Goal: Task Accomplishment & Management: Manage account settings

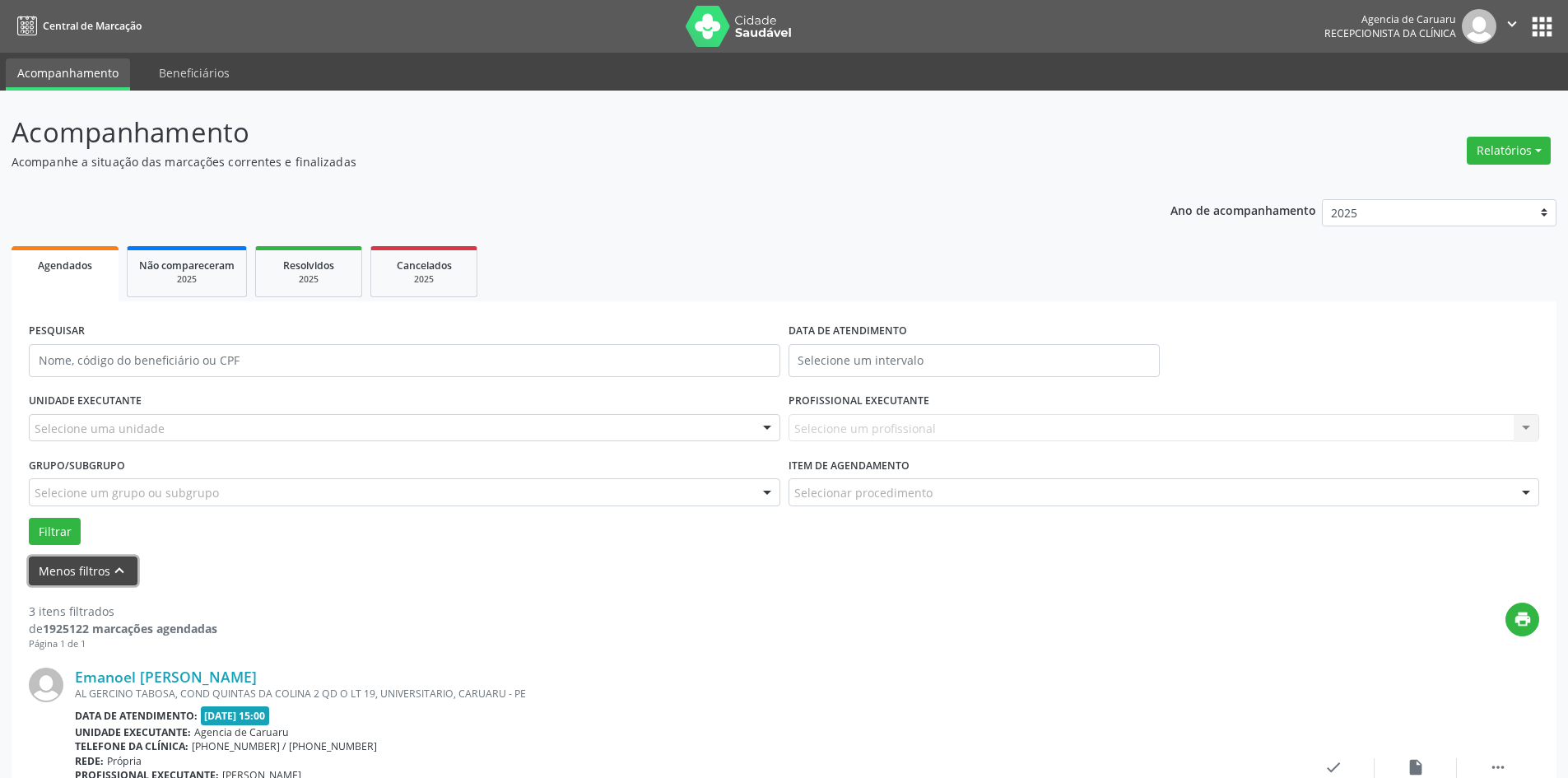
click at [122, 580] on icon "keyboard_arrow_up" at bounding box center [118, 570] width 18 height 18
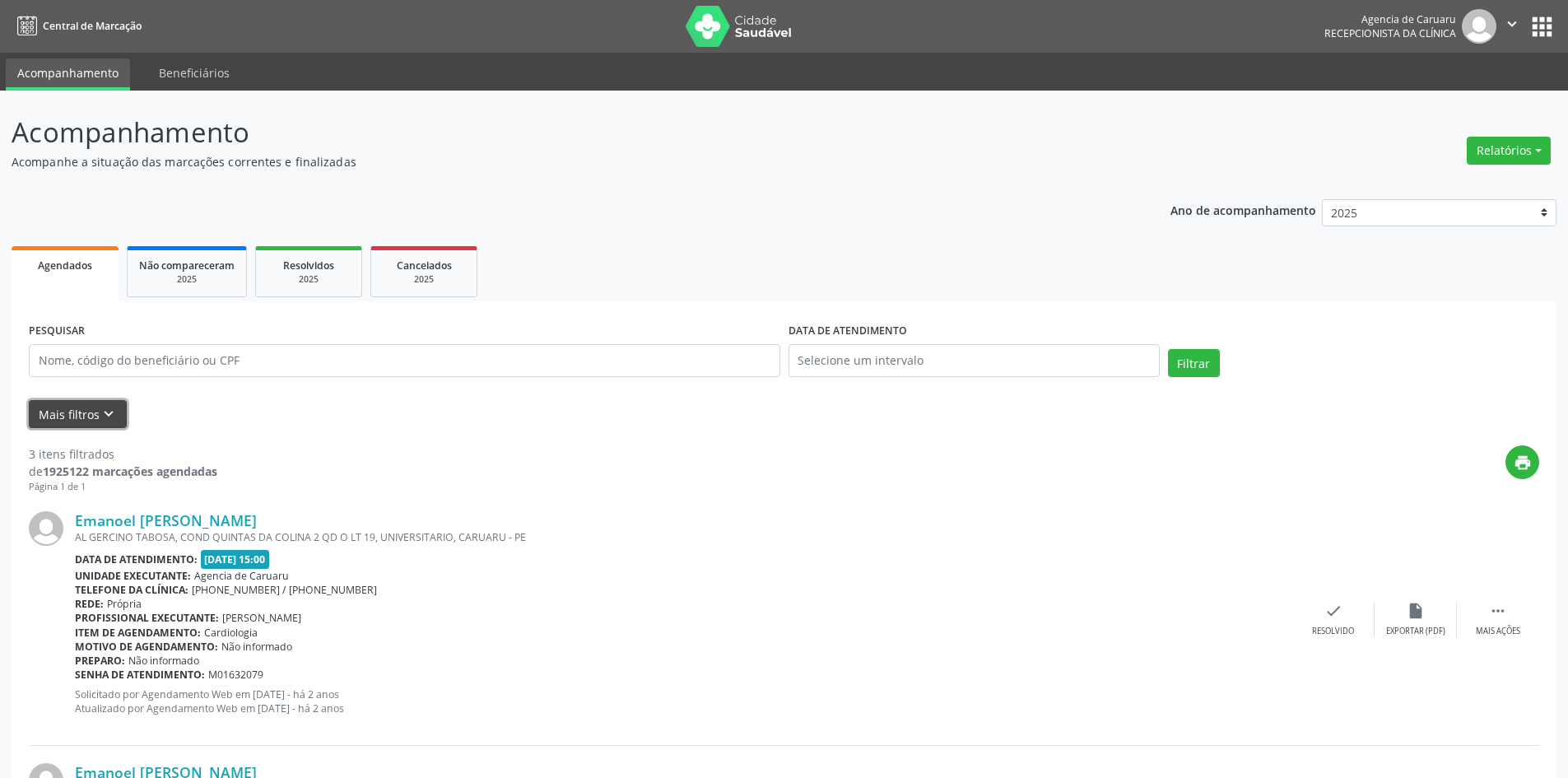
click at [74, 402] on button "Mais filtros keyboard_arrow_down" at bounding box center [78, 415] width 98 height 29
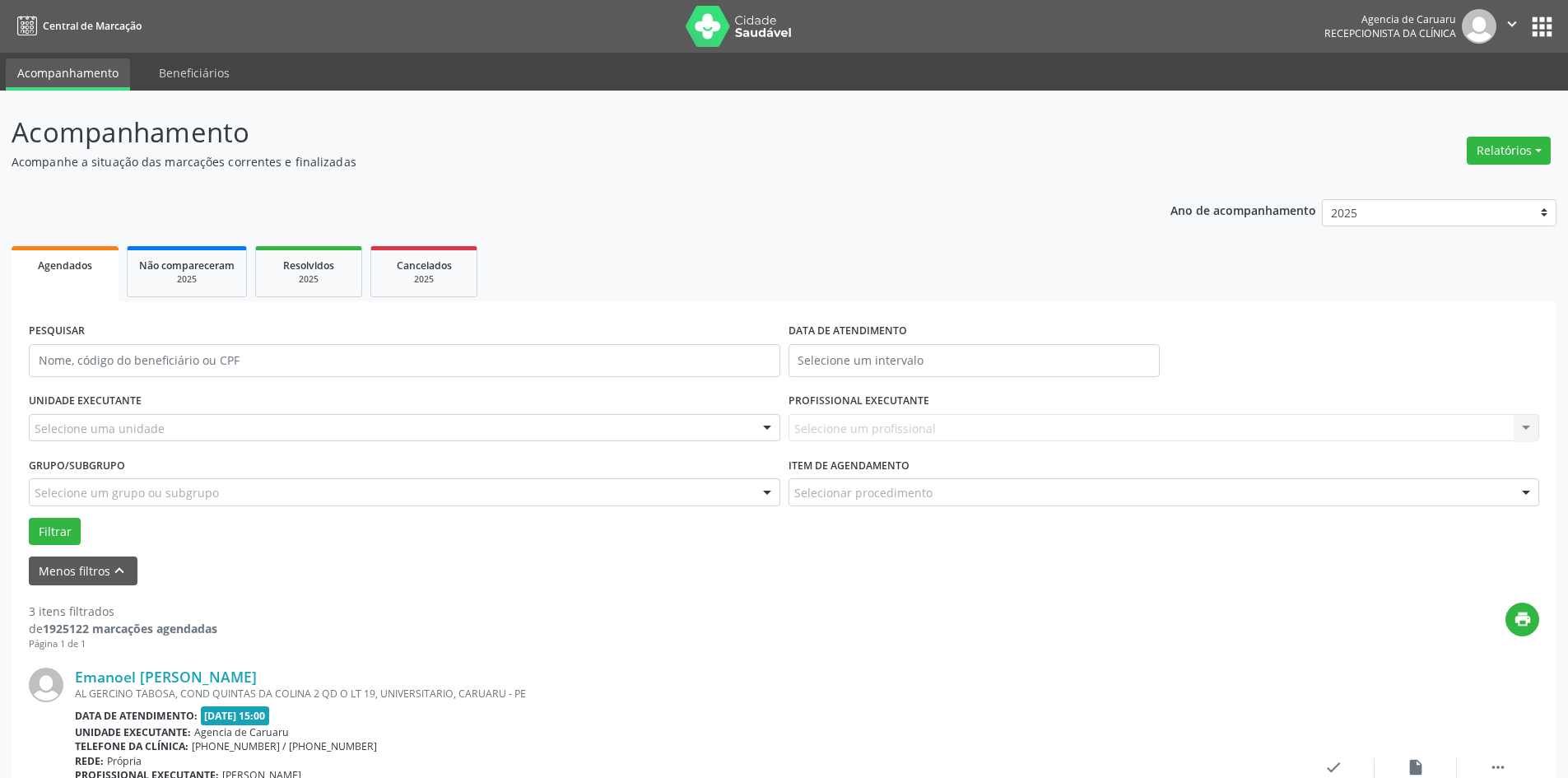
click at [191, 427] on div "Selecione uma unidade" at bounding box center [404, 428] width 751 height 28
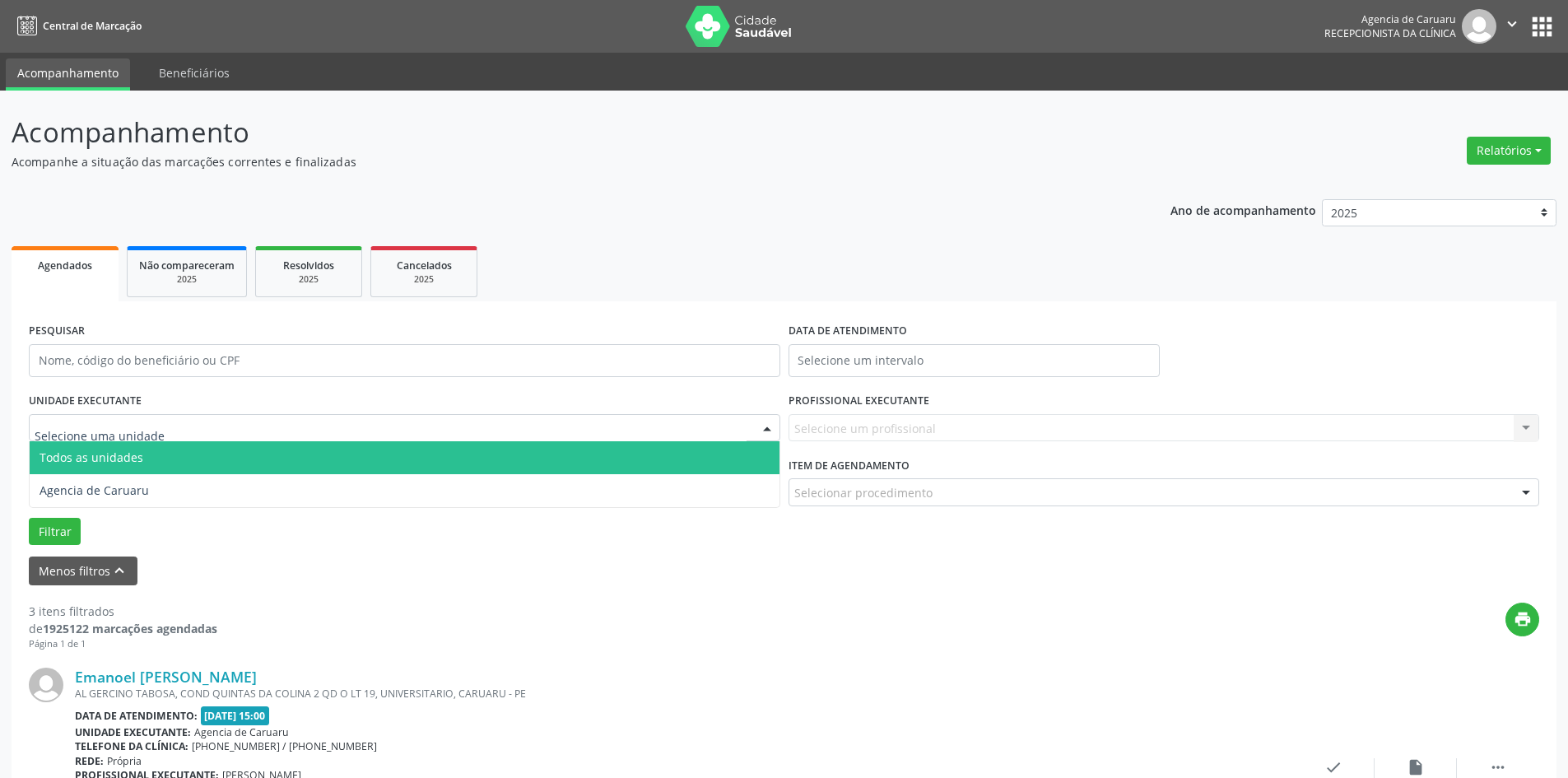
click at [179, 460] on span "Todos as unidades" at bounding box center [405, 458] width 750 height 33
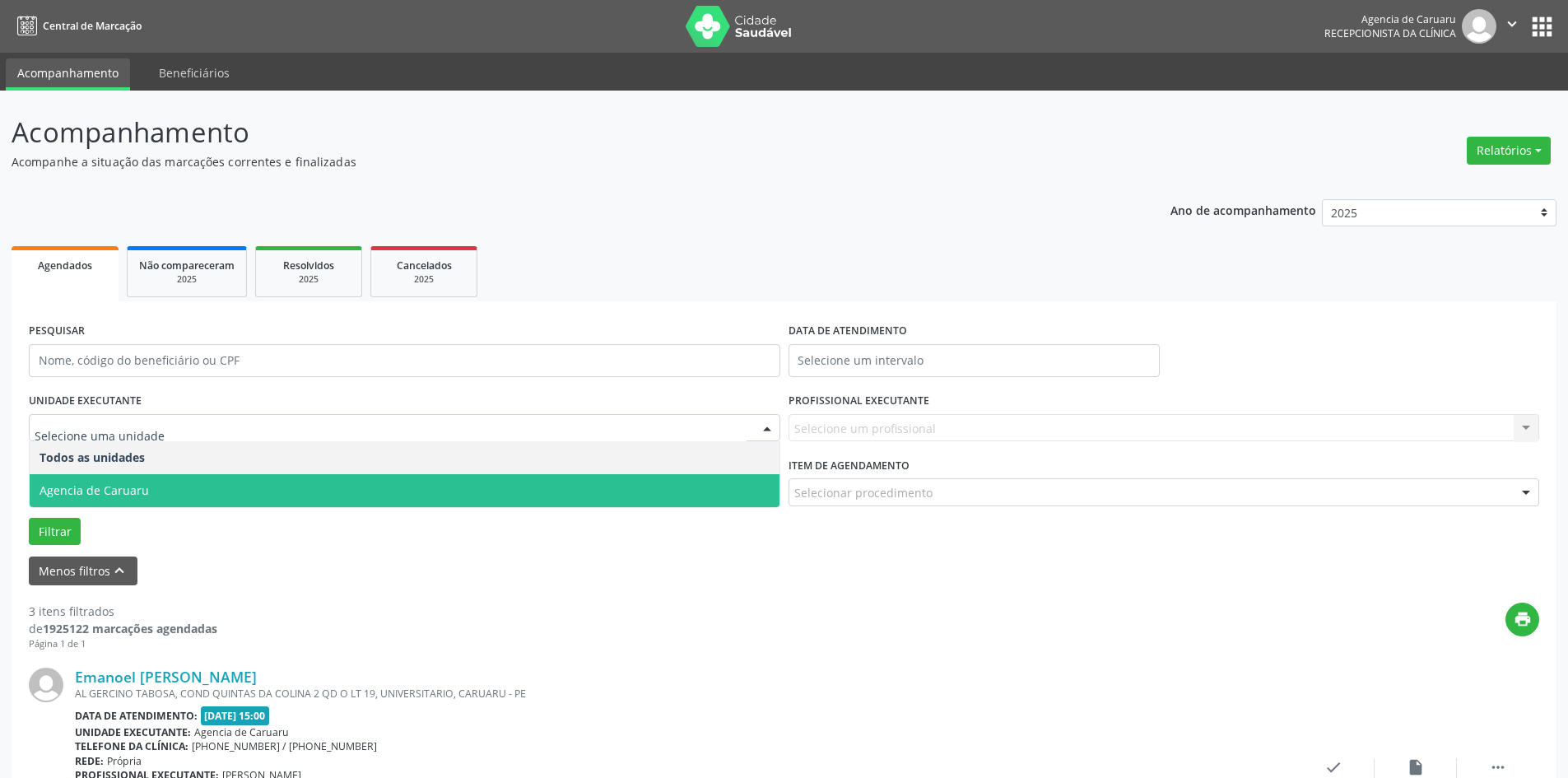
click at [156, 483] on span "Agencia de Caruaru" at bounding box center [405, 490] width 750 height 33
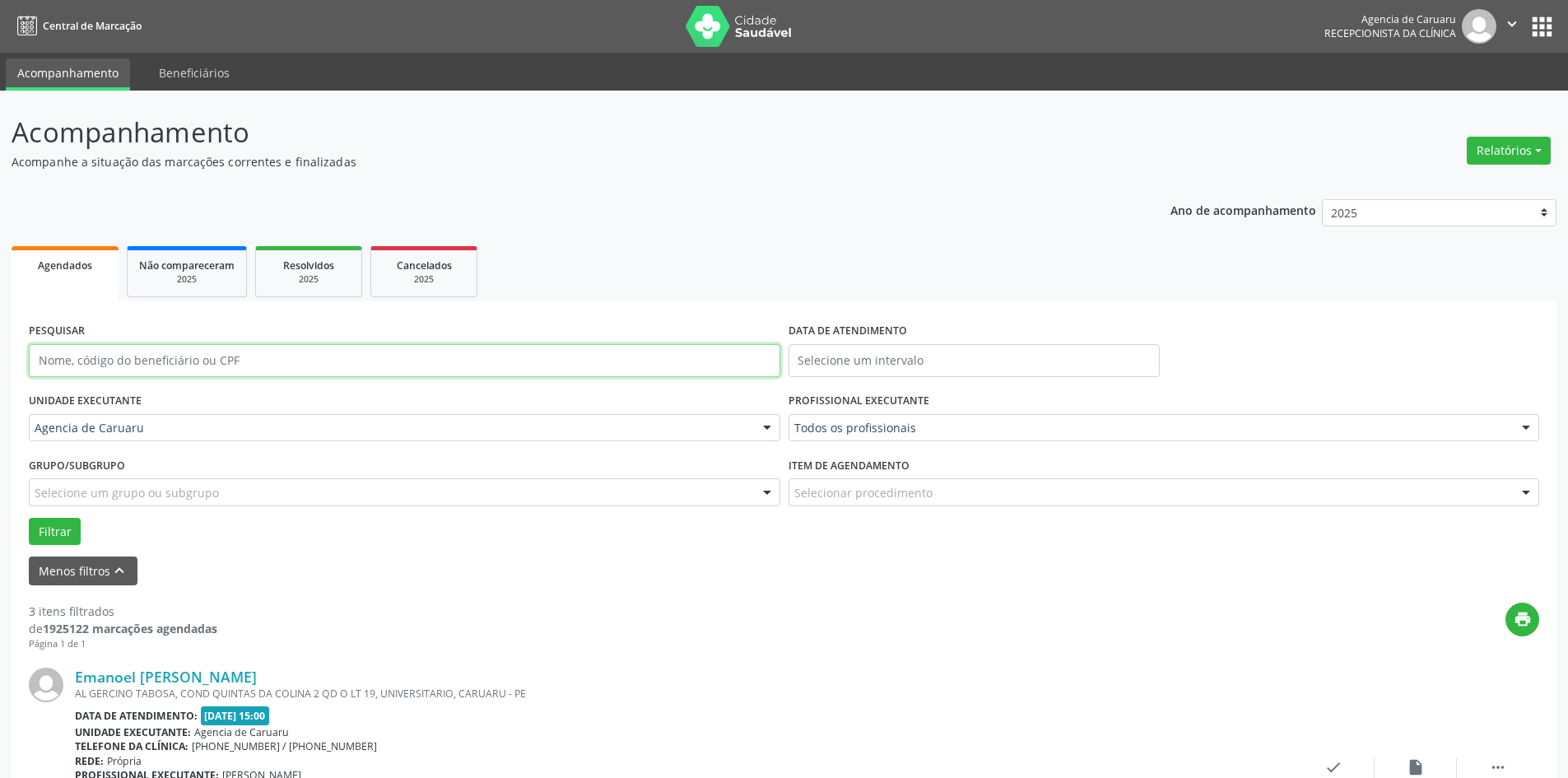
click at [163, 359] on input "text" at bounding box center [404, 361] width 751 height 33
click at [49, 540] on button "Filtrar" at bounding box center [55, 532] width 51 height 28
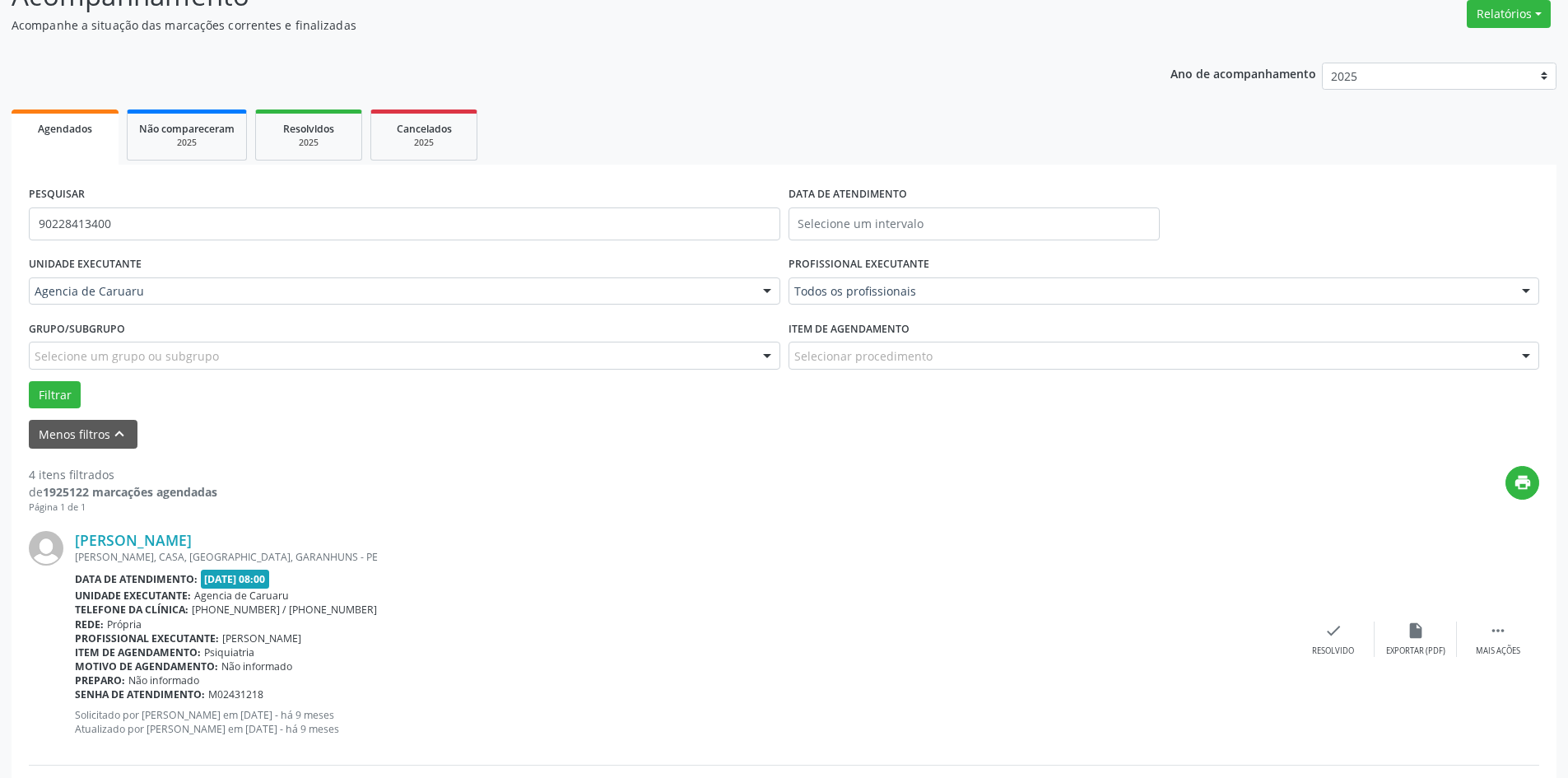
scroll to position [70, 0]
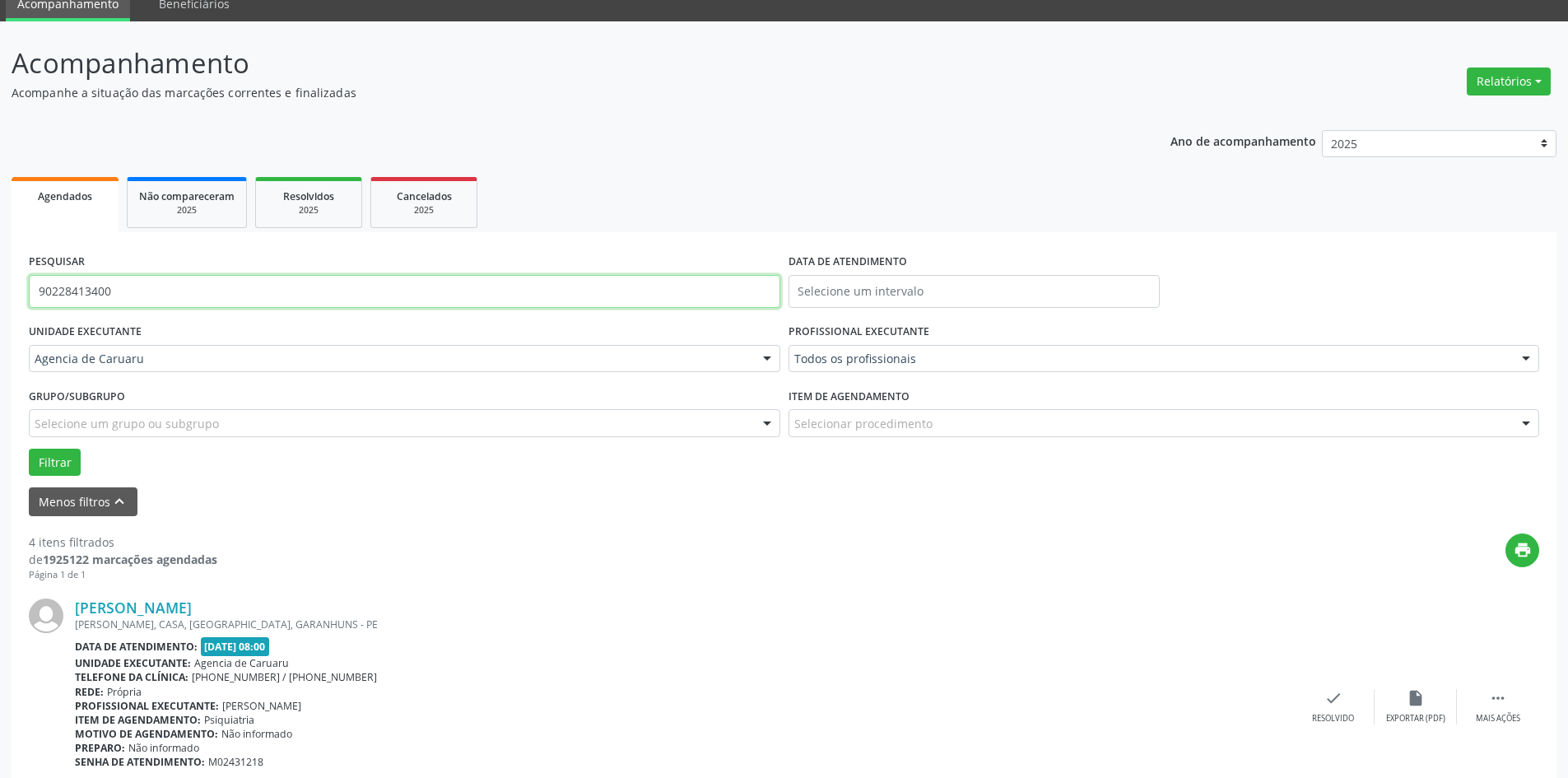
click at [151, 295] on input "90228413400" at bounding box center [404, 291] width 751 height 33
type input "9"
click at [110, 500] on icon "keyboard_arrow_up" at bounding box center [118, 501] width 18 height 18
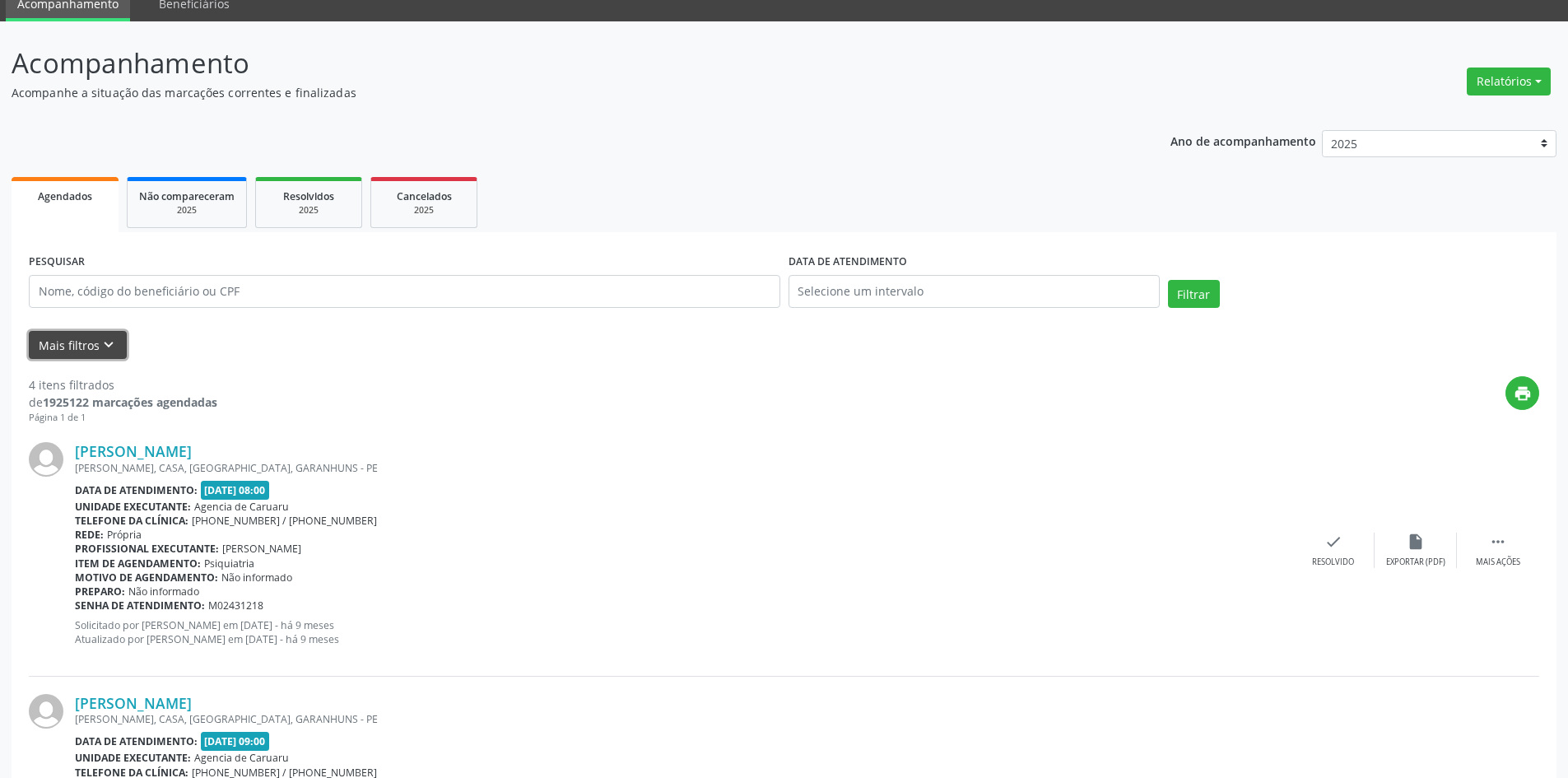
click at [88, 356] on button "Mais filtros keyboard_arrow_down" at bounding box center [78, 345] width 98 height 29
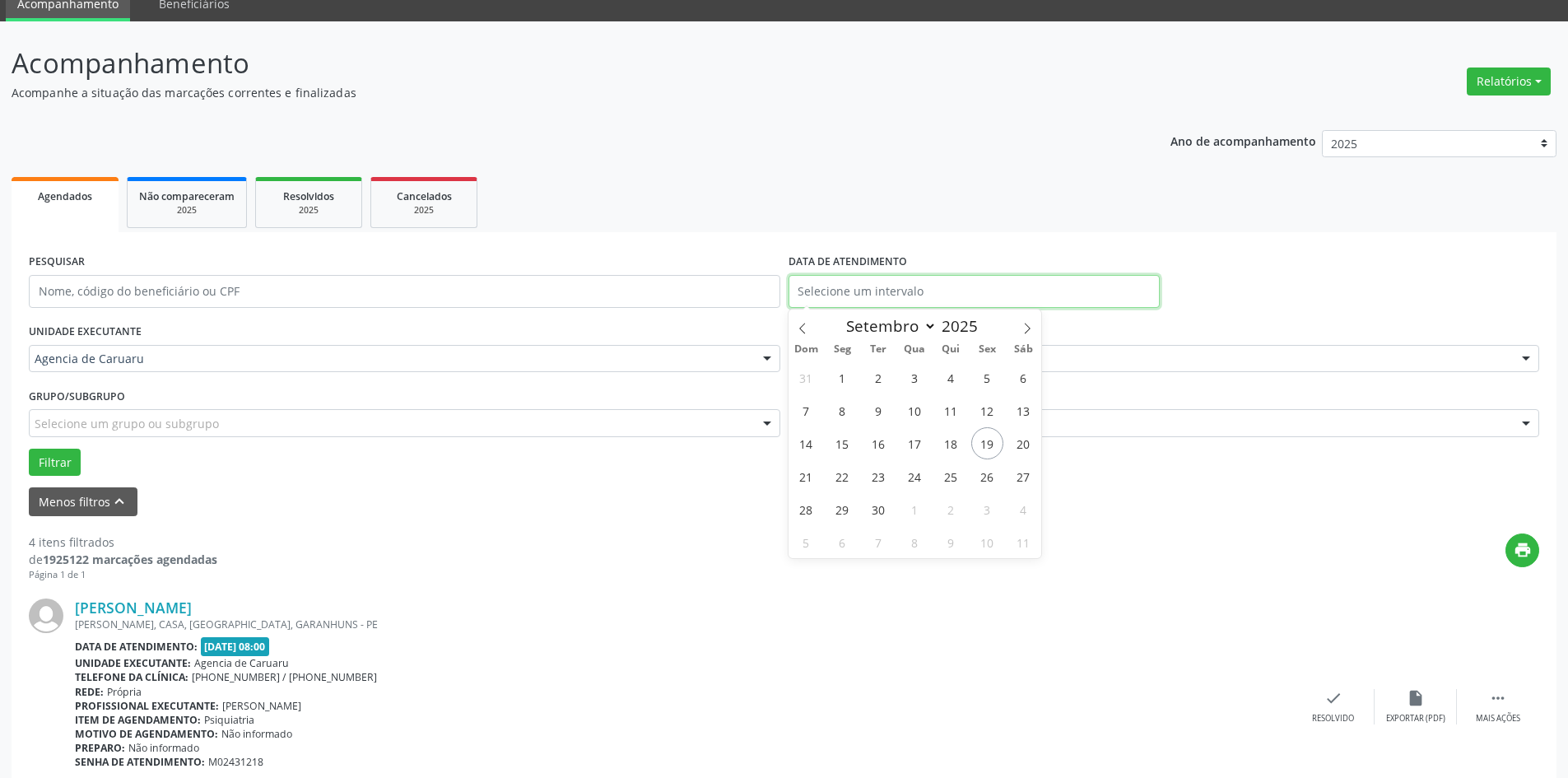
click at [833, 288] on input "text" at bounding box center [974, 291] width 371 height 33
click at [991, 442] on span "19" at bounding box center [986, 443] width 32 height 32
type input "[DATE]"
click at [991, 442] on span "19" at bounding box center [986, 443] width 32 height 32
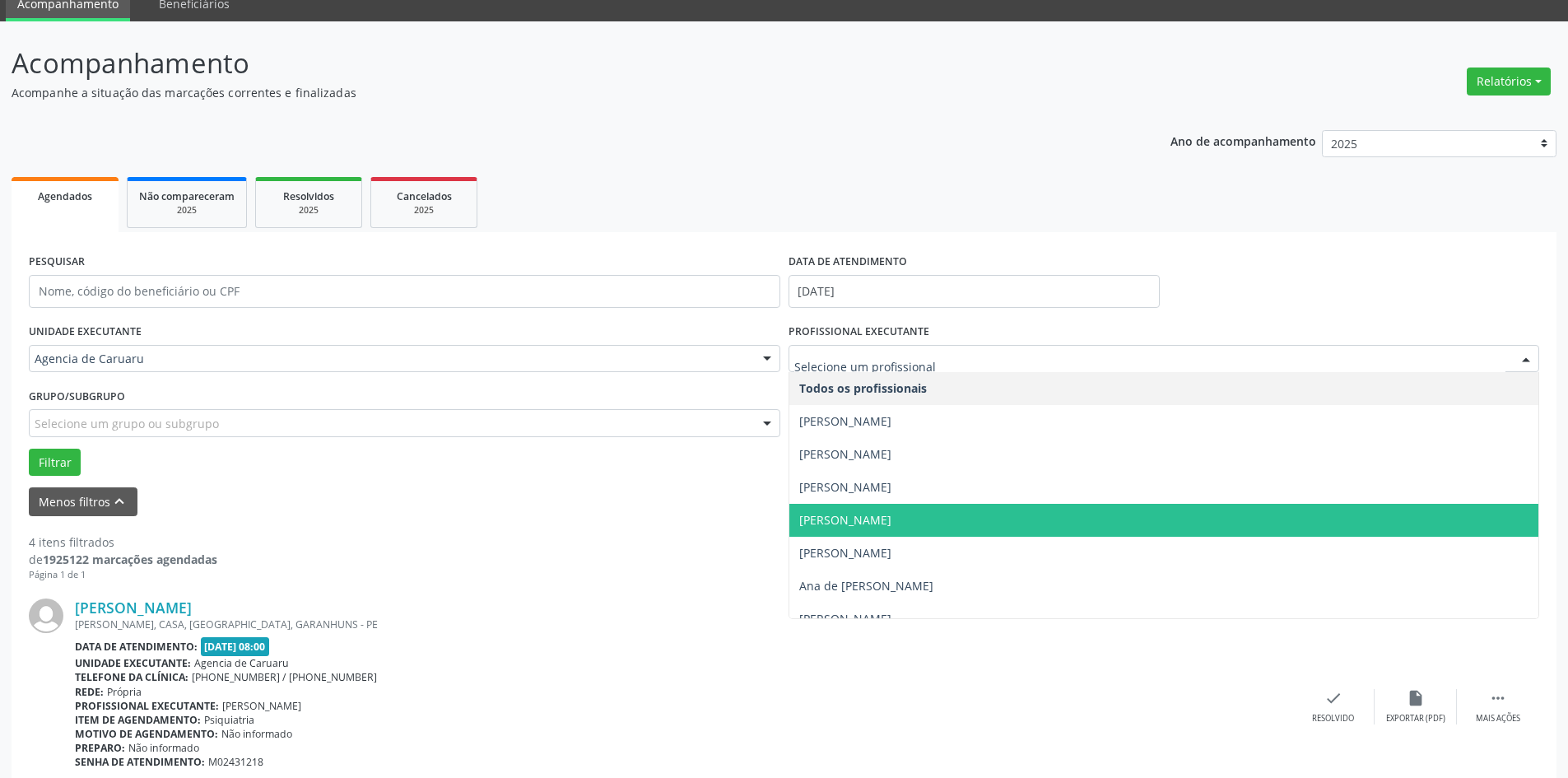
click at [891, 515] on span "[PERSON_NAME]" at bounding box center [845, 520] width 92 height 15
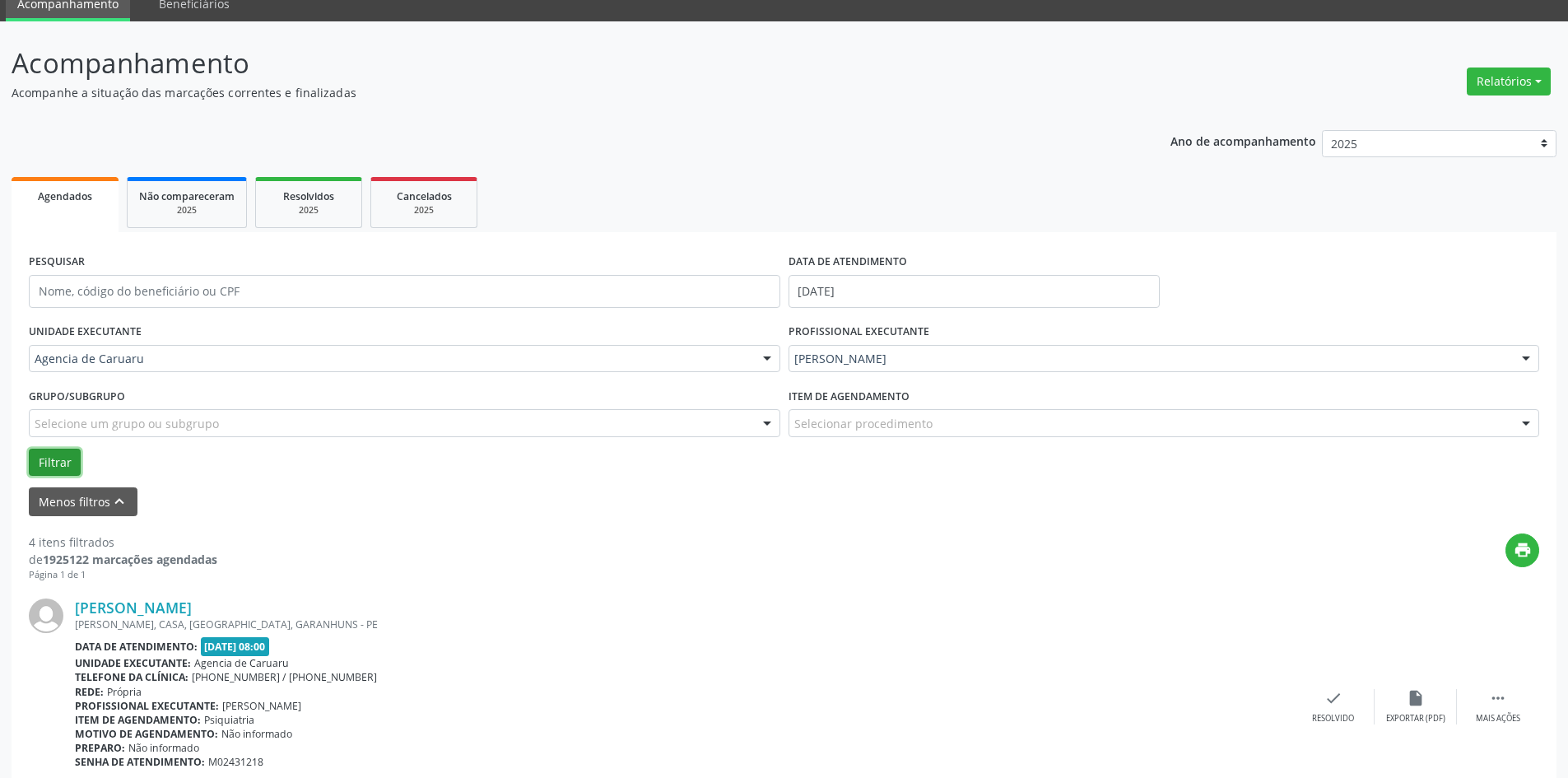
click at [58, 473] on button "Filtrar" at bounding box center [55, 463] width 51 height 28
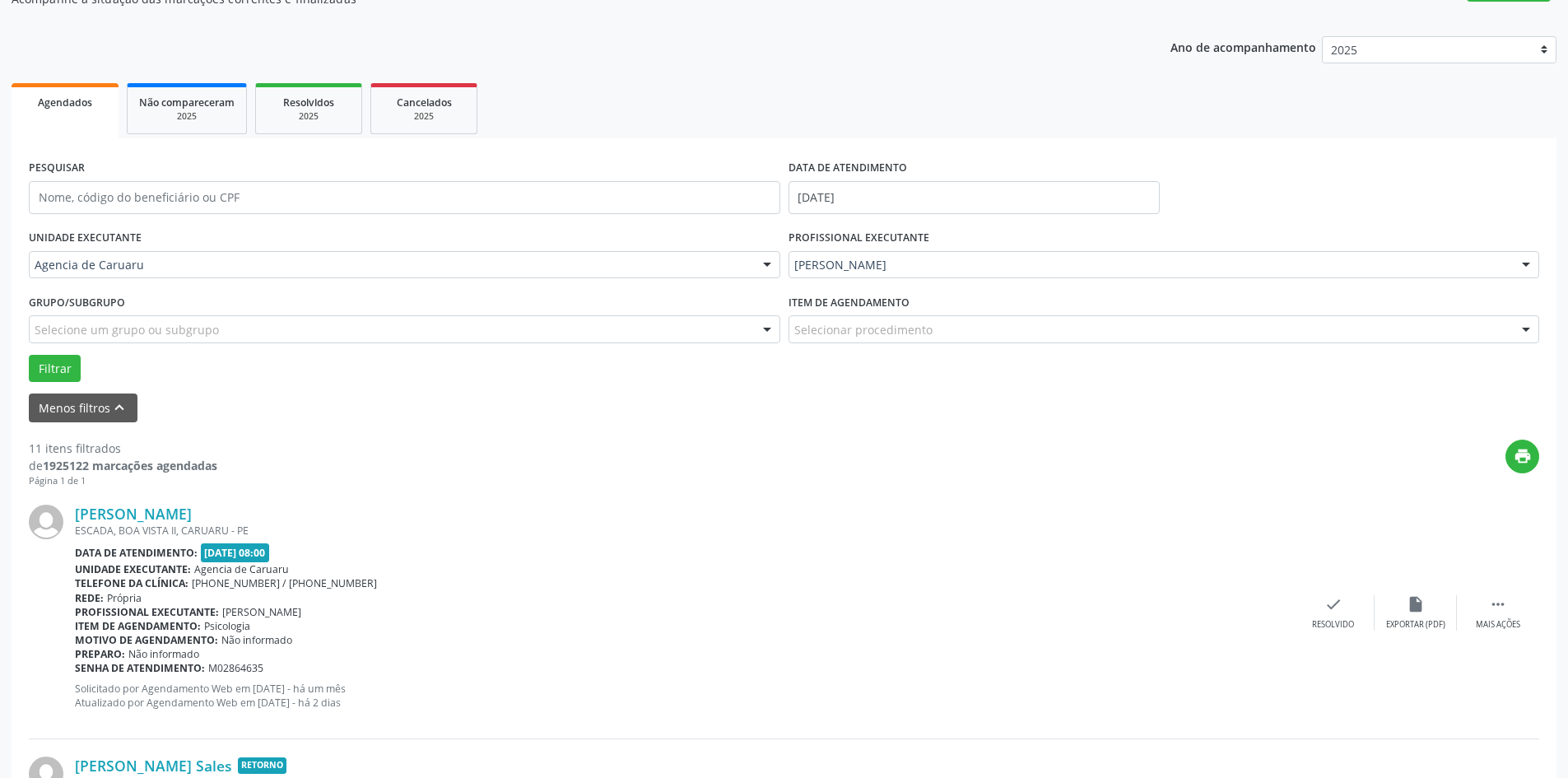
scroll to position [165, 0]
click at [1494, 611] on icon "" at bounding box center [1498, 602] width 18 height 18
click at [1405, 619] on div "Não compareceu" at bounding box center [1415, 623] width 70 height 11
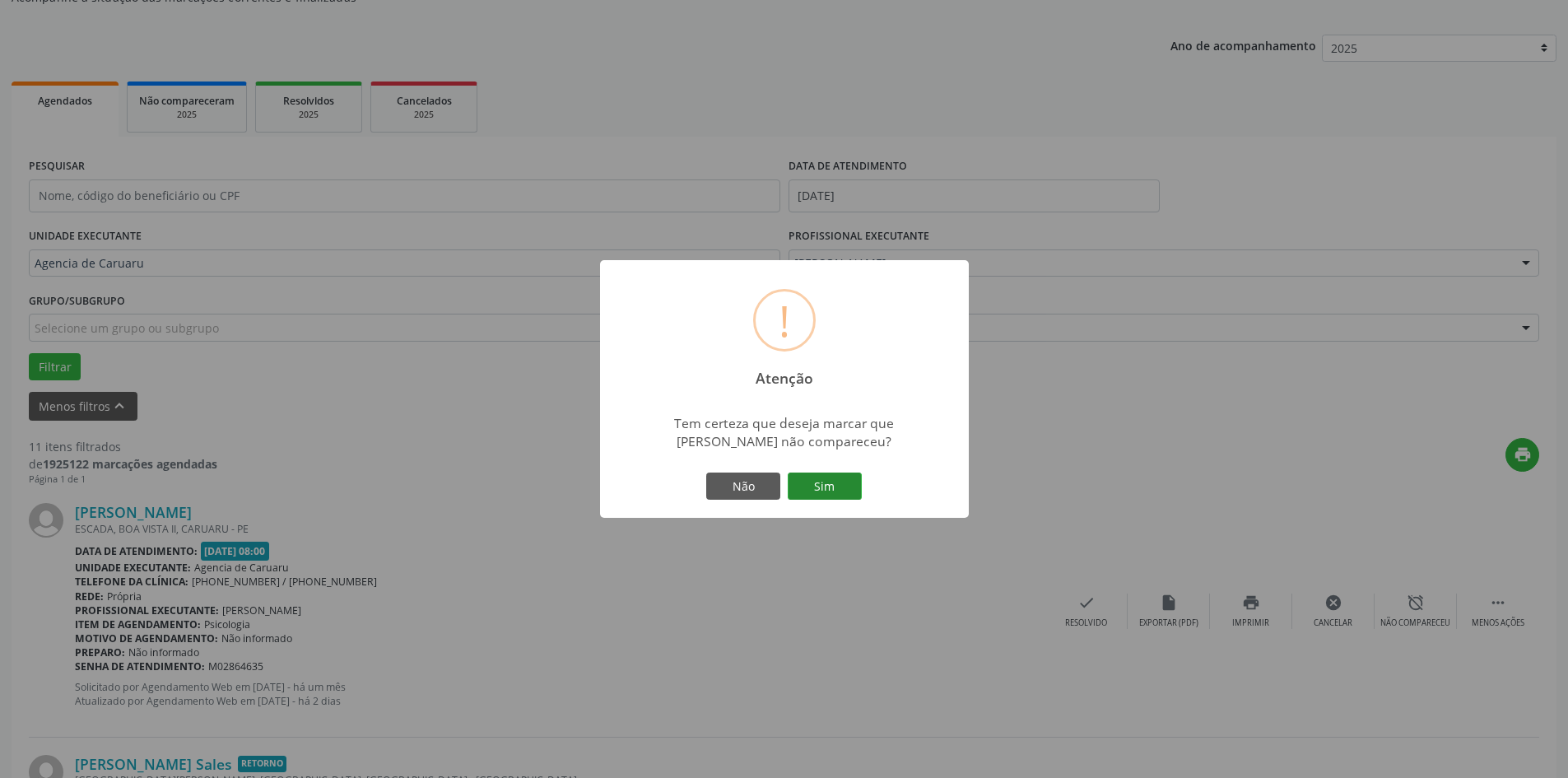
click at [845, 495] on button "Sim" at bounding box center [825, 486] width 74 height 28
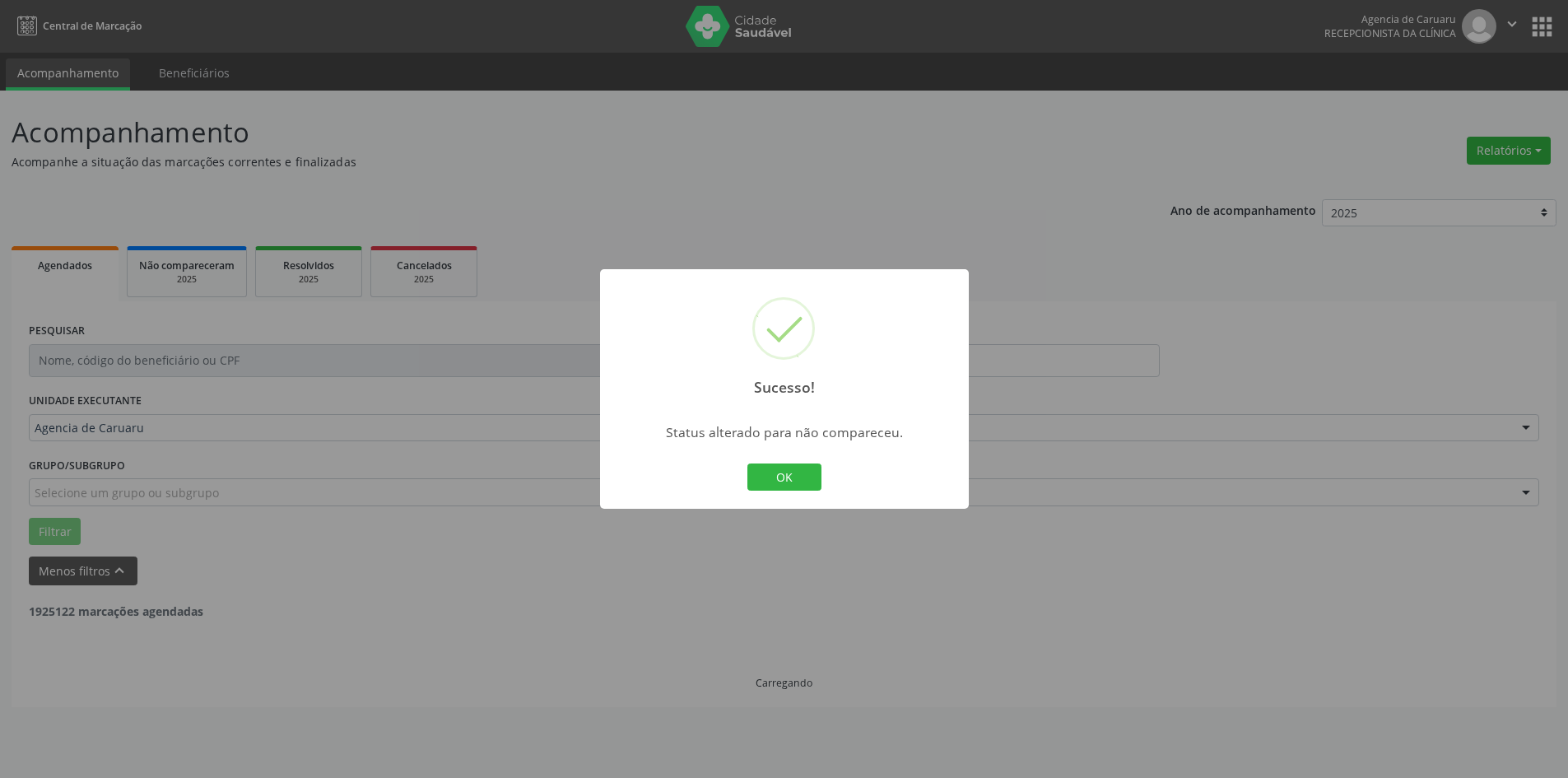
scroll to position [0, 0]
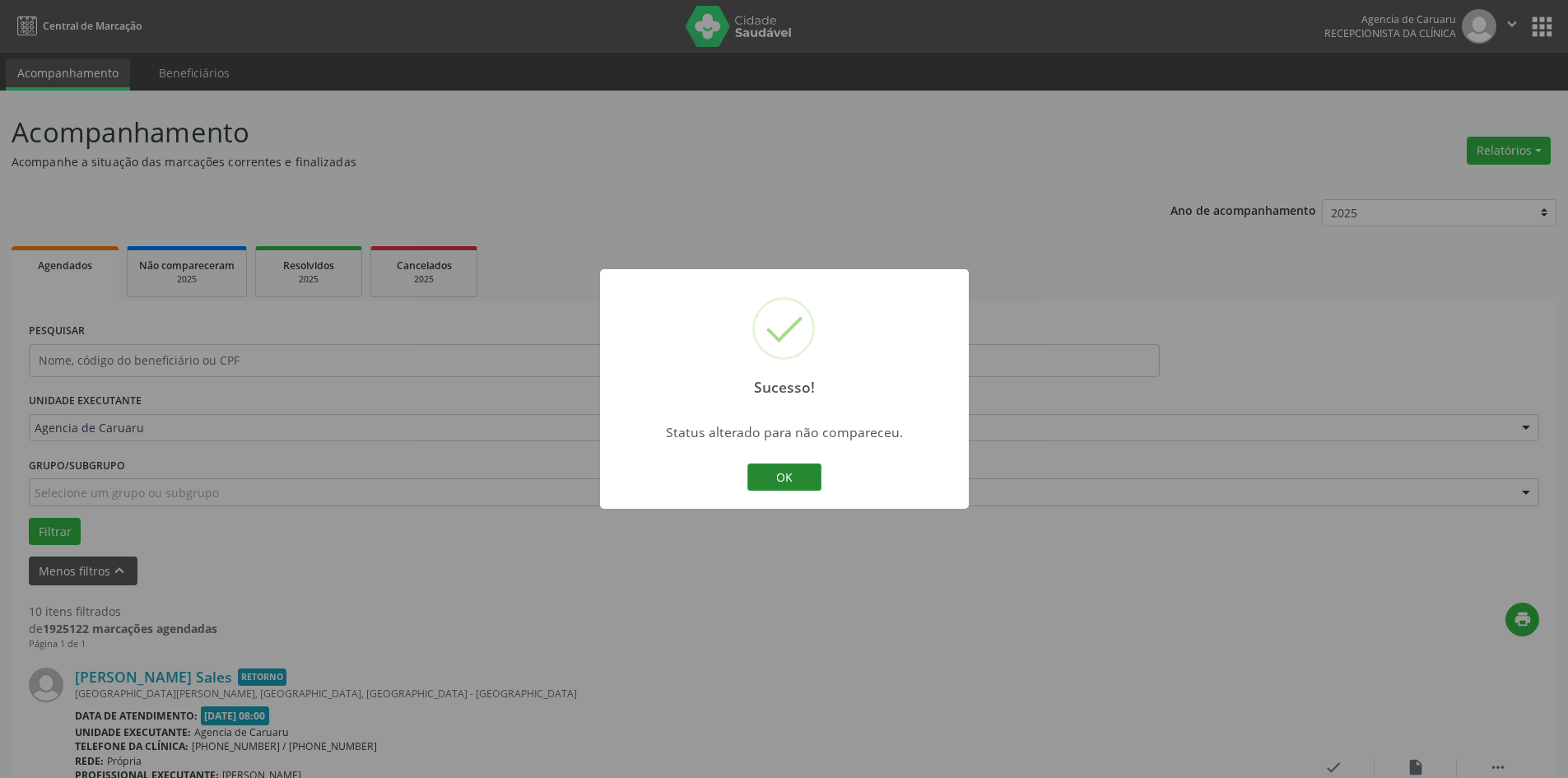
click at [796, 476] on button "OK" at bounding box center [784, 477] width 74 height 28
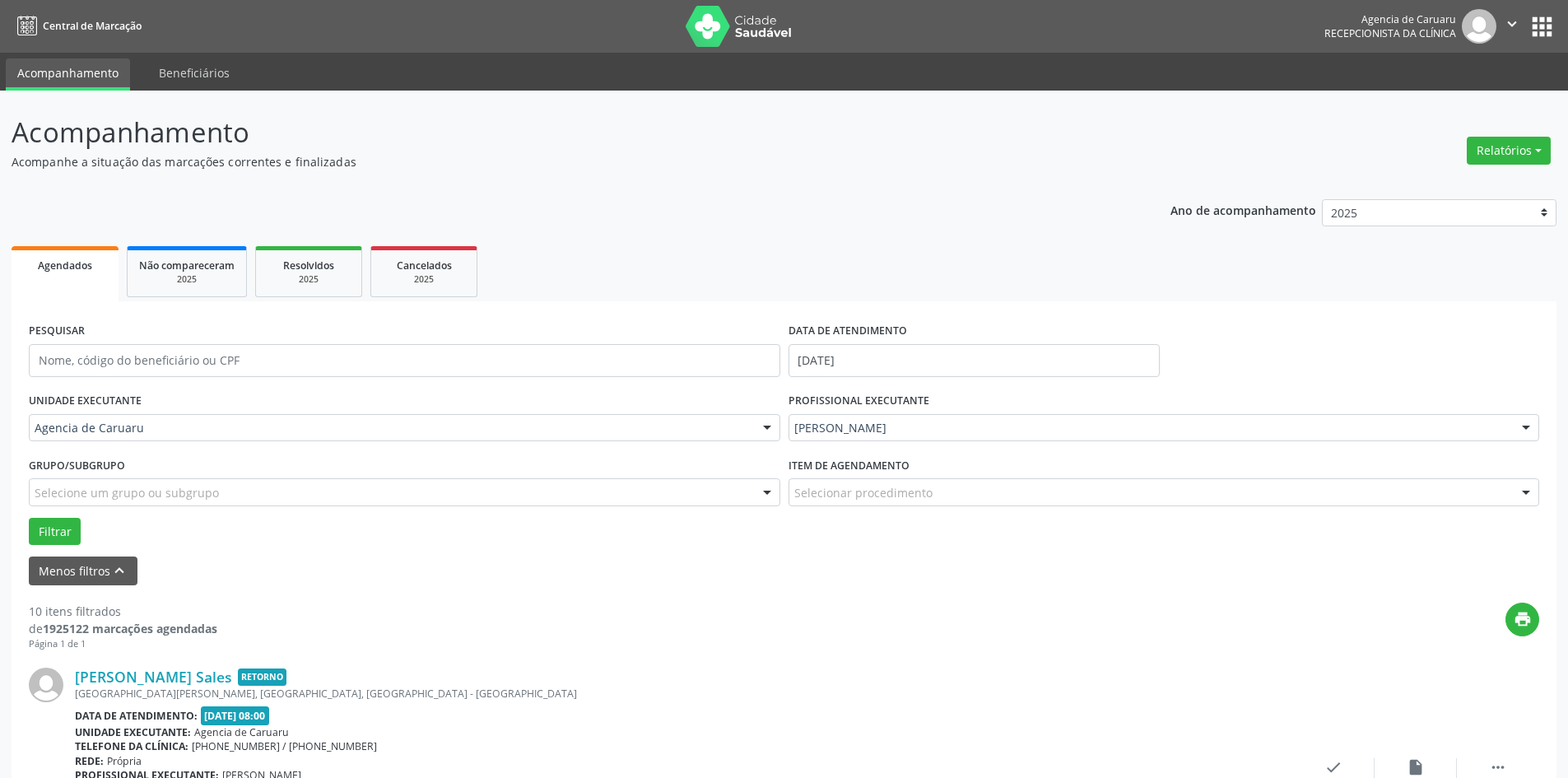
scroll to position [411, 0]
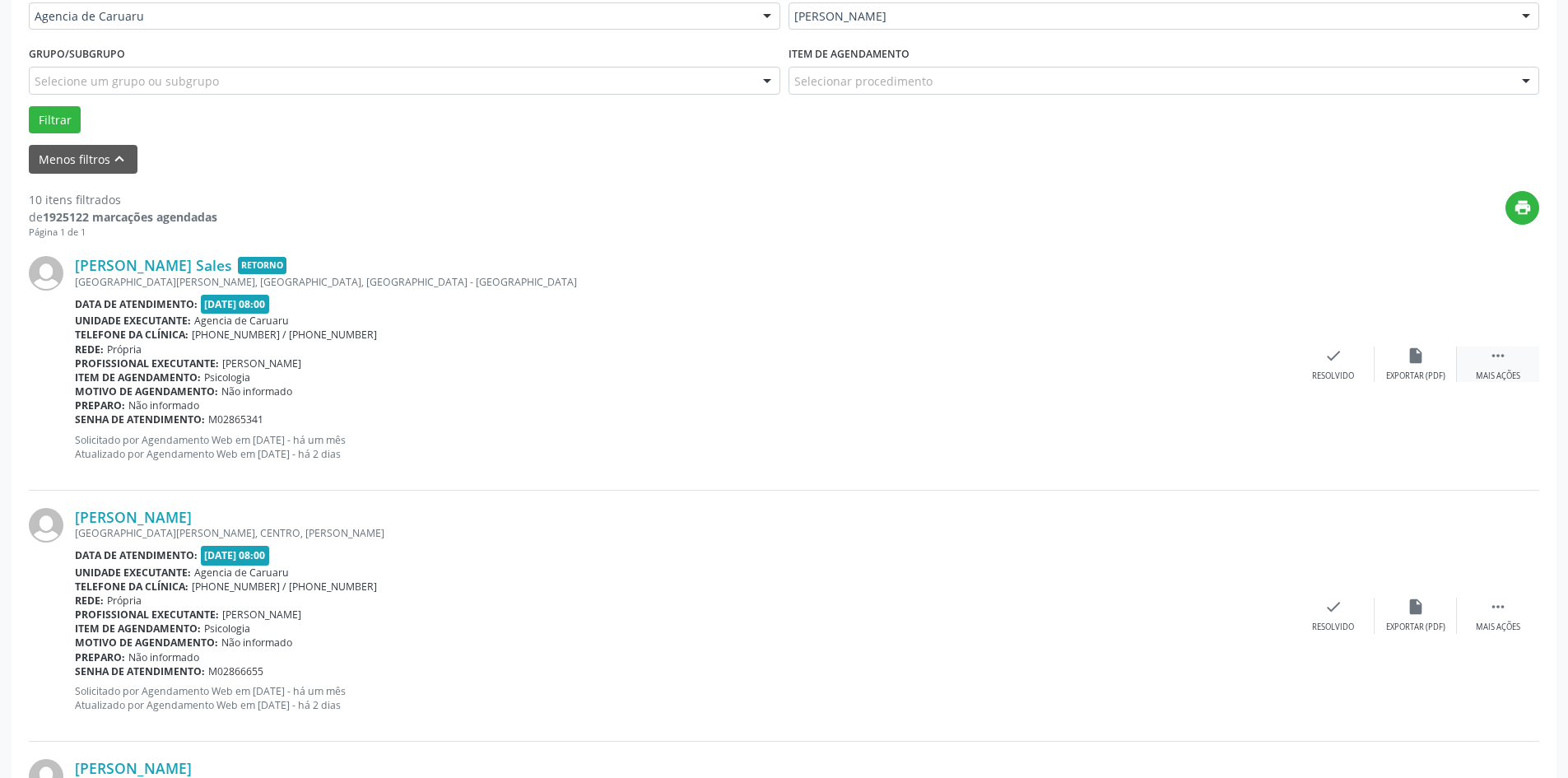
click at [1499, 354] on icon "" at bounding box center [1498, 356] width 18 height 18
click at [1420, 361] on icon "alarm_off" at bounding box center [1415, 356] width 18 height 18
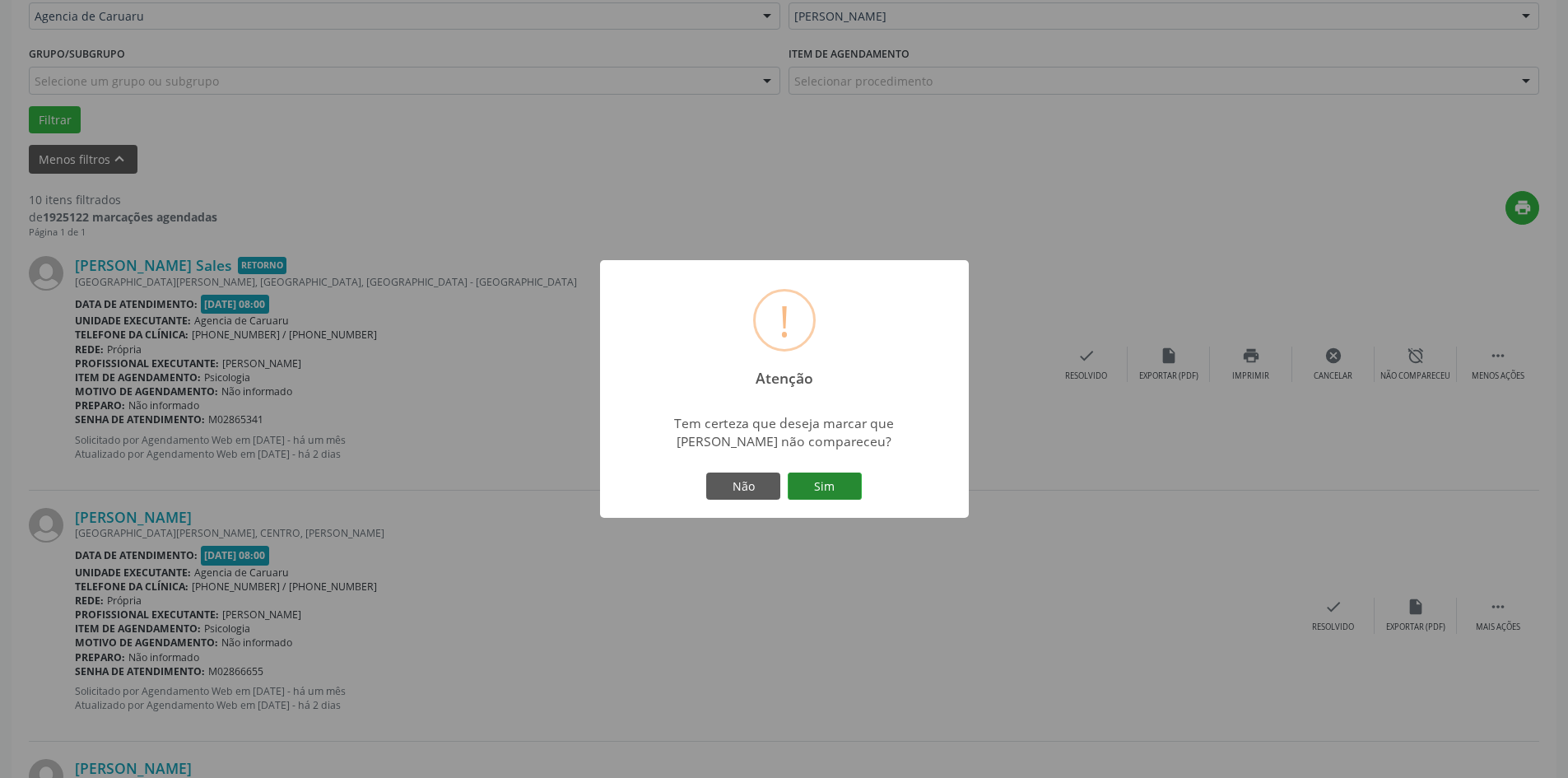
click at [839, 483] on button "Sim" at bounding box center [825, 486] width 74 height 28
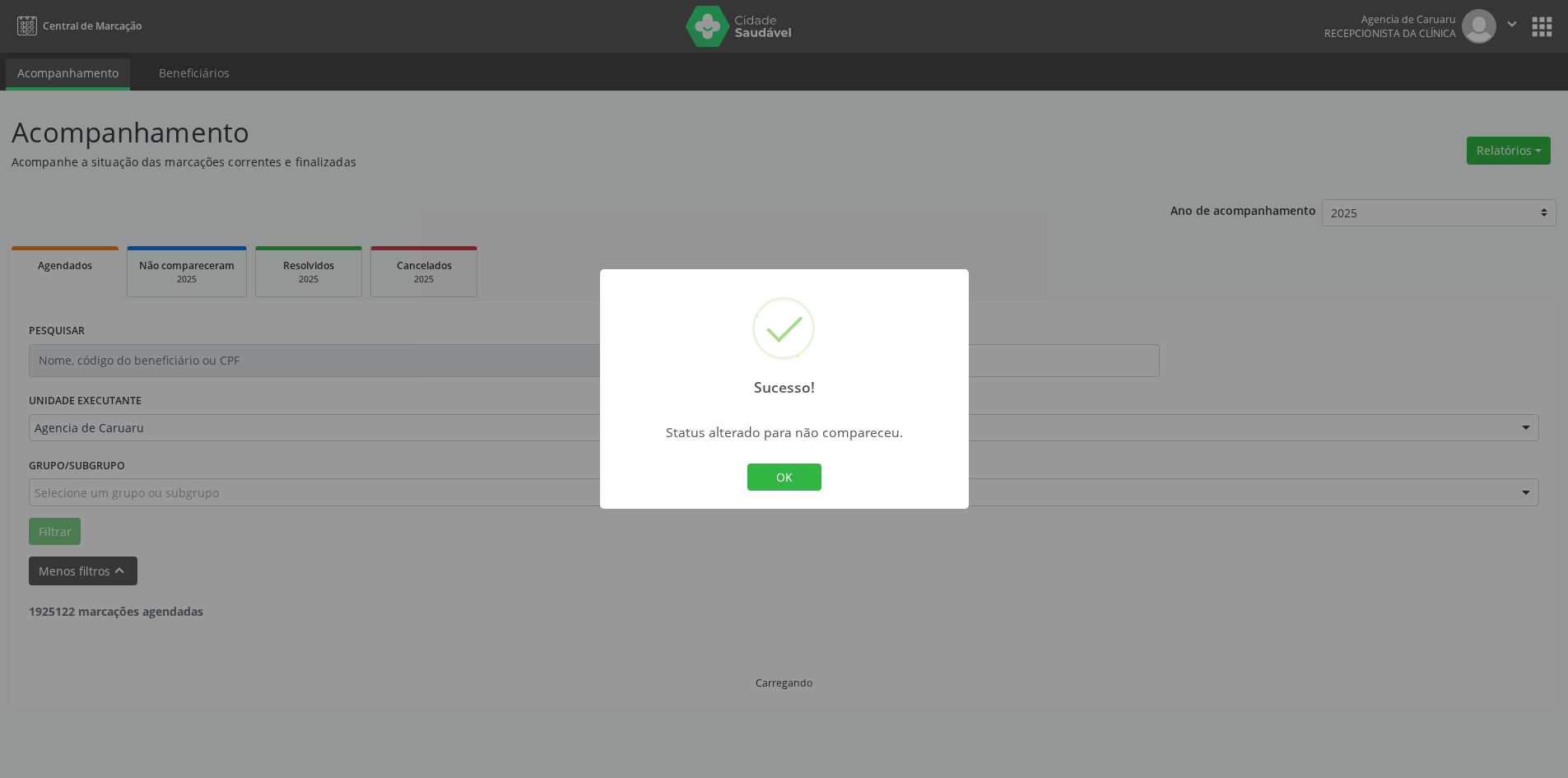
scroll to position [0, 0]
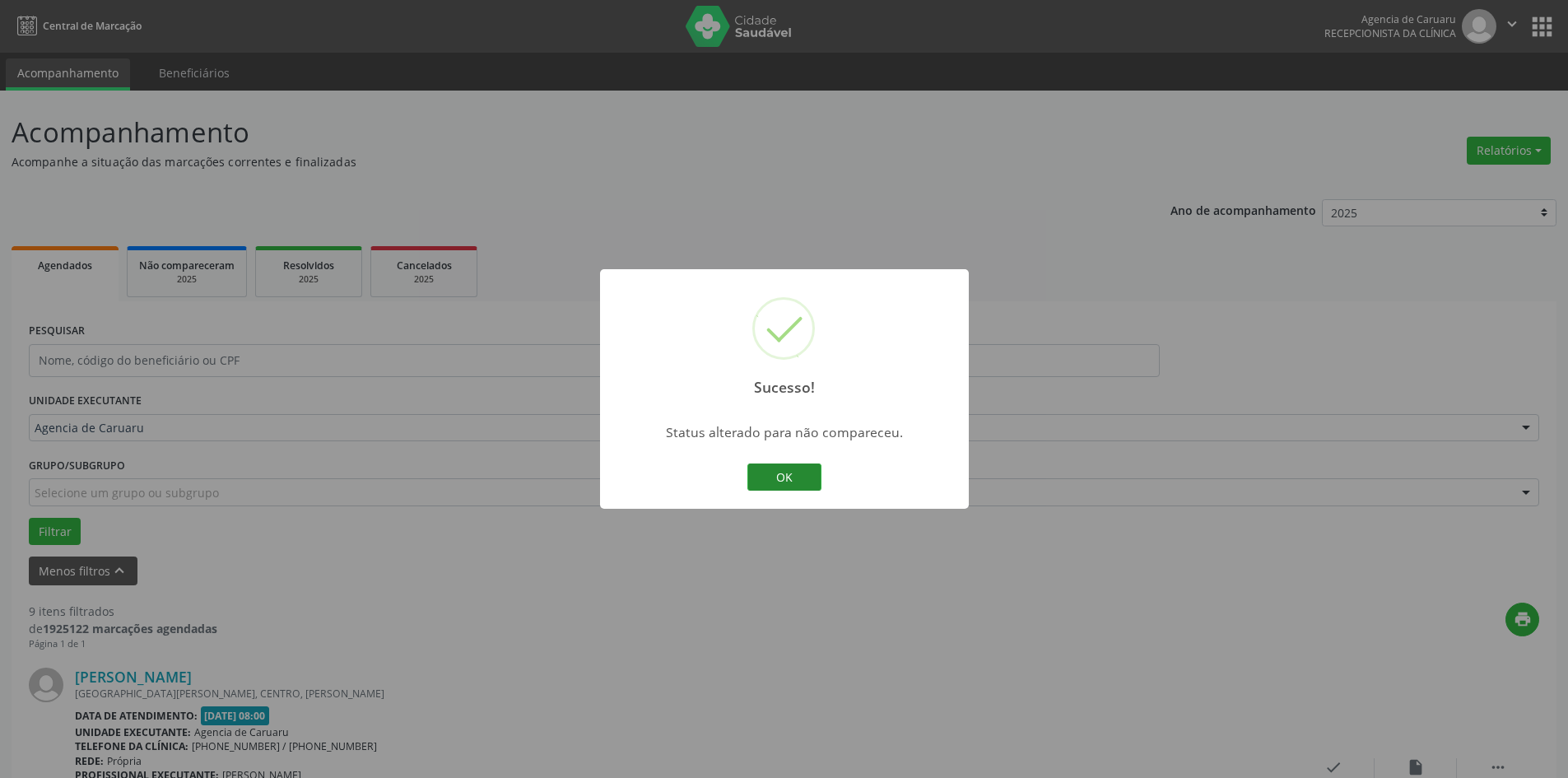
click at [797, 475] on button "OK" at bounding box center [784, 477] width 74 height 28
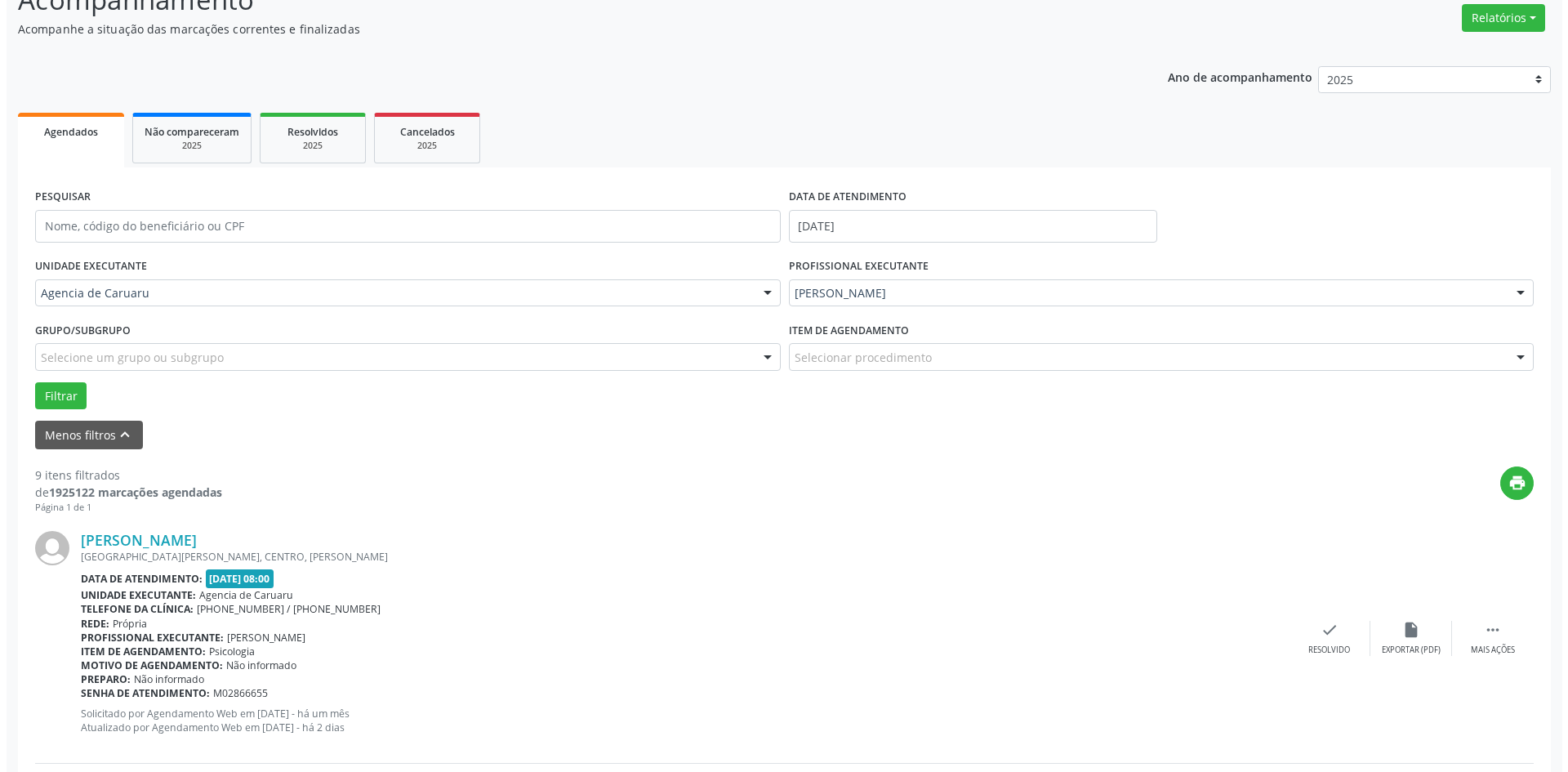
scroll to position [245, 0]
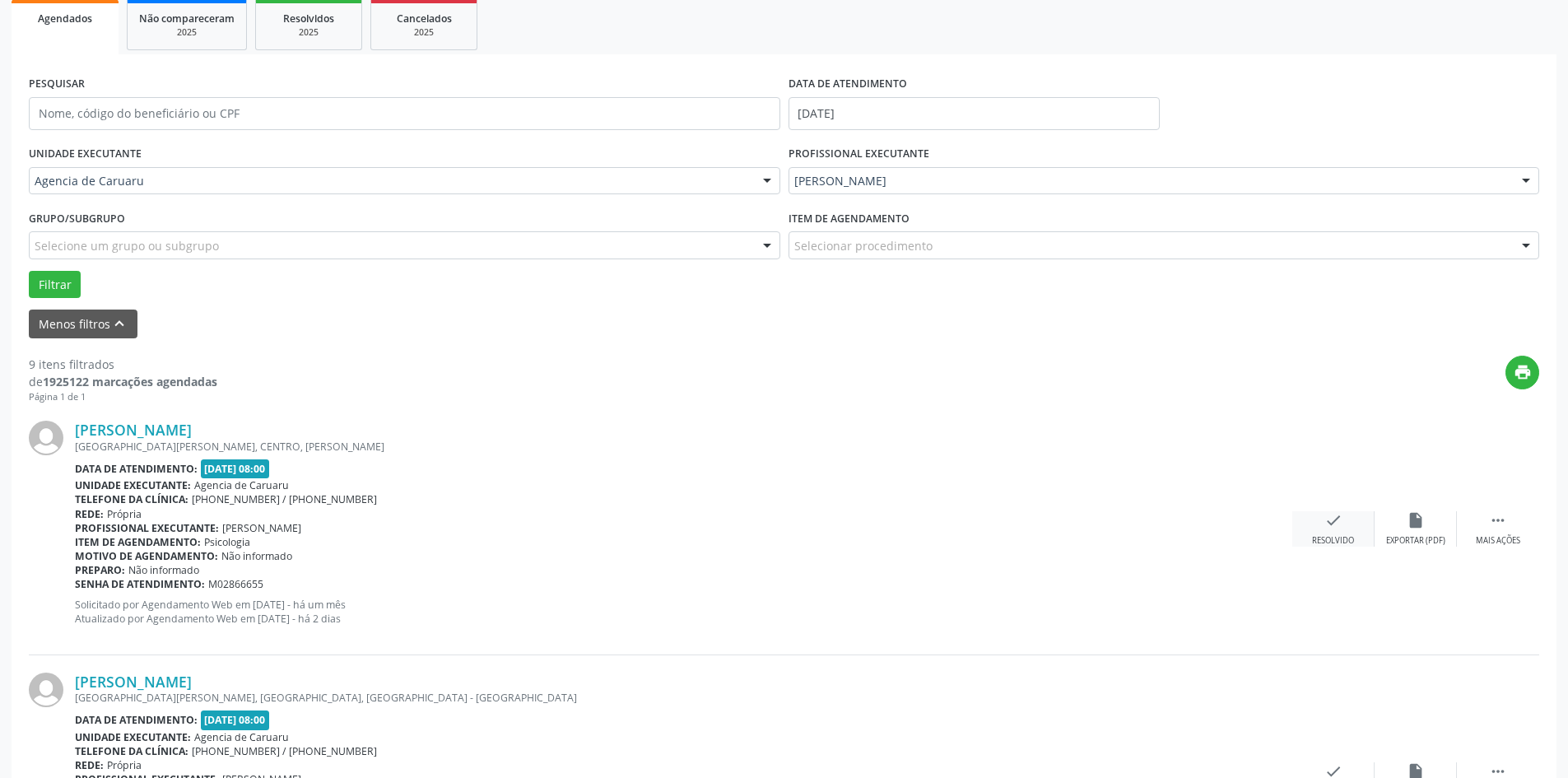
click at [1317, 516] on div "check Resolvido" at bounding box center [1333, 528] width 82 height 35
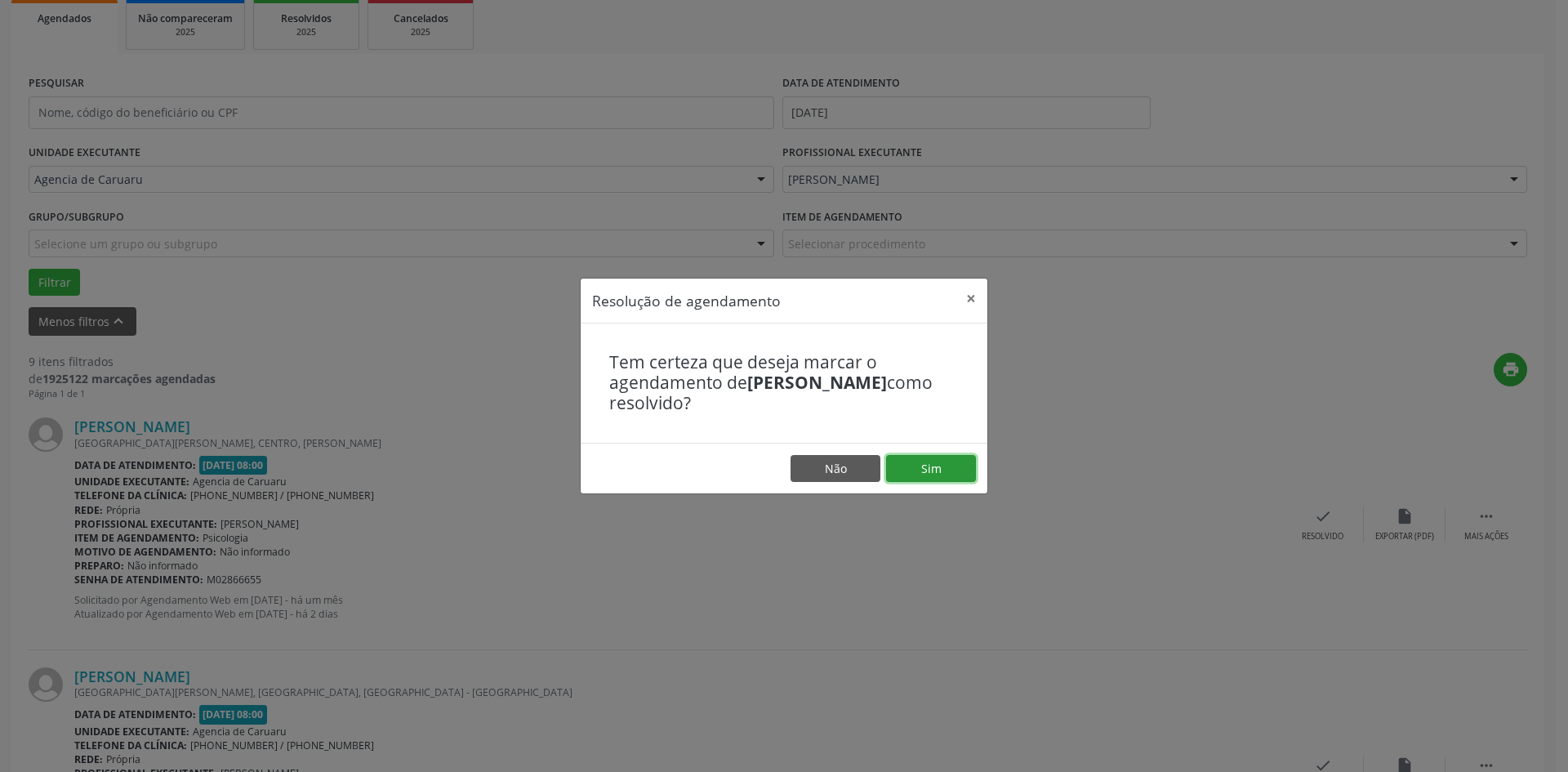
click at [943, 464] on button "Sim" at bounding box center [930, 469] width 89 height 28
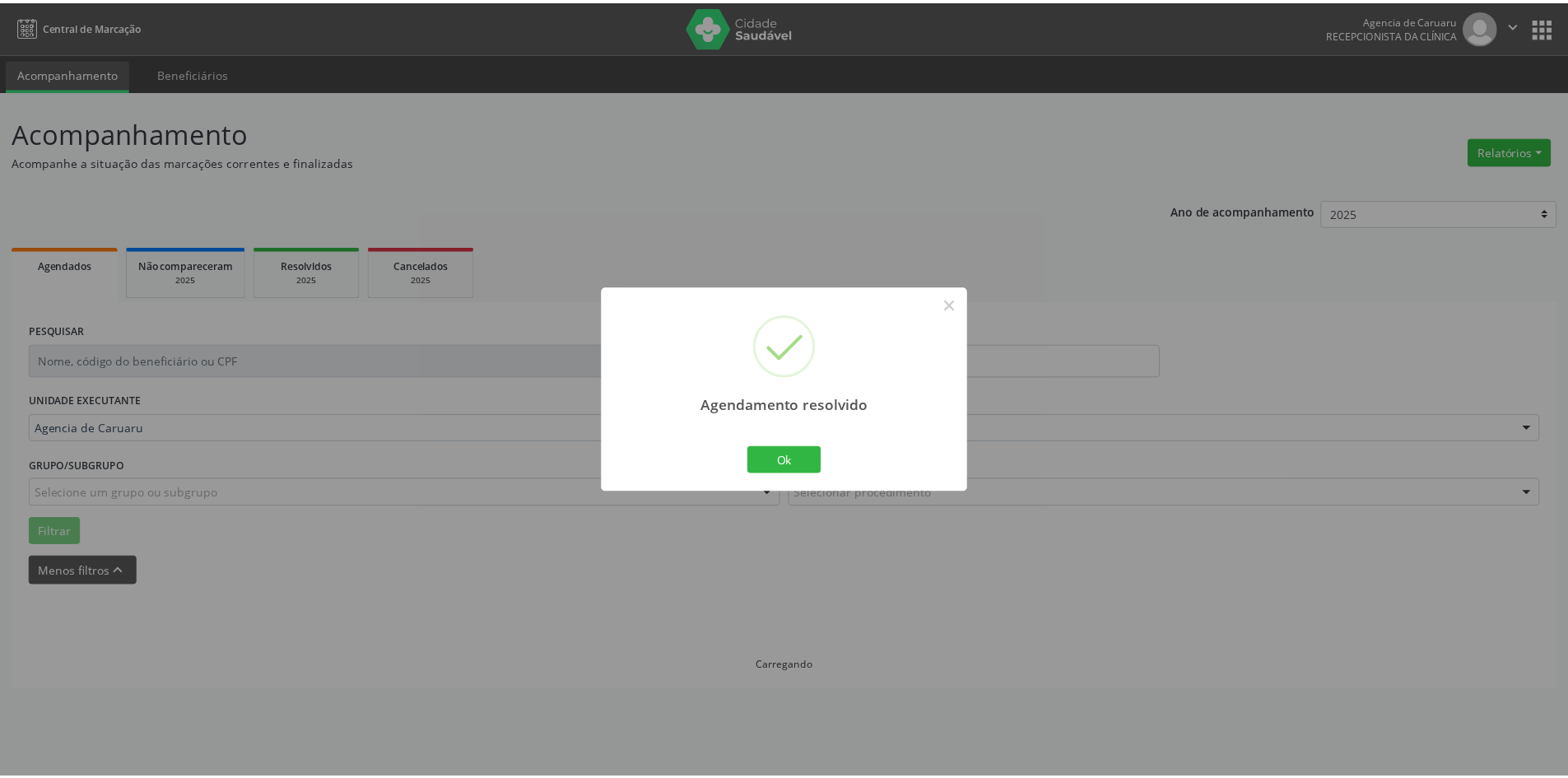
scroll to position [0, 0]
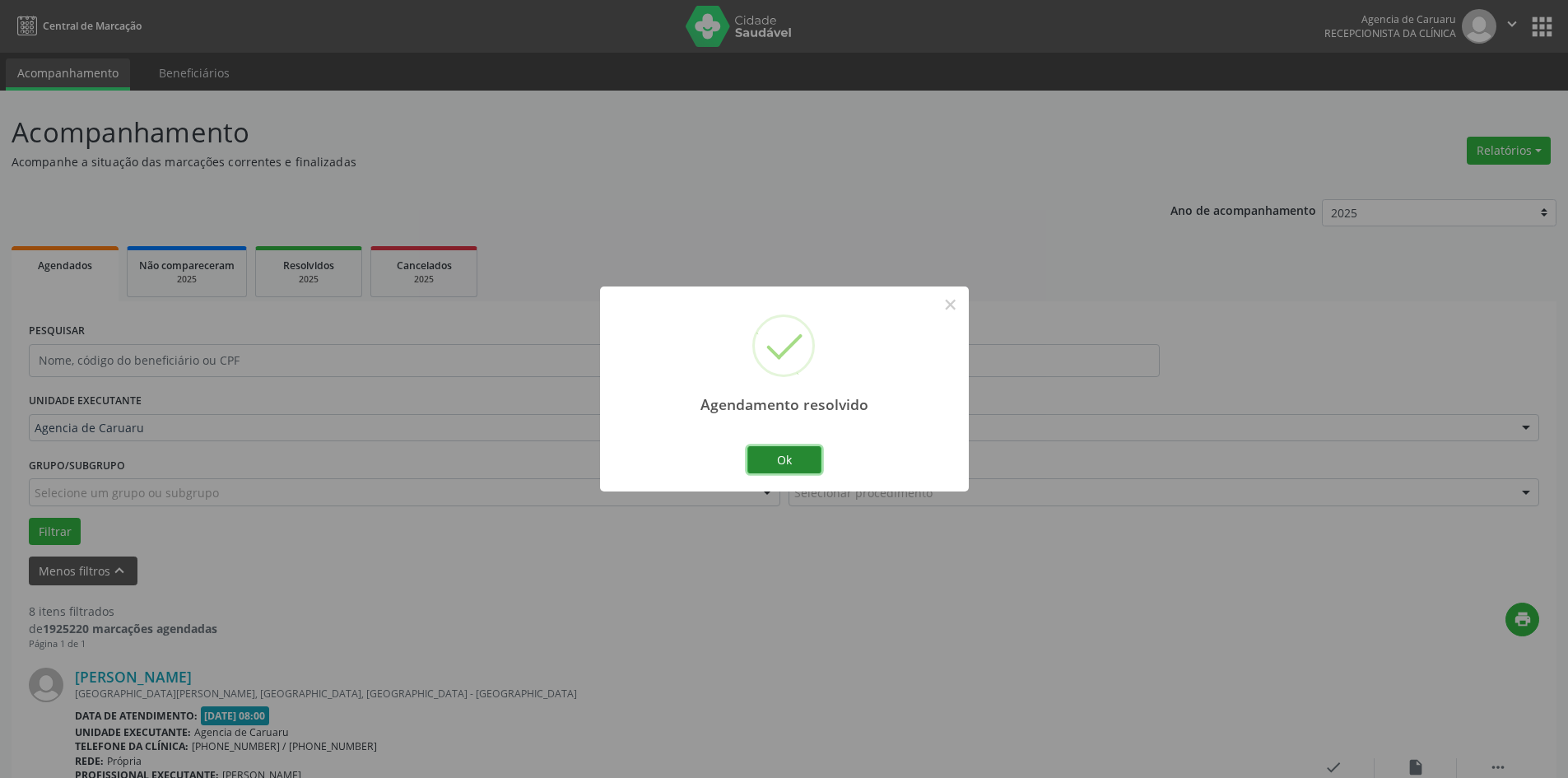
click at [783, 463] on button "Ok" at bounding box center [784, 460] width 74 height 28
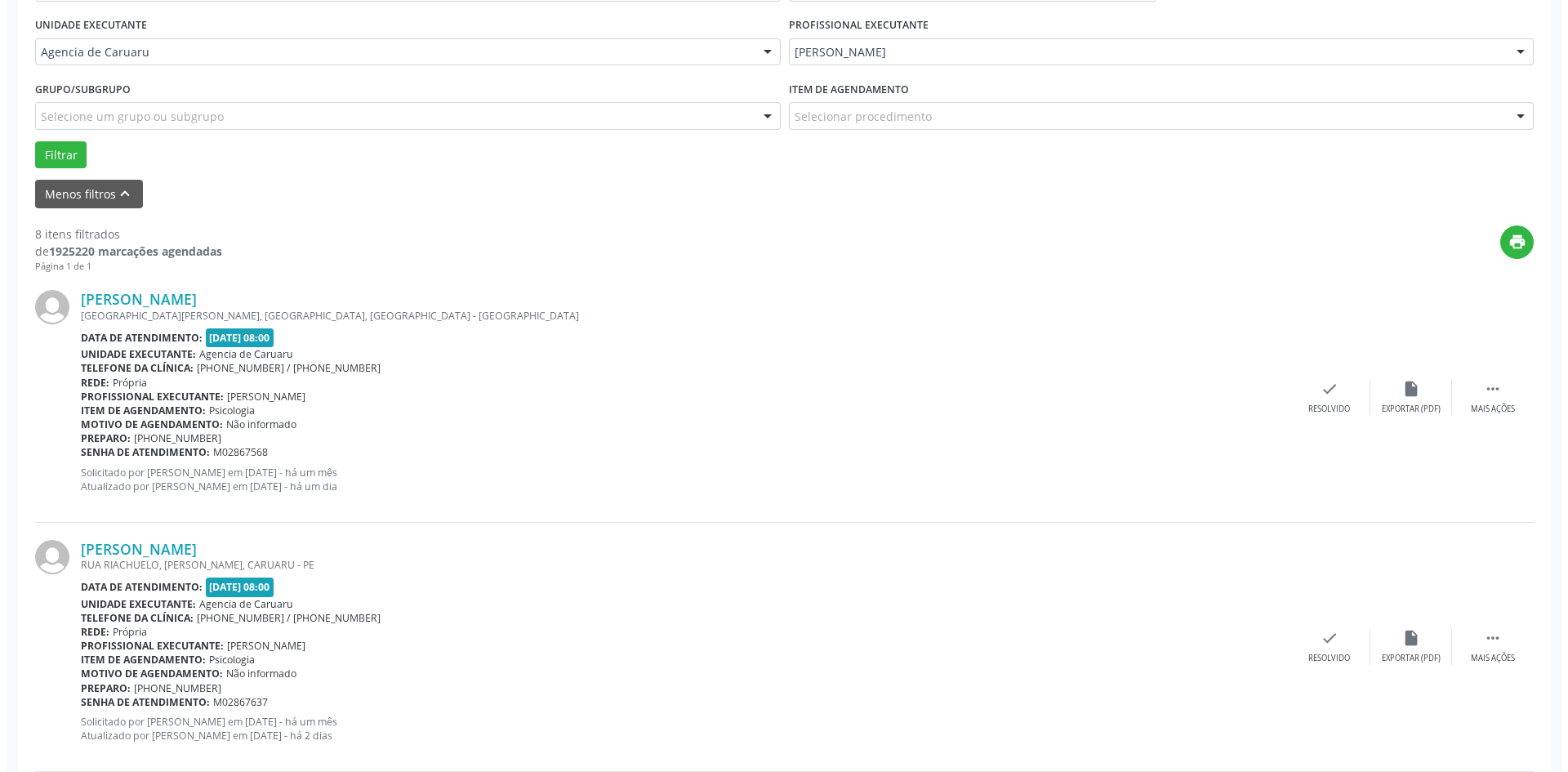
scroll to position [408, 0]
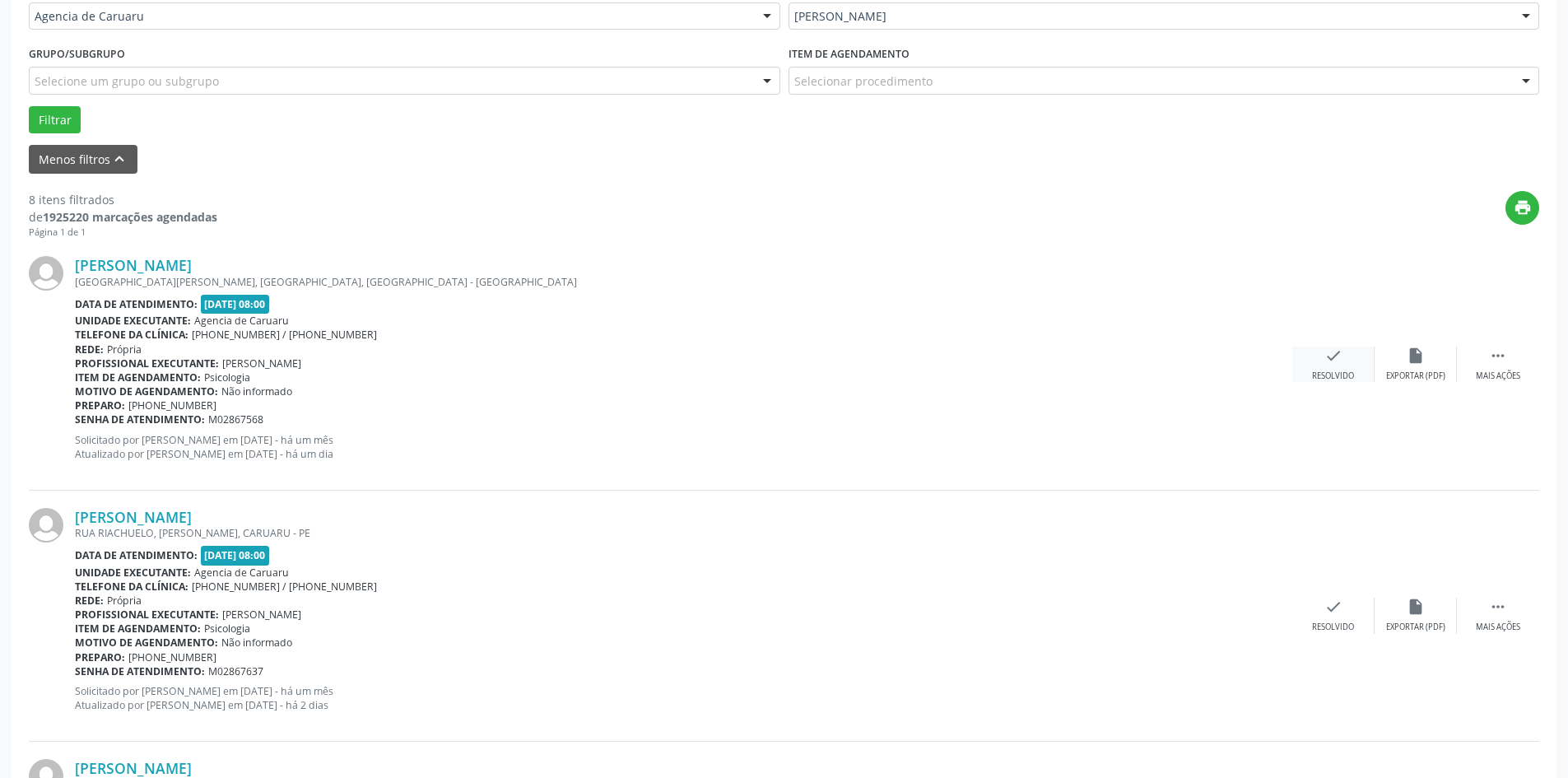
click at [1324, 364] on icon "check" at bounding box center [1333, 356] width 18 height 18
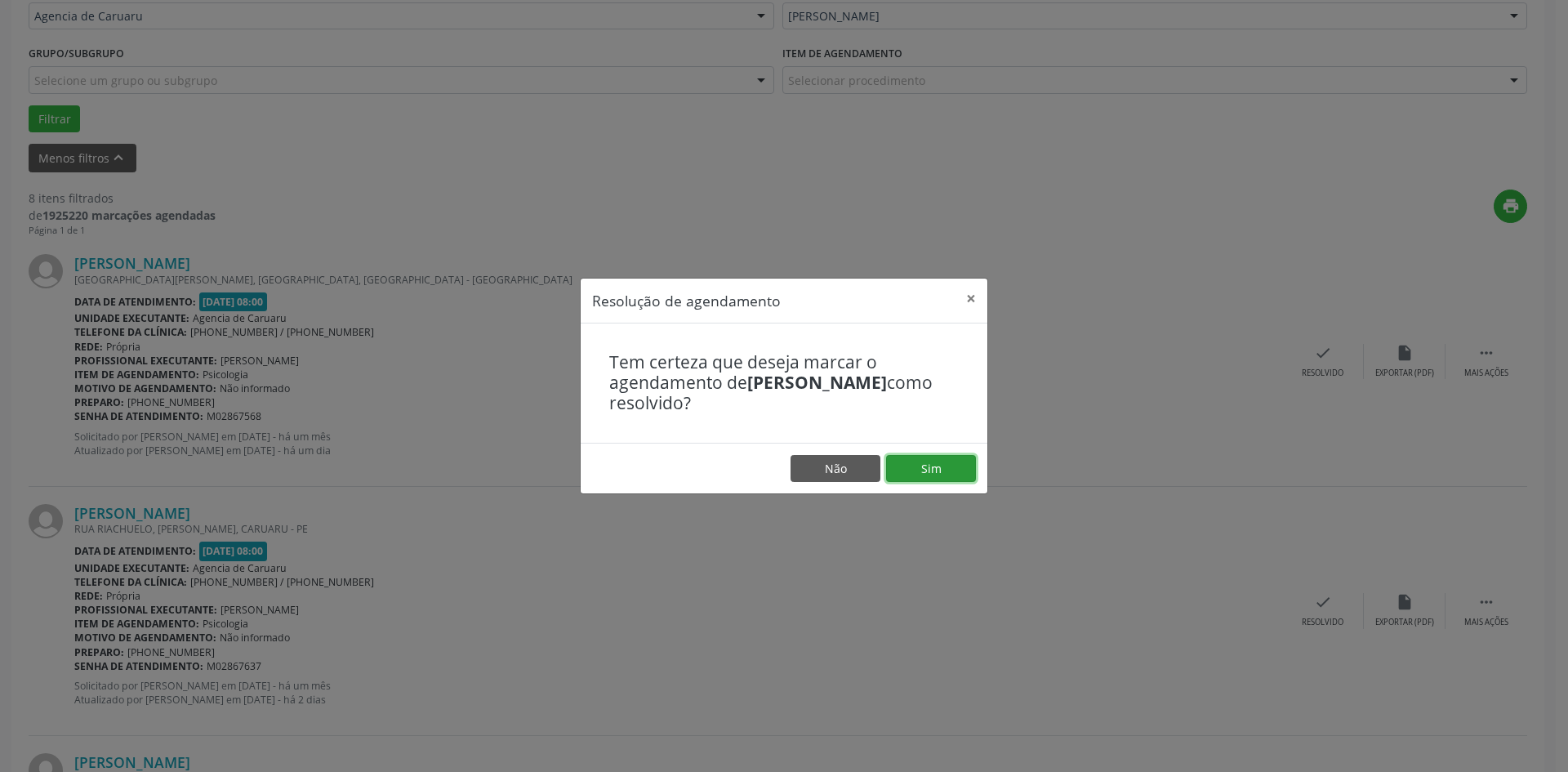
click at [933, 467] on button "Sim" at bounding box center [930, 469] width 89 height 28
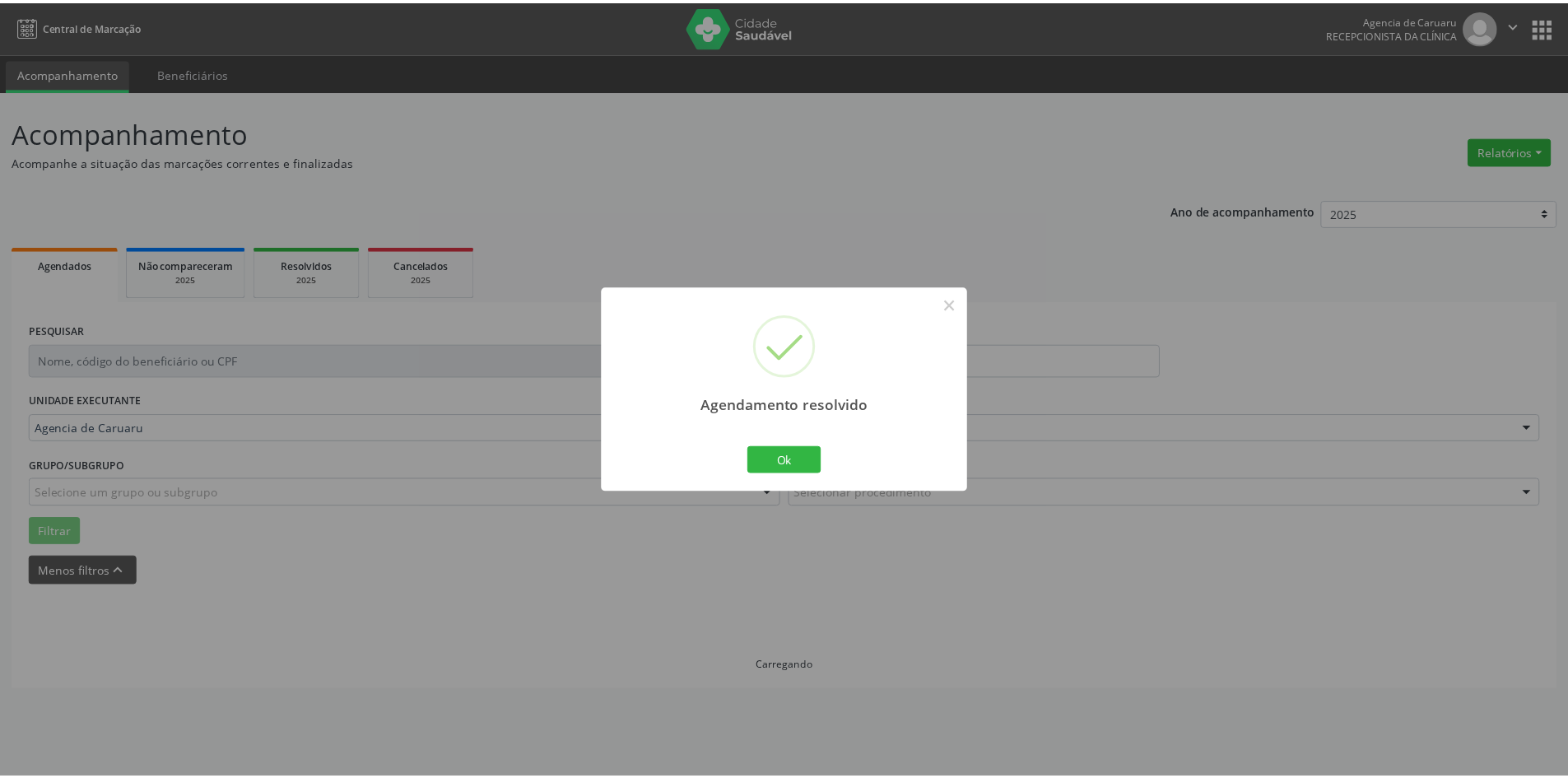
scroll to position [0, 0]
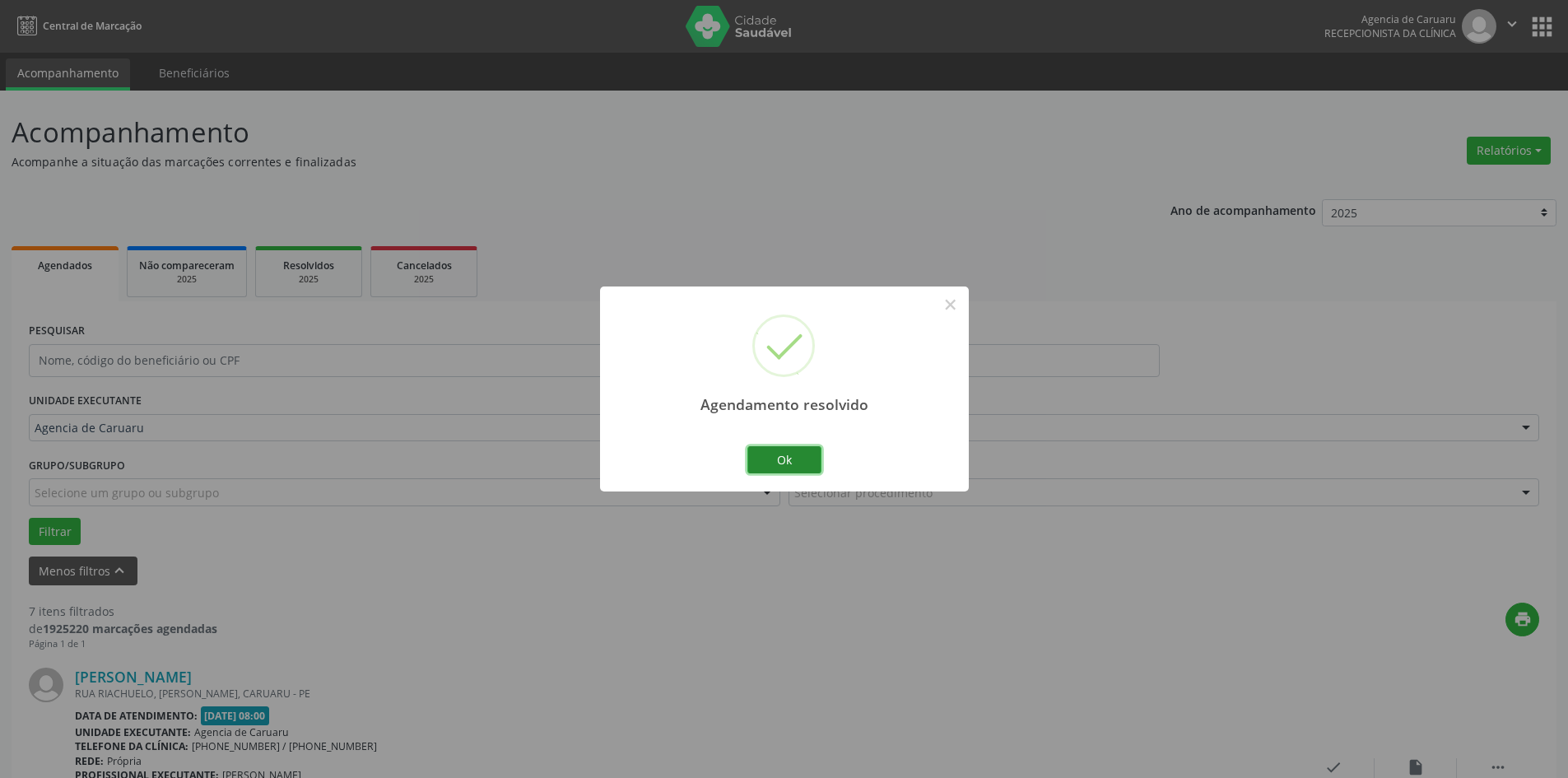
click at [770, 465] on button "Ok" at bounding box center [784, 460] width 74 height 28
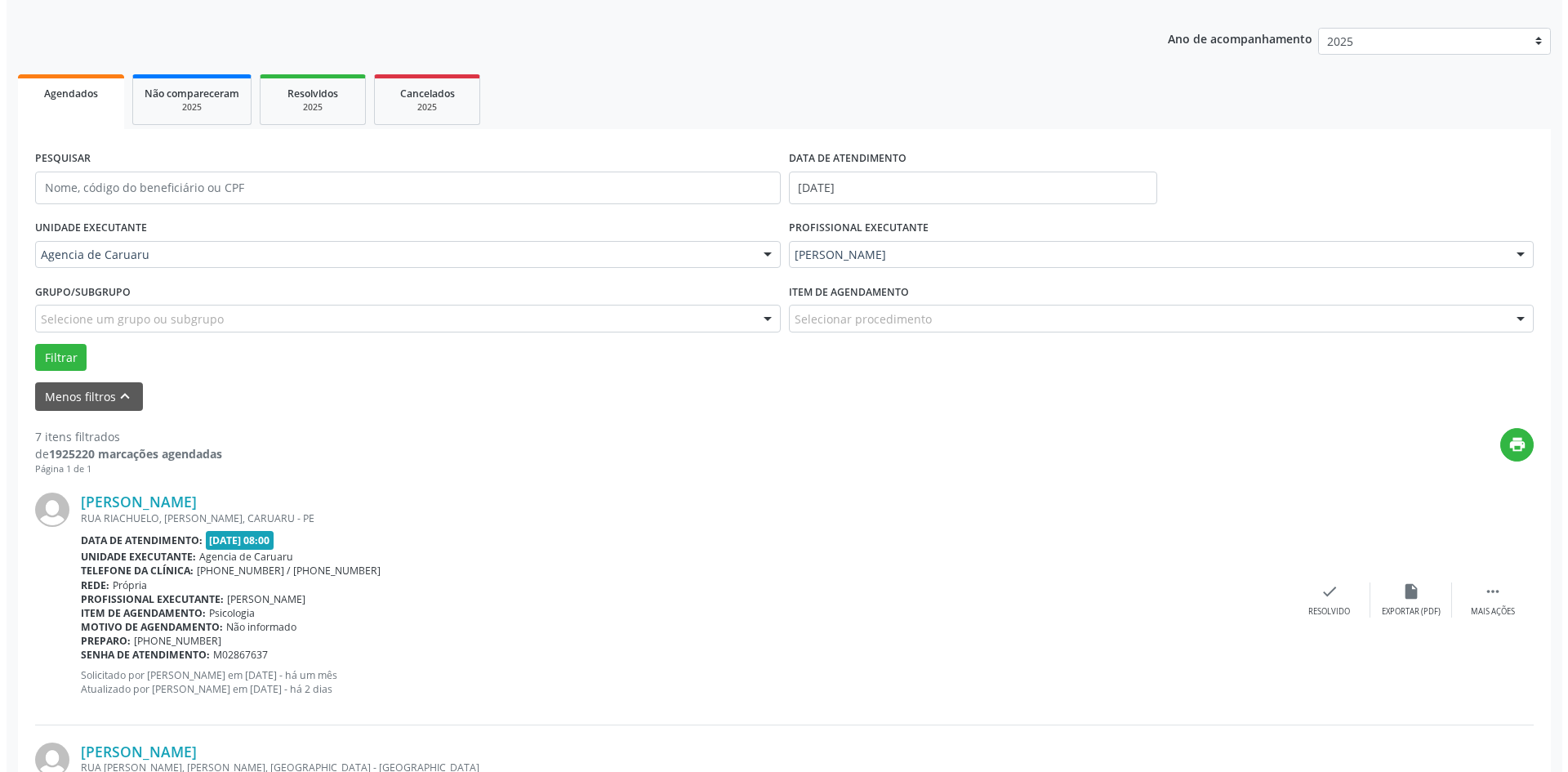
scroll to position [327, 0]
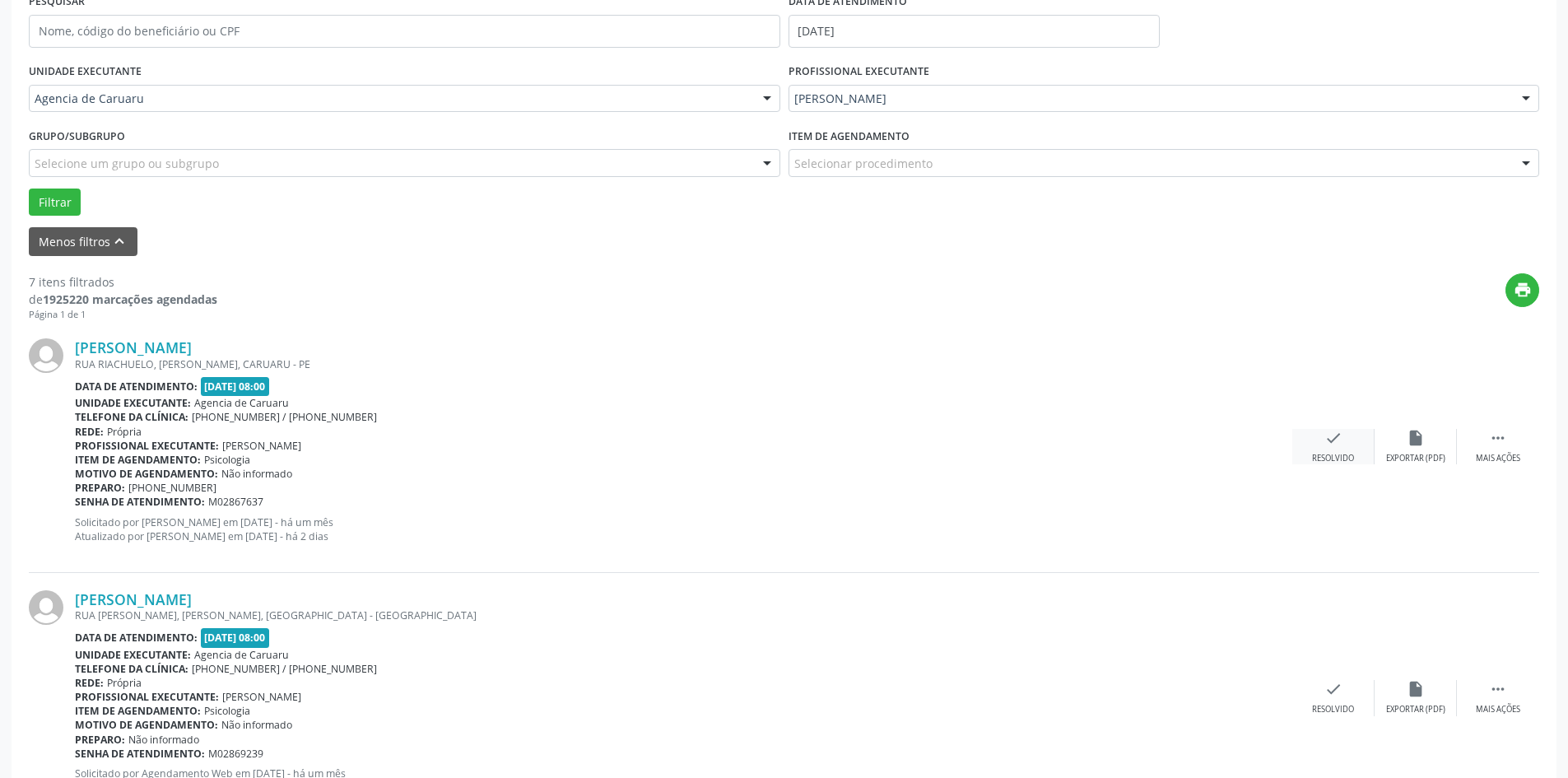
click at [1316, 443] on div "check Resolvido" at bounding box center [1333, 447] width 82 height 35
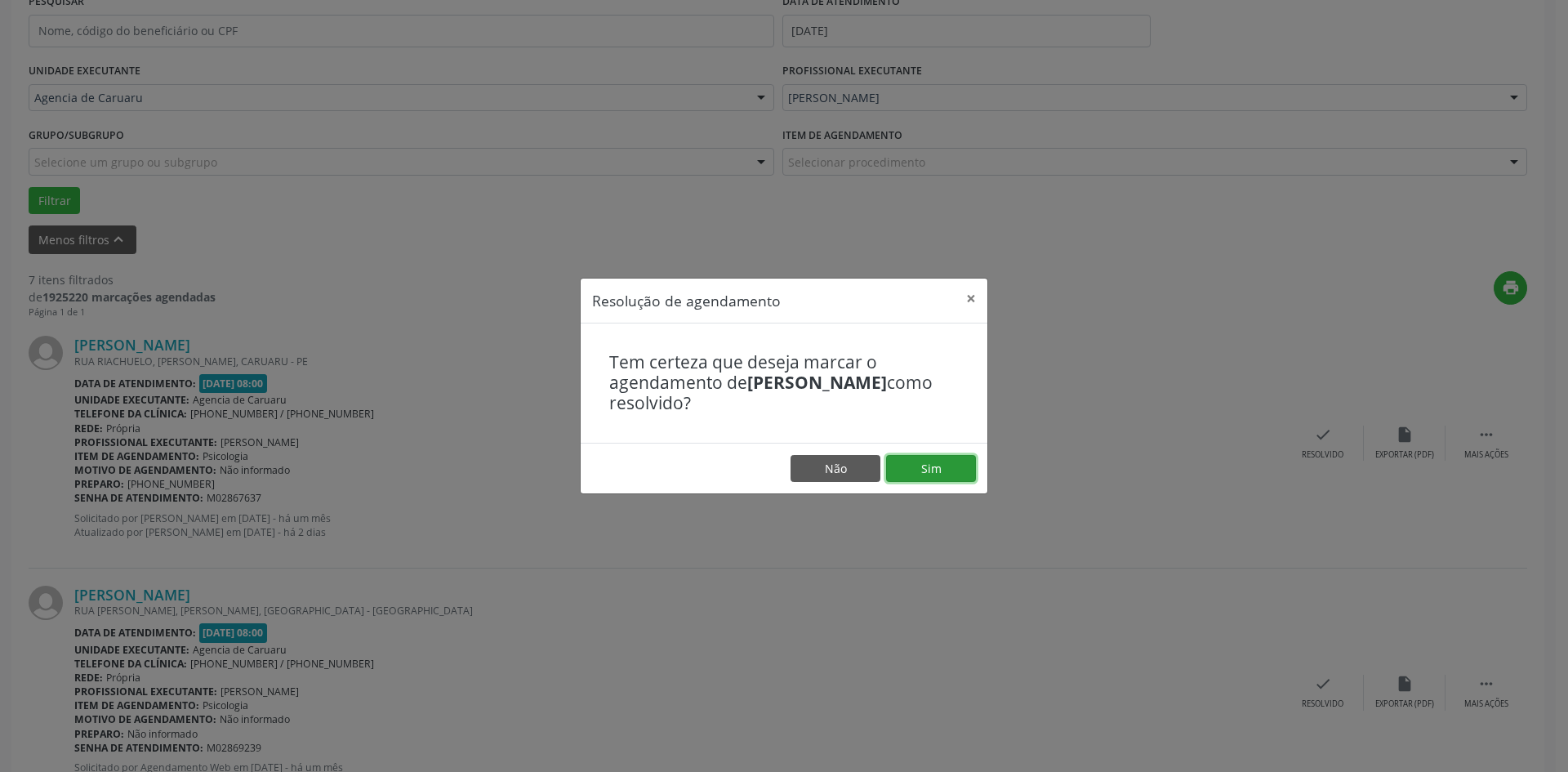
click at [923, 481] on button "Sim" at bounding box center [930, 469] width 89 height 28
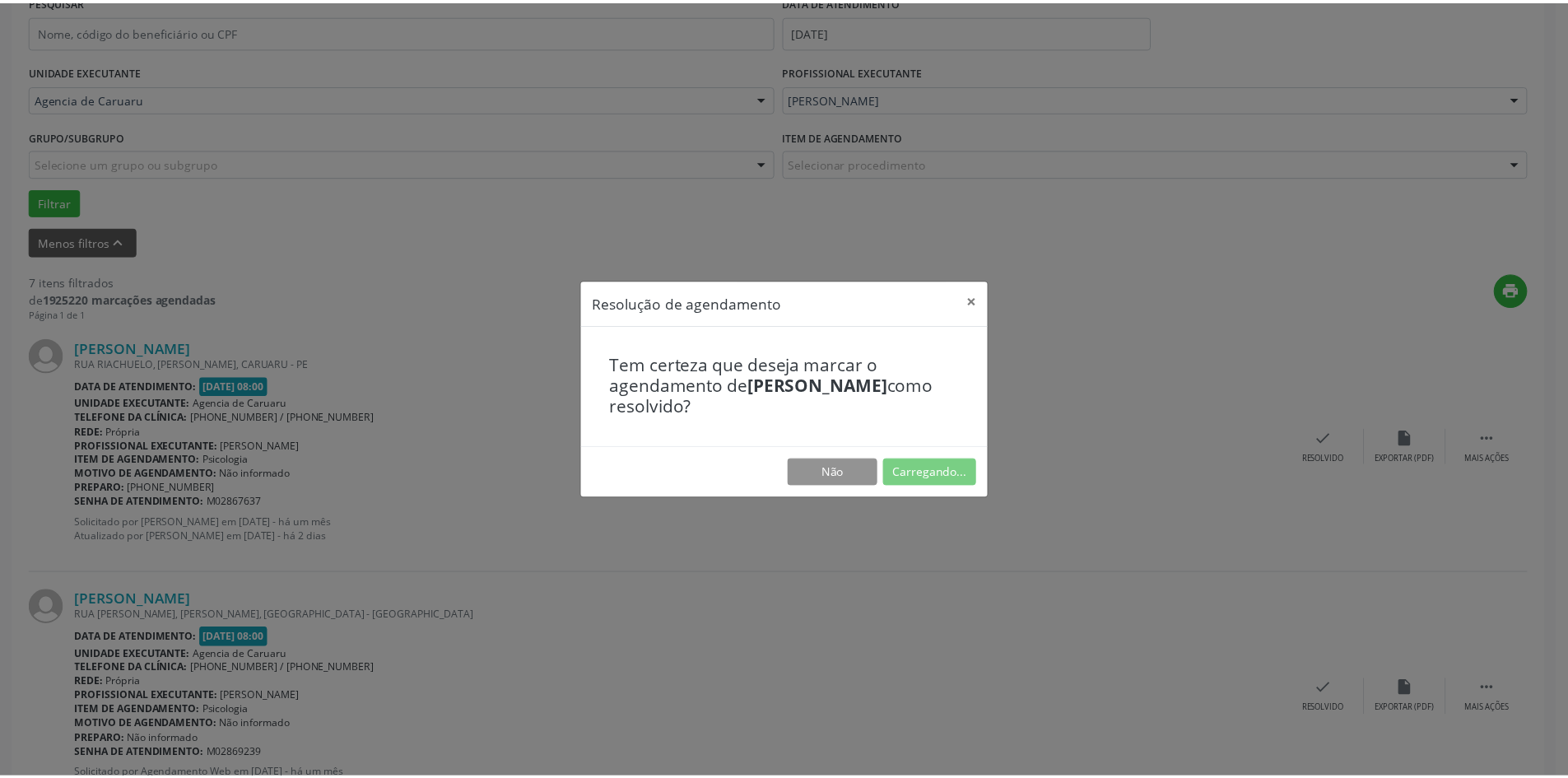
scroll to position [0, 0]
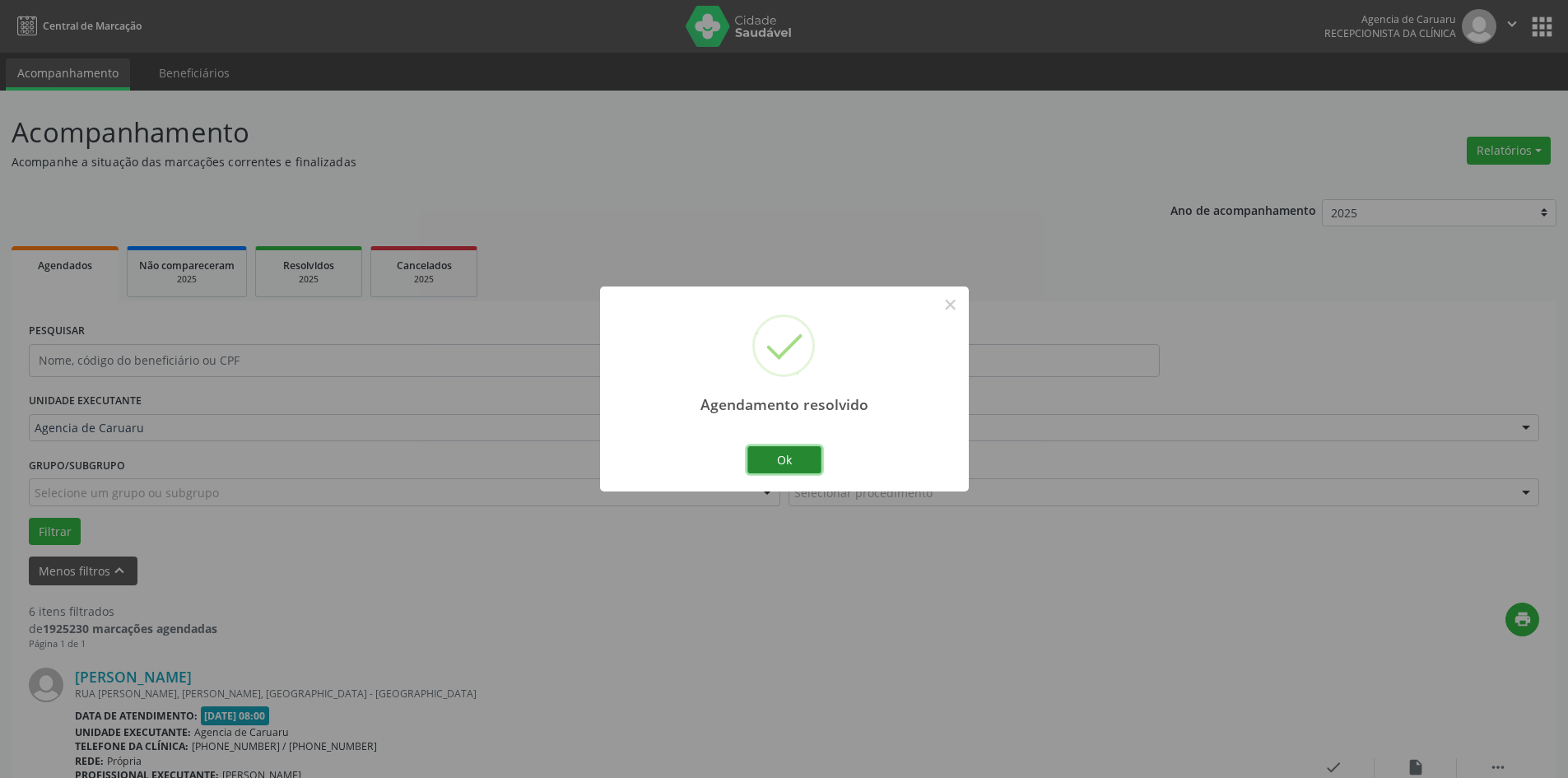
click at [785, 470] on button "Ok" at bounding box center [784, 460] width 74 height 28
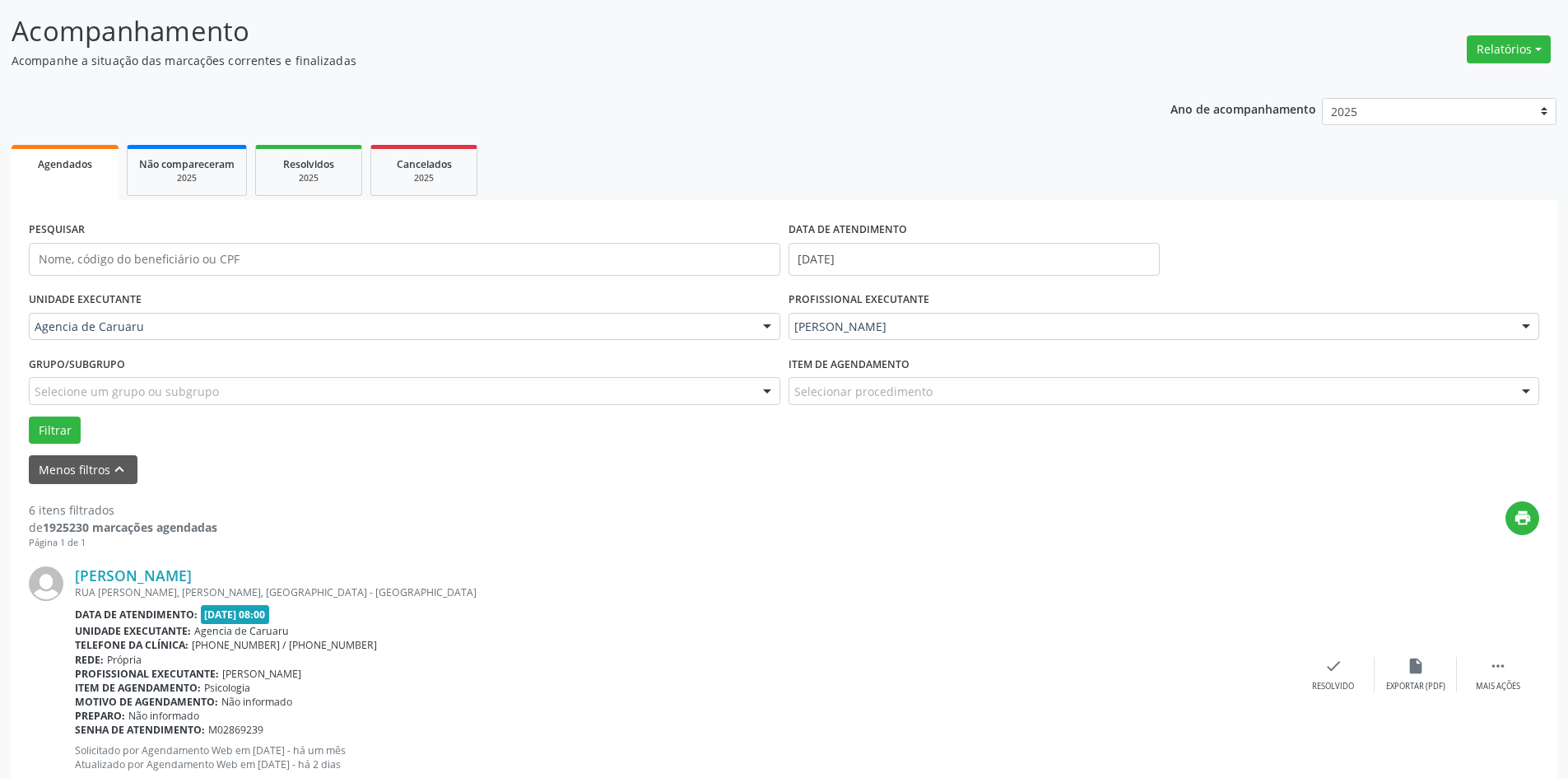
scroll to position [247, 0]
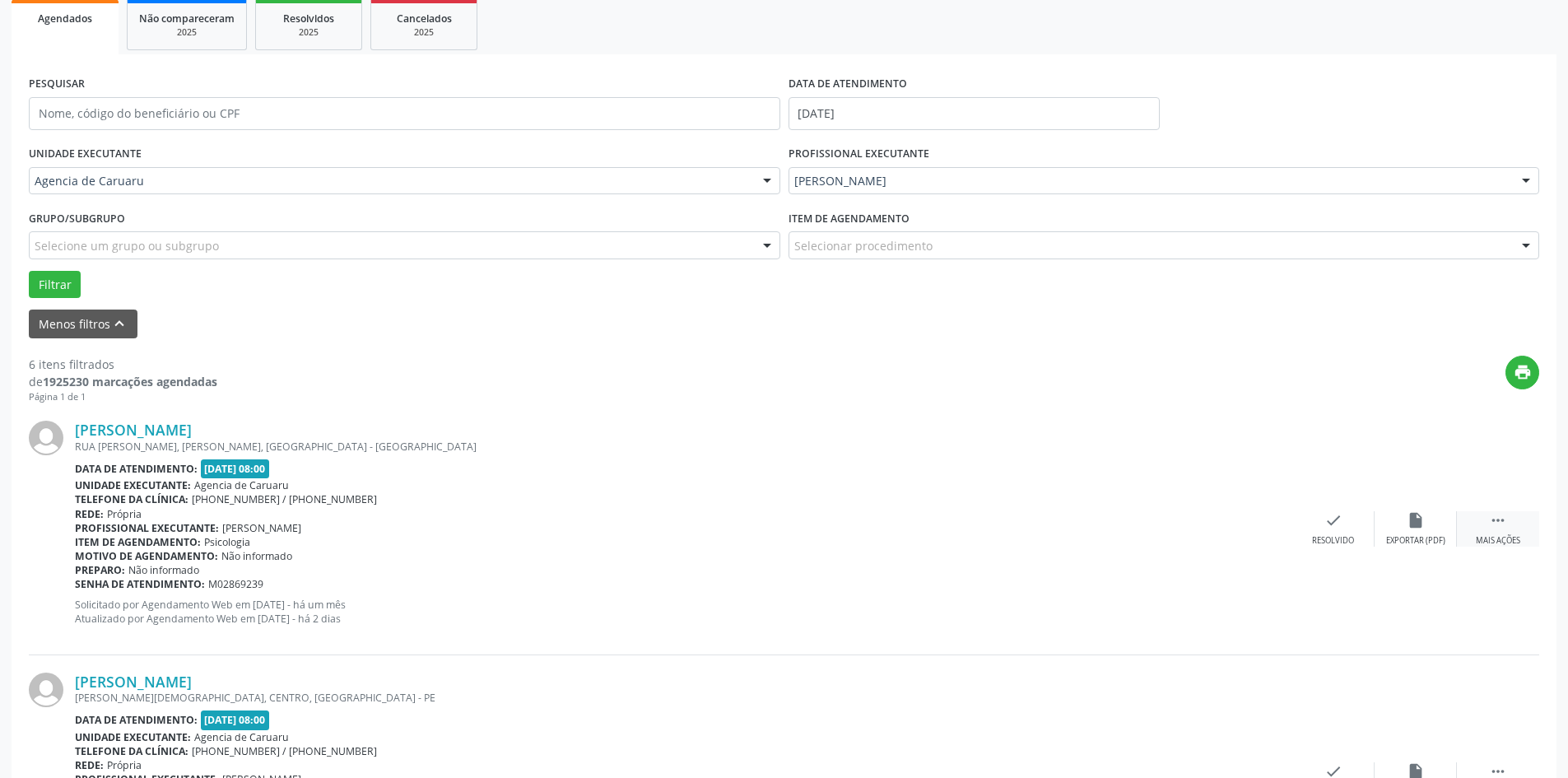
click at [1505, 529] on icon "" at bounding box center [1498, 520] width 18 height 18
click at [1412, 539] on div "Não compareceu" at bounding box center [1415, 540] width 70 height 11
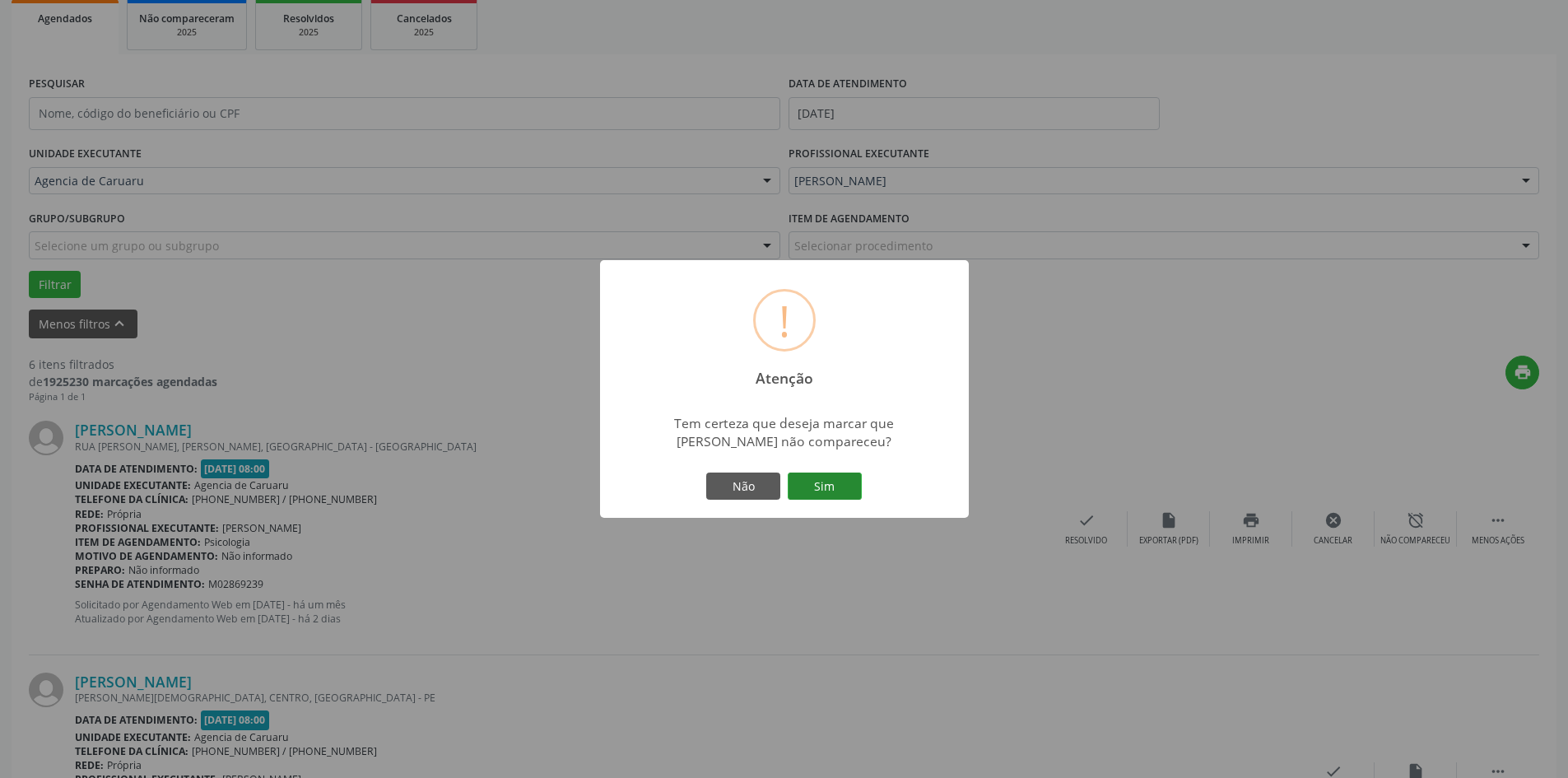
click at [843, 495] on button "Sim" at bounding box center [825, 486] width 74 height 28
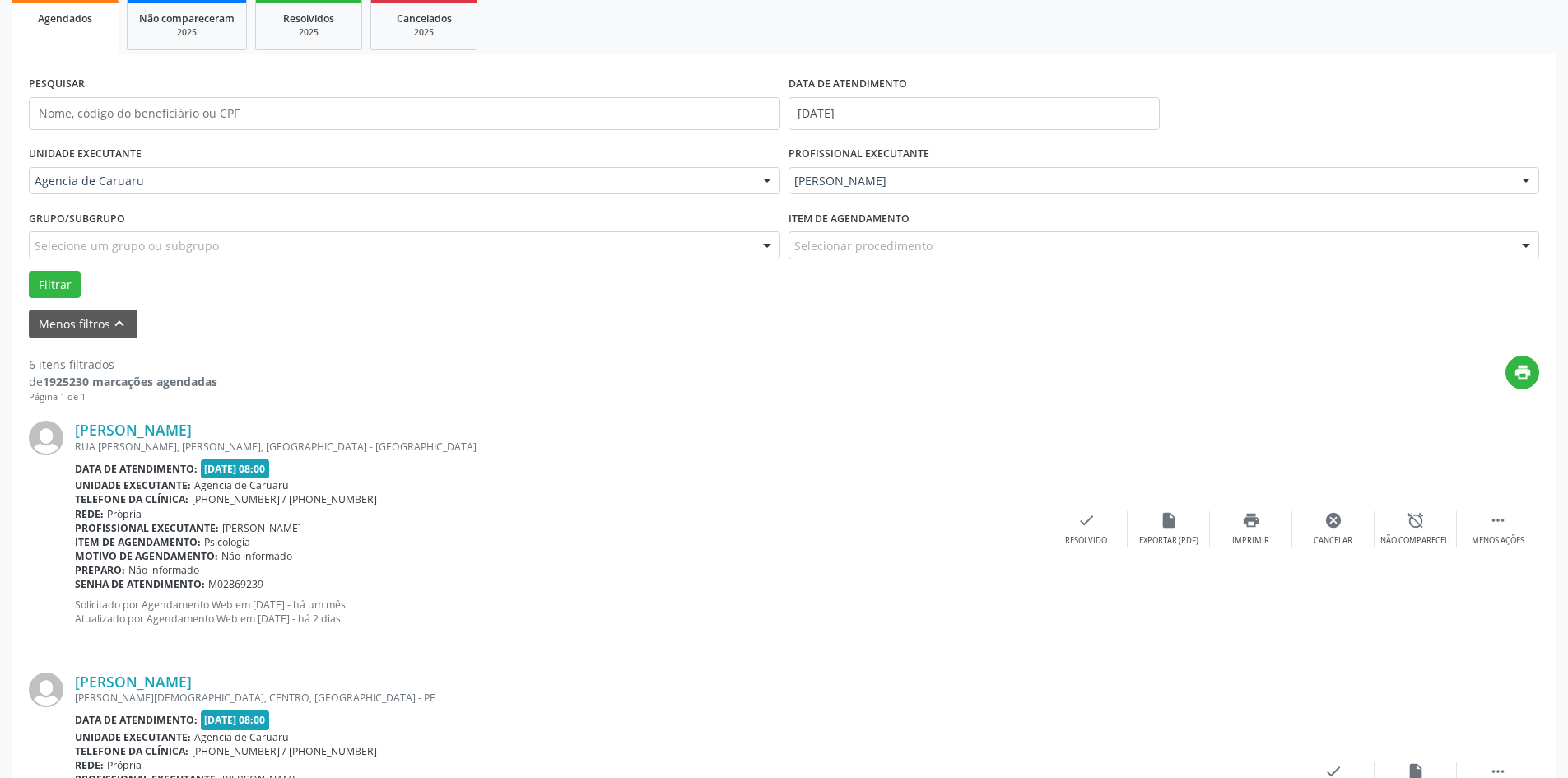
scroll to position [0, 0]
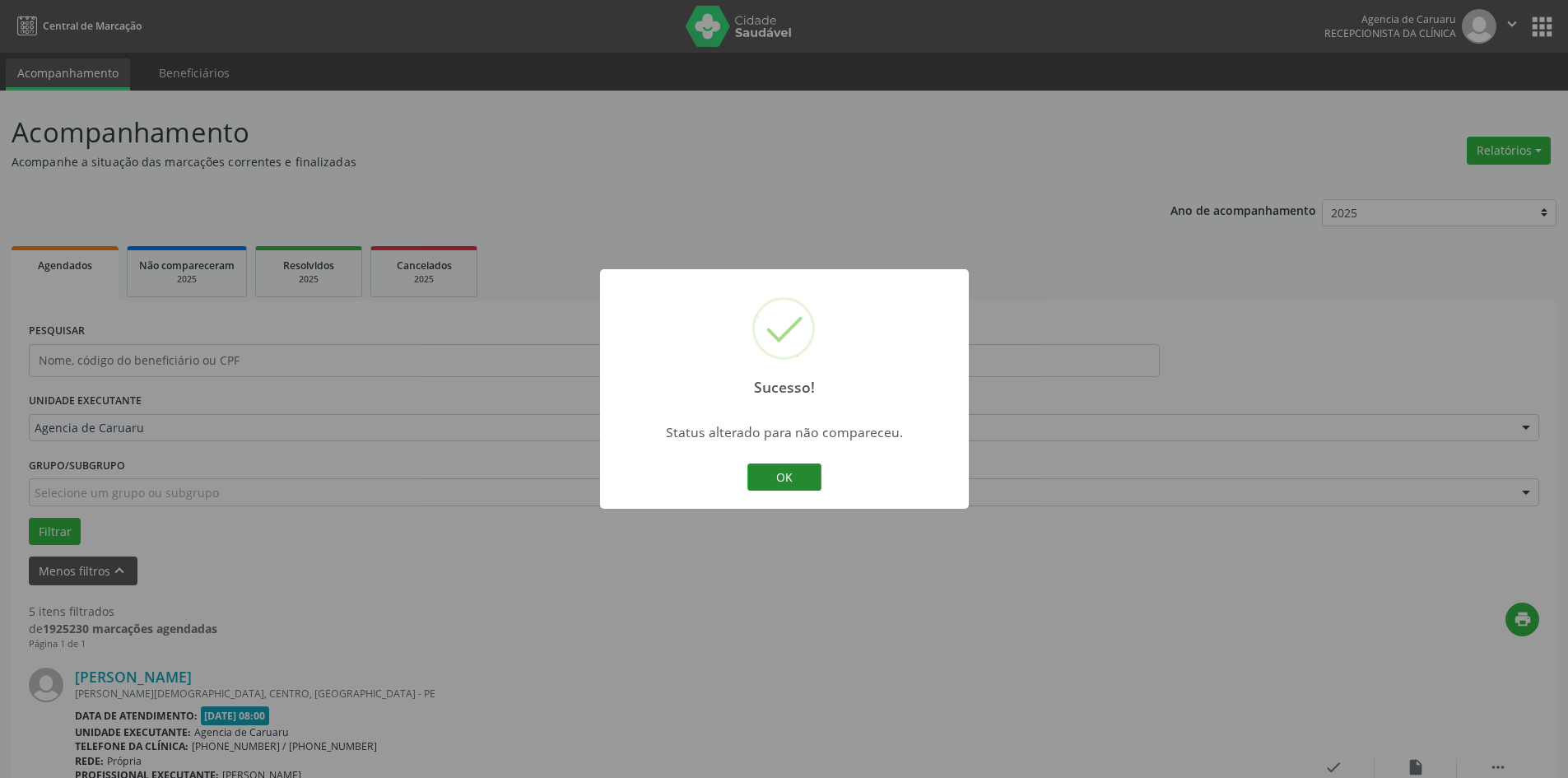
click at [777, 481] on button "OK" at bounding box center [784, 477] width 74 height 28
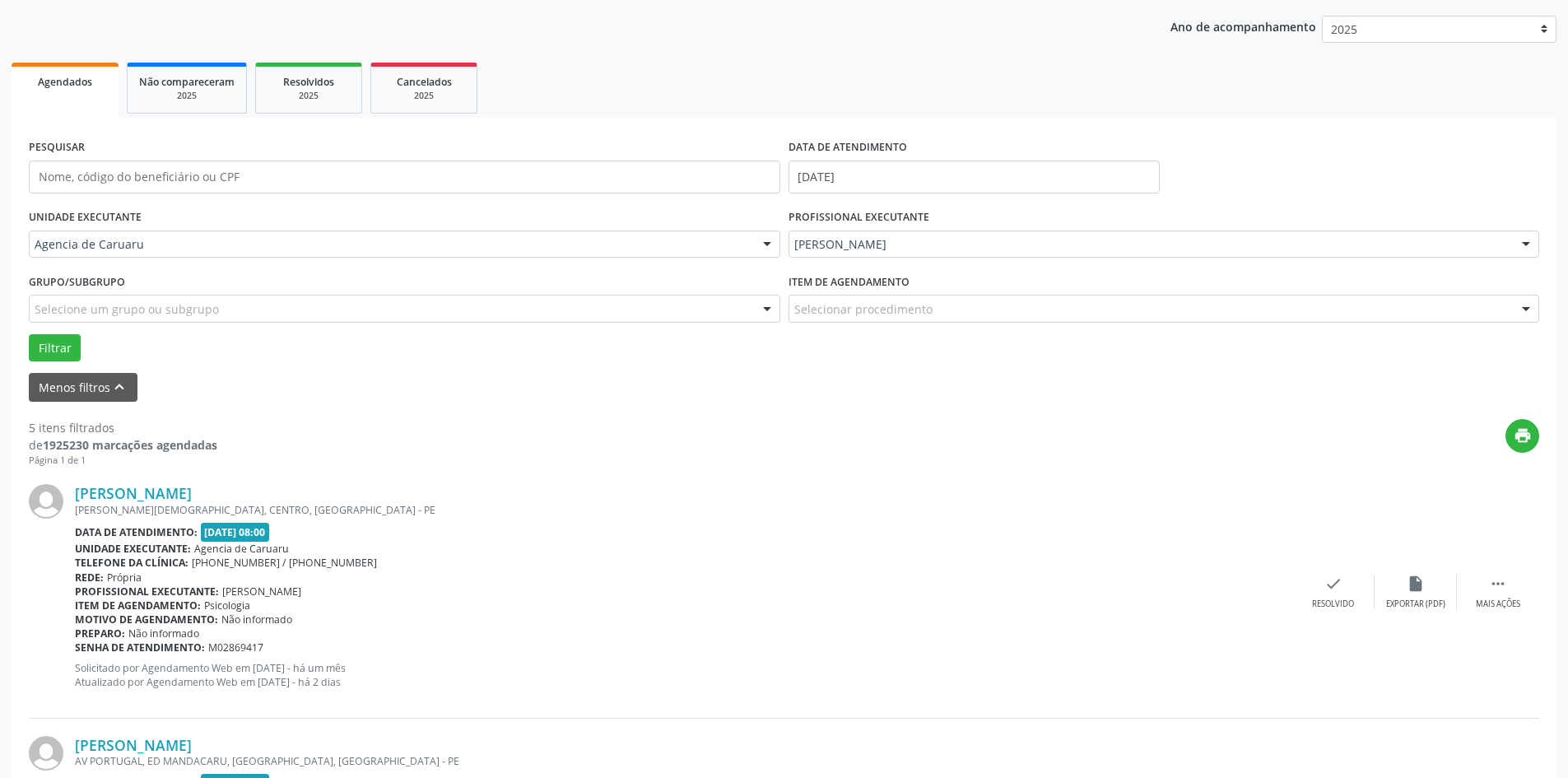
scroll to position [330, 0]
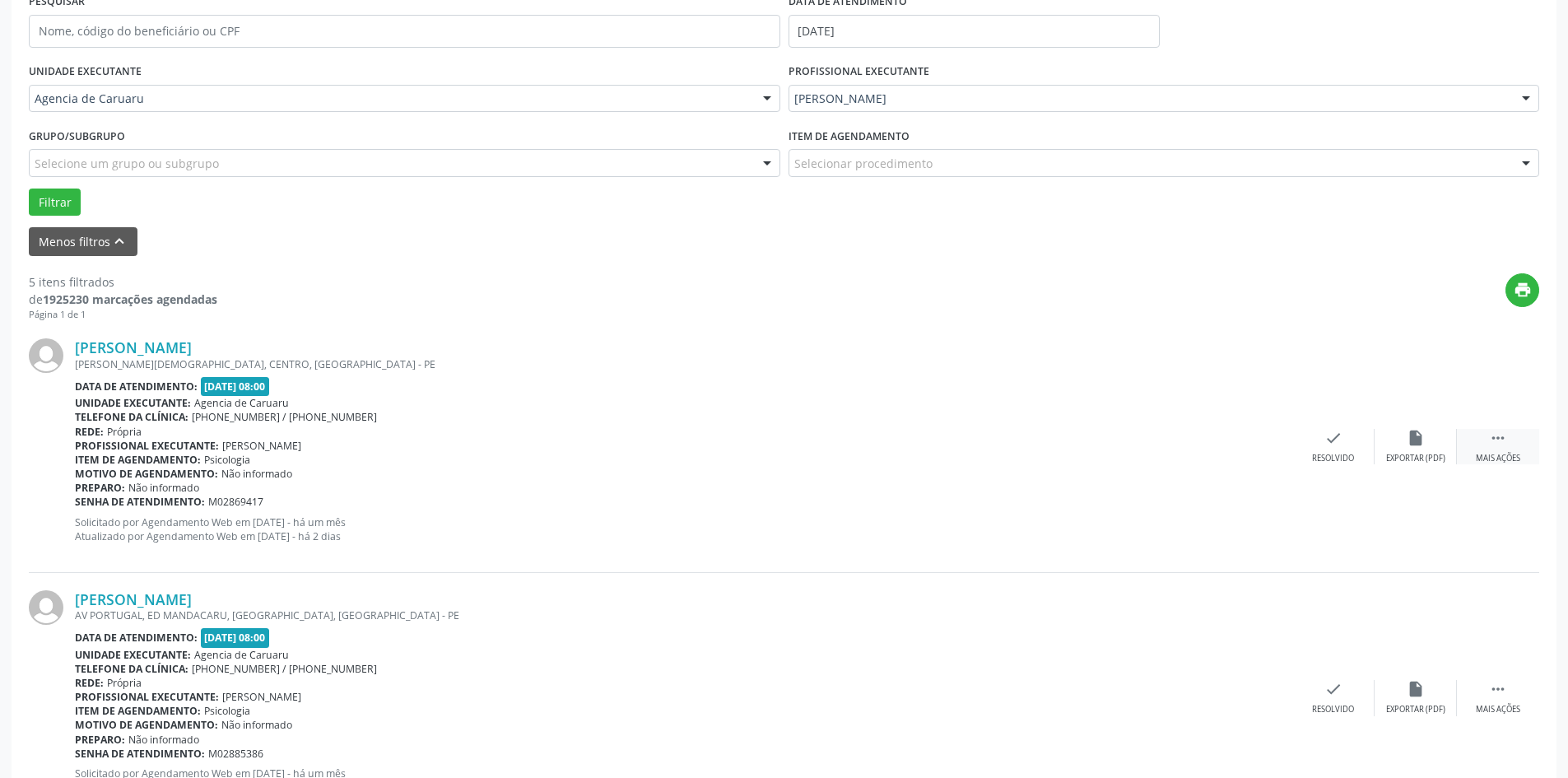
click at [1492, 447] on icon "" at bounding box center [1498, 438] width 18 height 18
click at [1403, 449] on div "alarm_off Não compareceu" at bounding box center [1415, 447] width 82 height 35
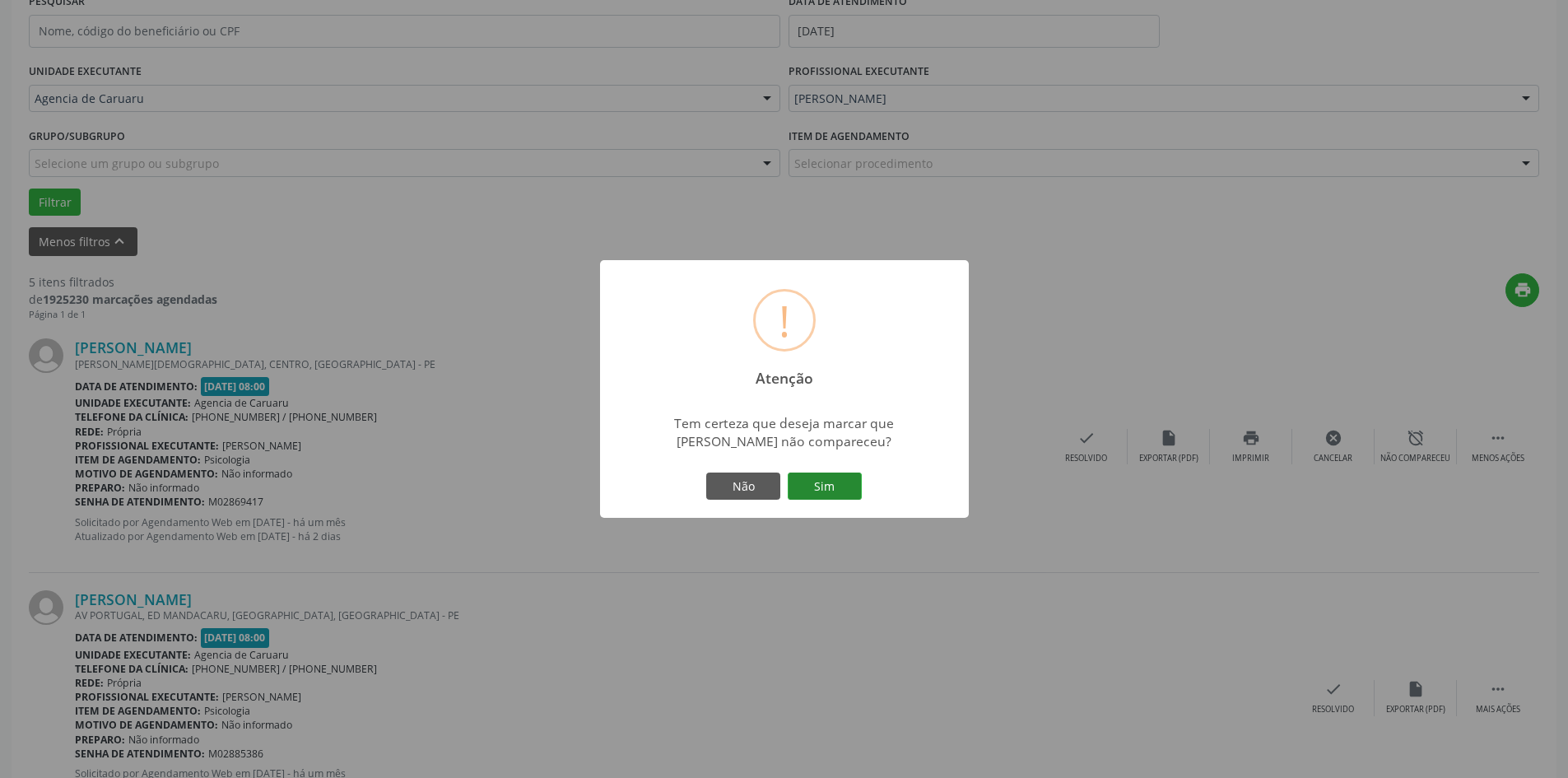
click at [820, 482] on button "Sim" at bounding box center [825, 486] width 74 height 28
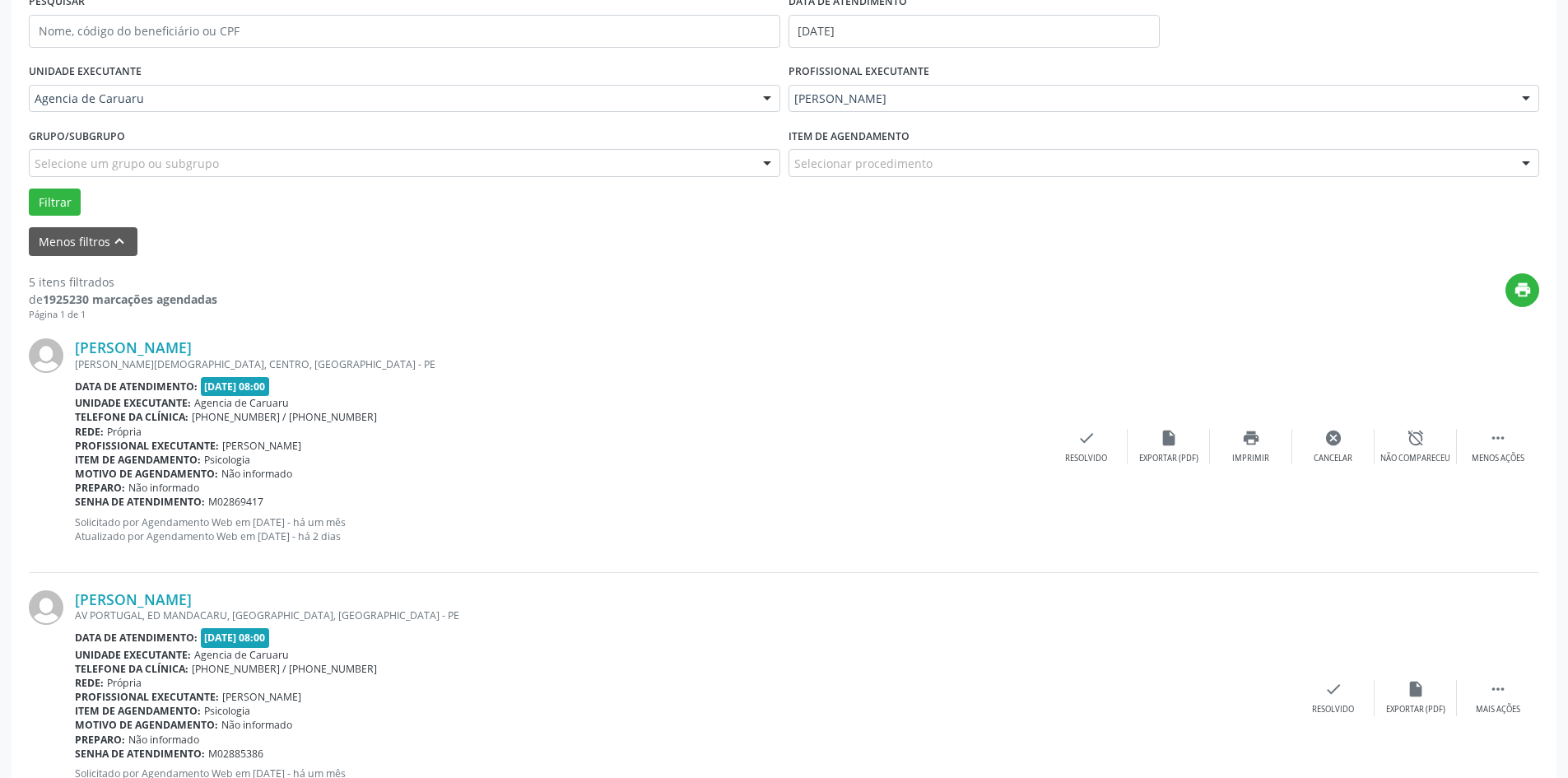
scroll to position [0, 0]
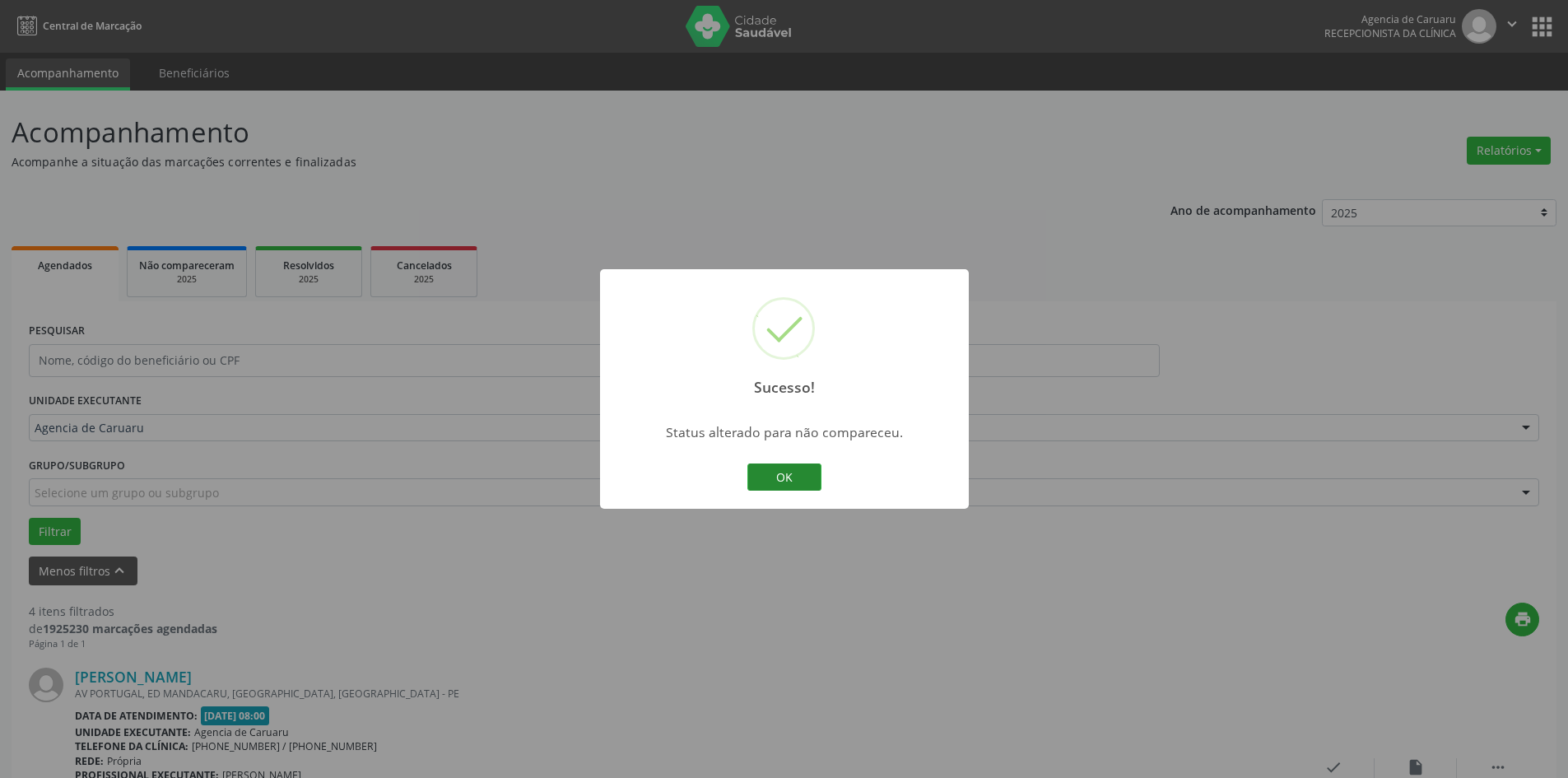
click at [804, 480] on button "OK" at bounding box center [784, 477] width 74 height 28
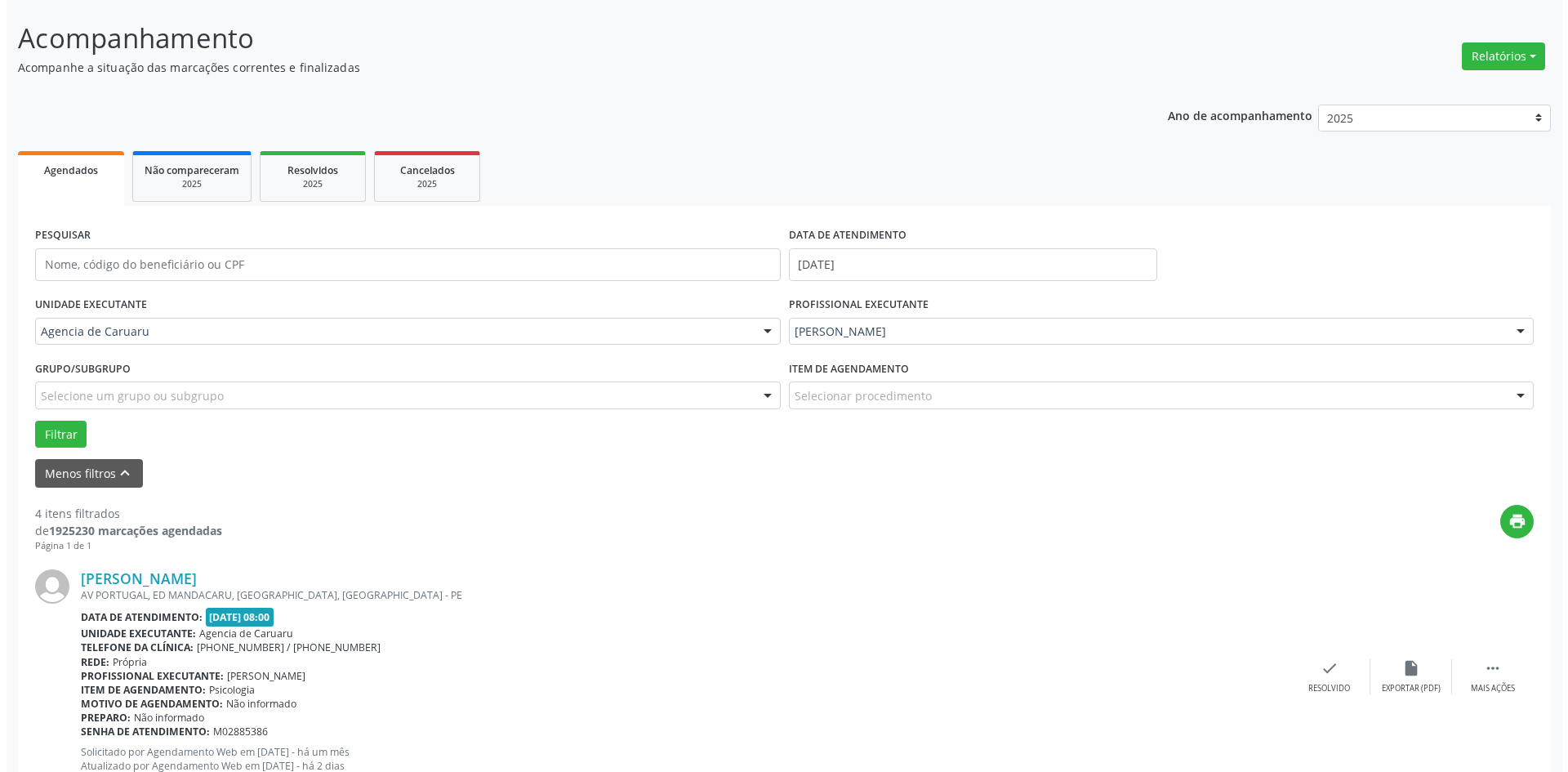
scroll to position [327, 0]
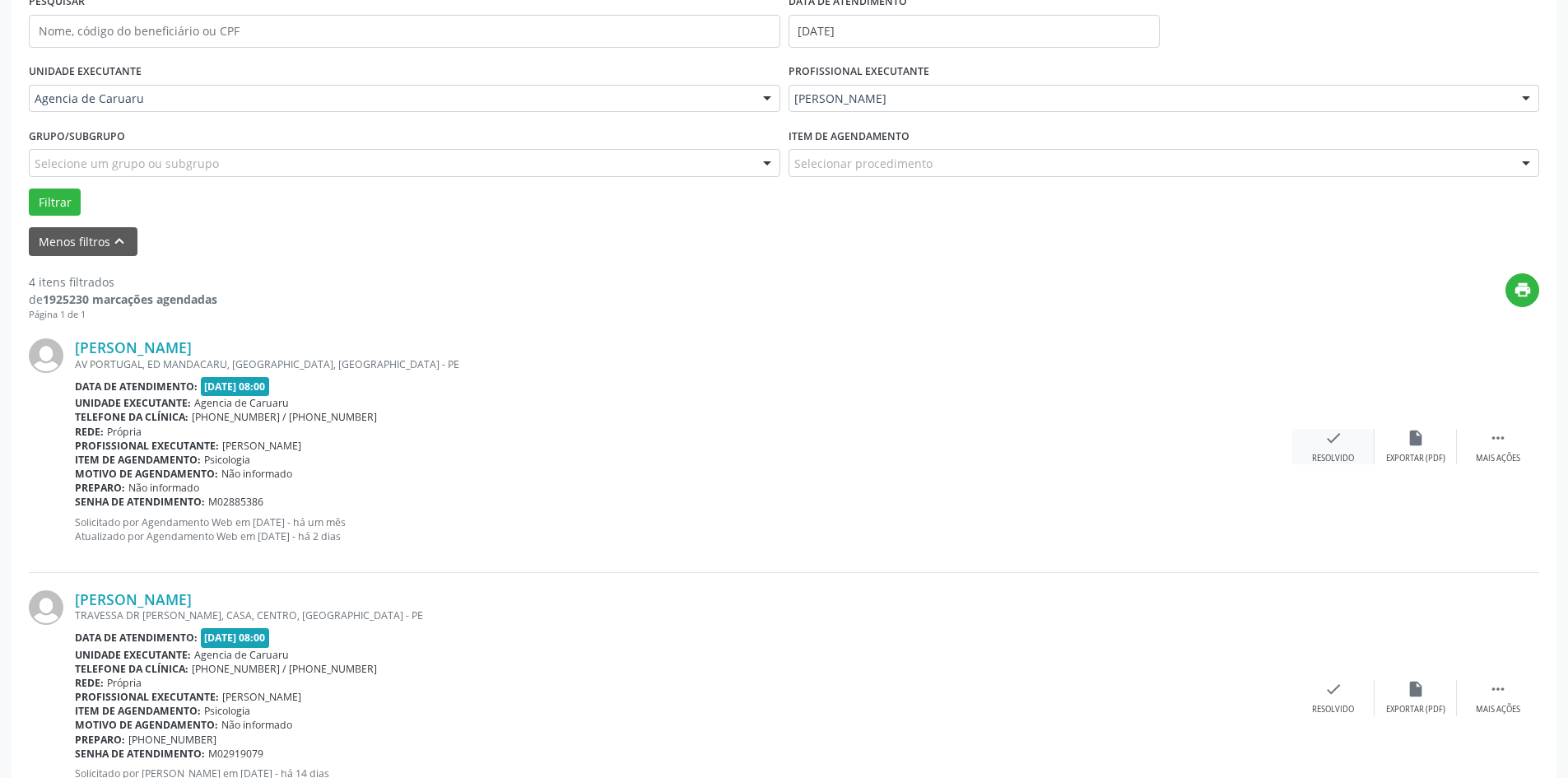
click at [1338, 450] on div "check Resolvido" at bounding box center [1333, 447] width 82 height 35
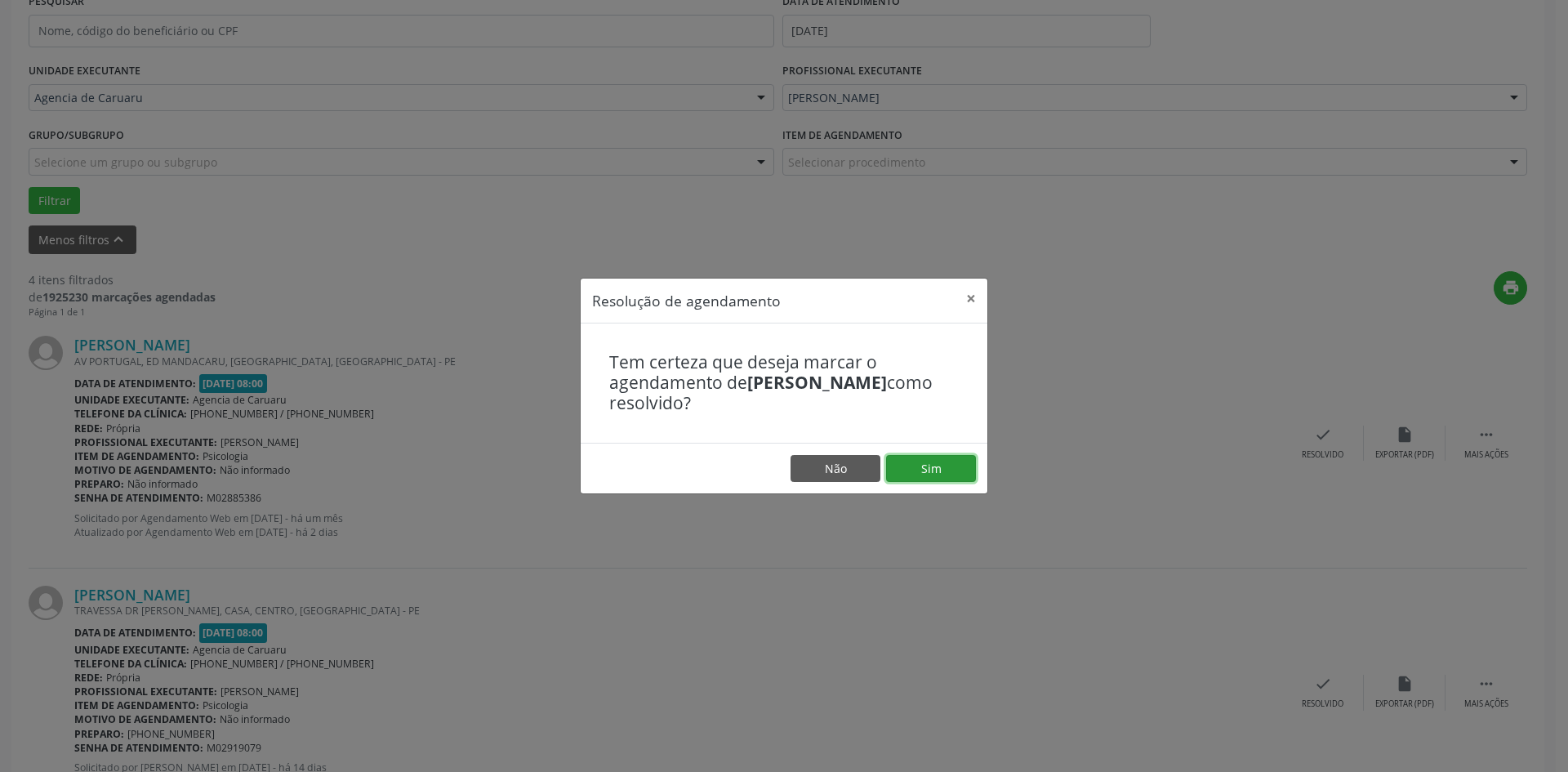
click at [937, 470] on button "Sim" at bounding box center [930, 469] width 89 height 28
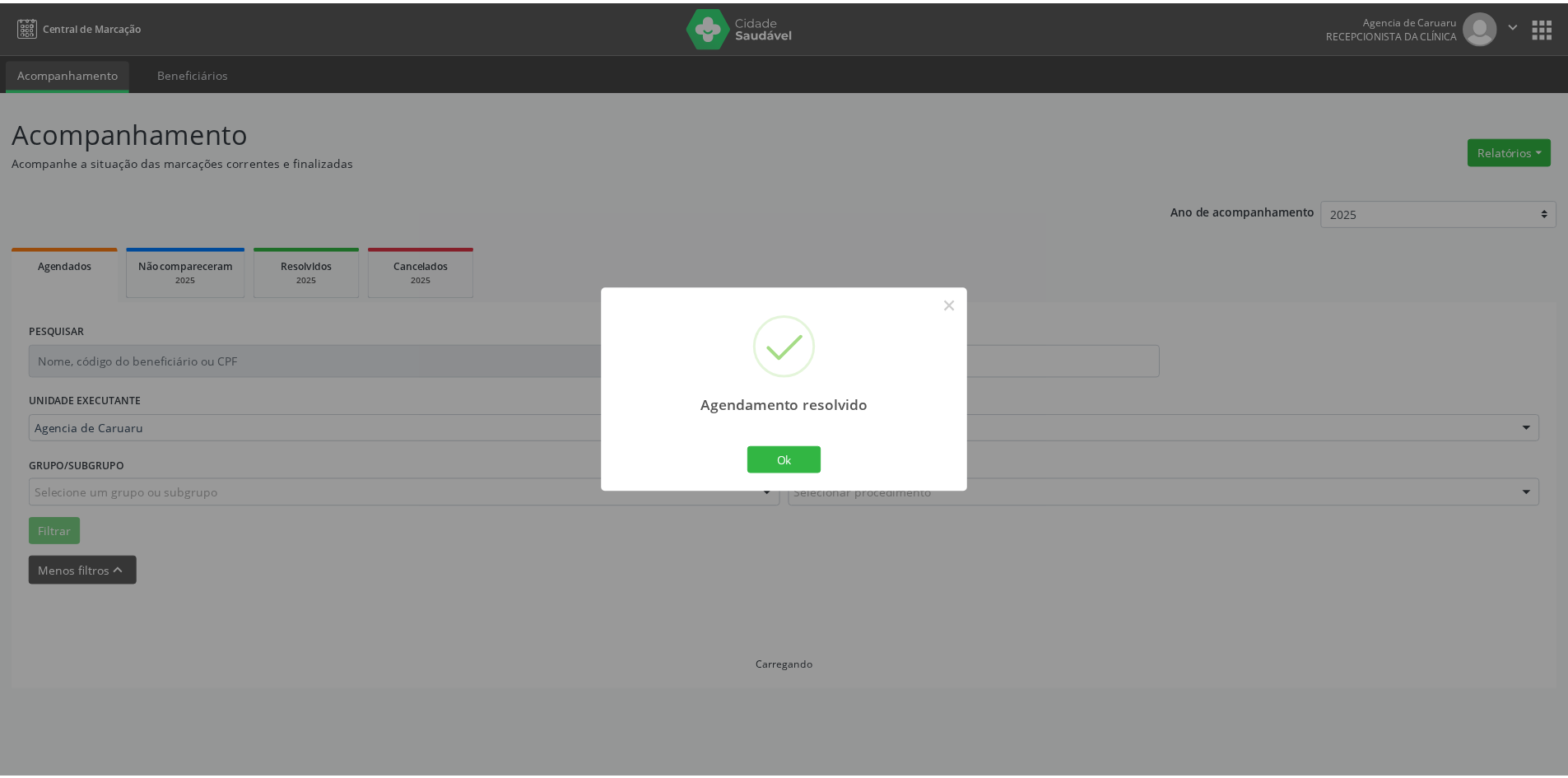
scroll to position [0, 0]
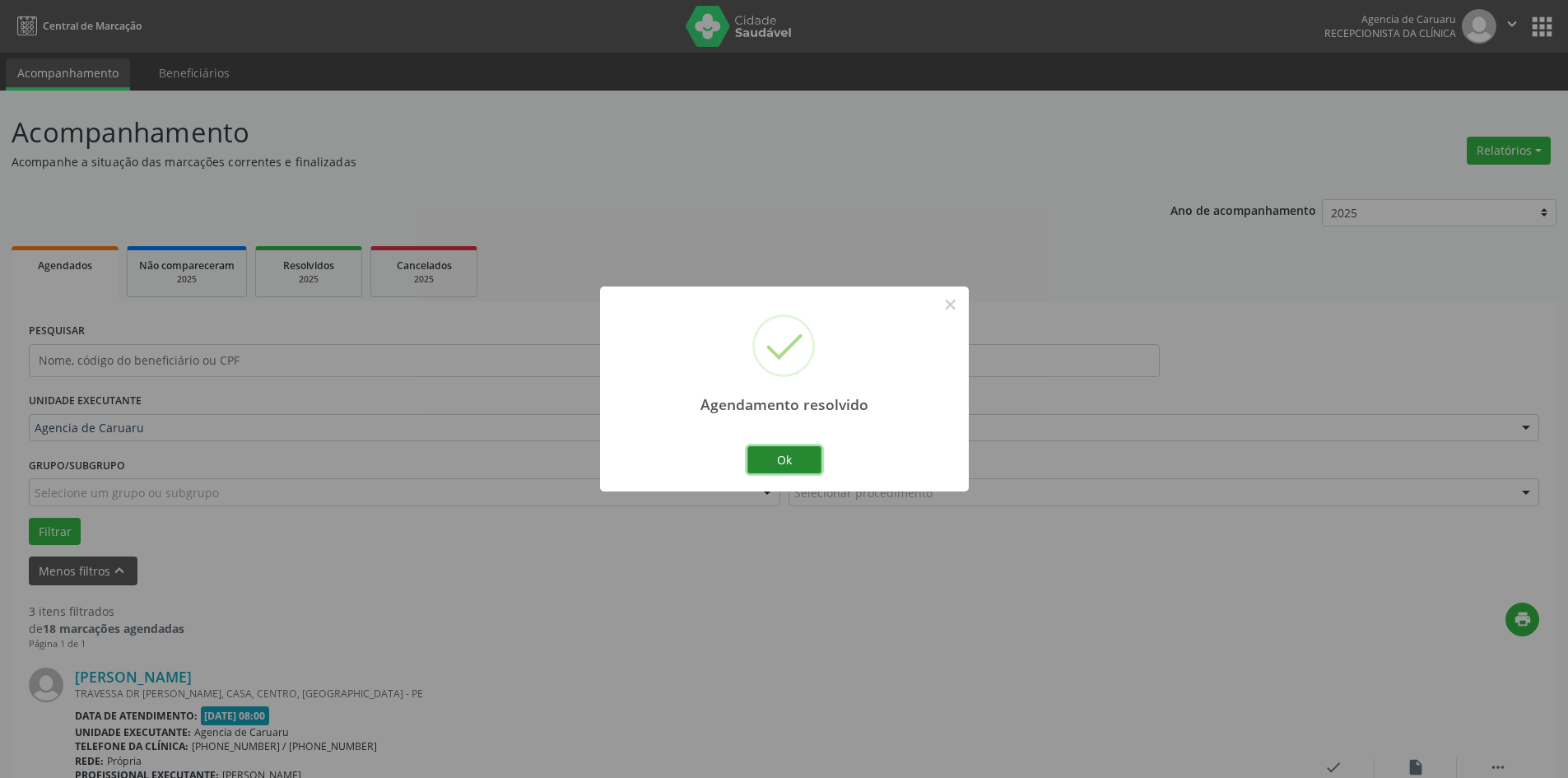
click at [802, 471] on button "Ok" at bounding box center [784, 460] width 74 height 28
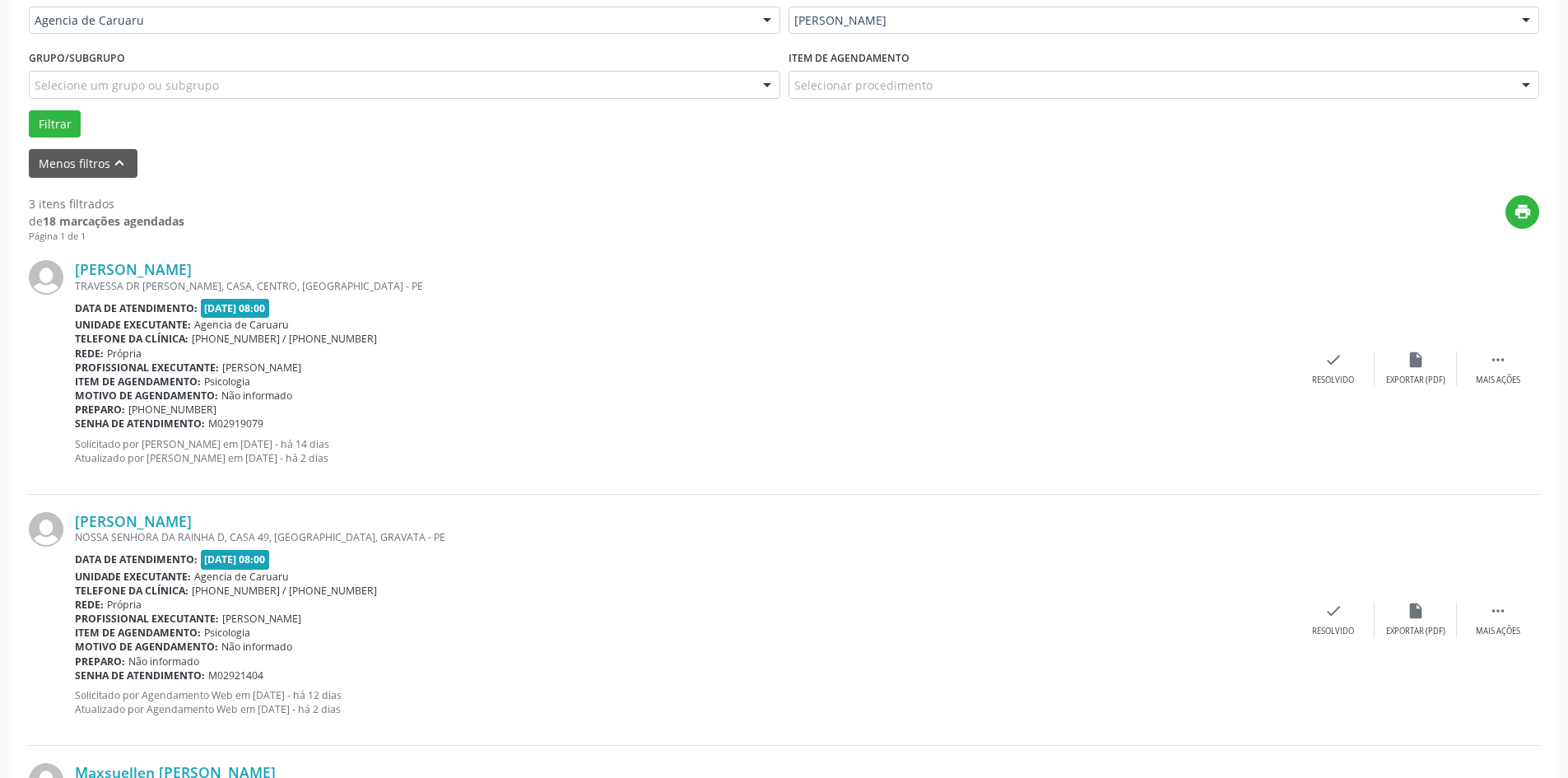
scroll to position [411, 0]
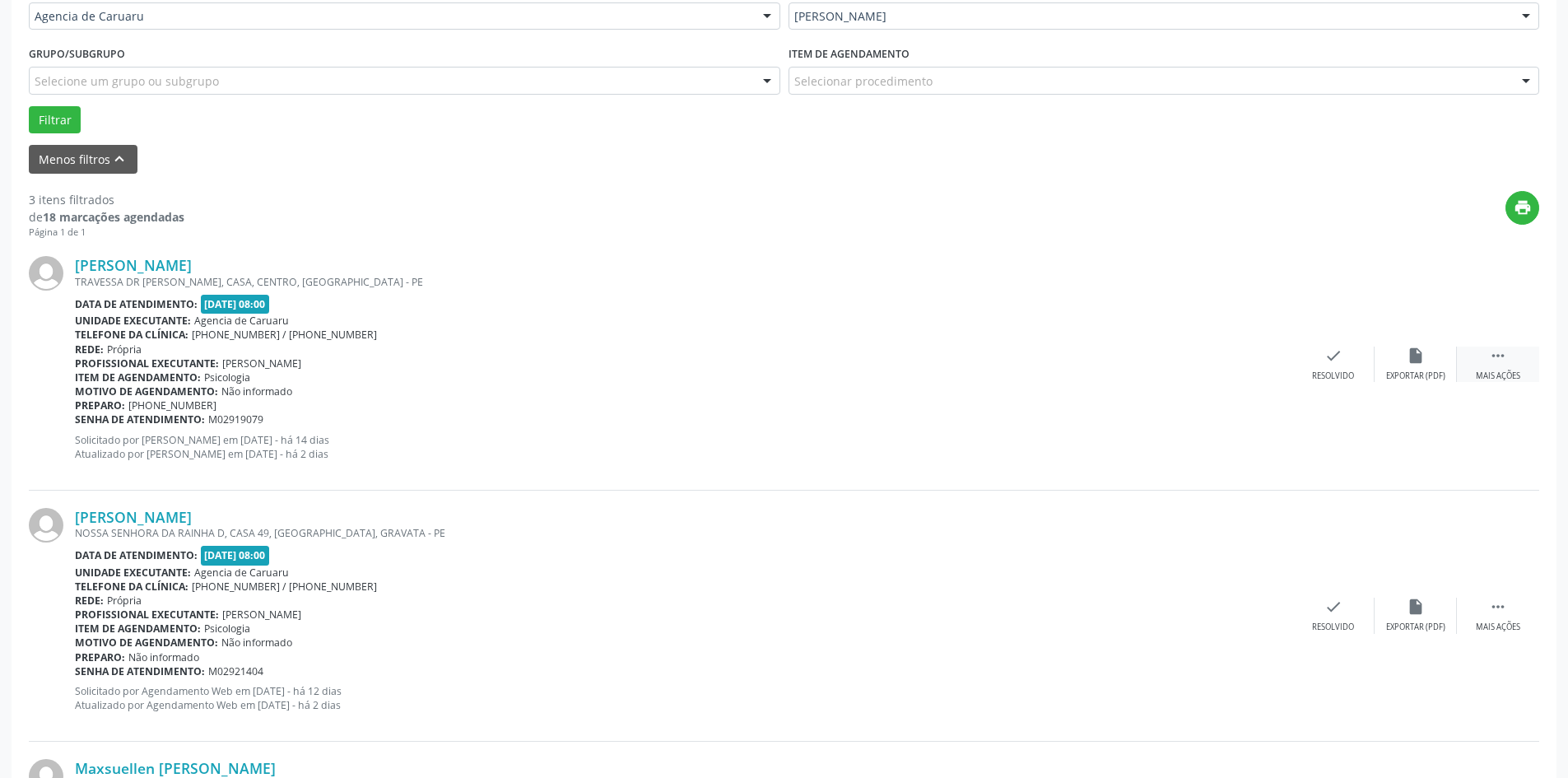
click at [1513, 373] on div "Mais ações" at bounding box center [1498, 375] width 45 height 11
click at [1420, 368] on div "alarm_off Não compareceu" at bounding box center [1415, 364] width 82 height 35
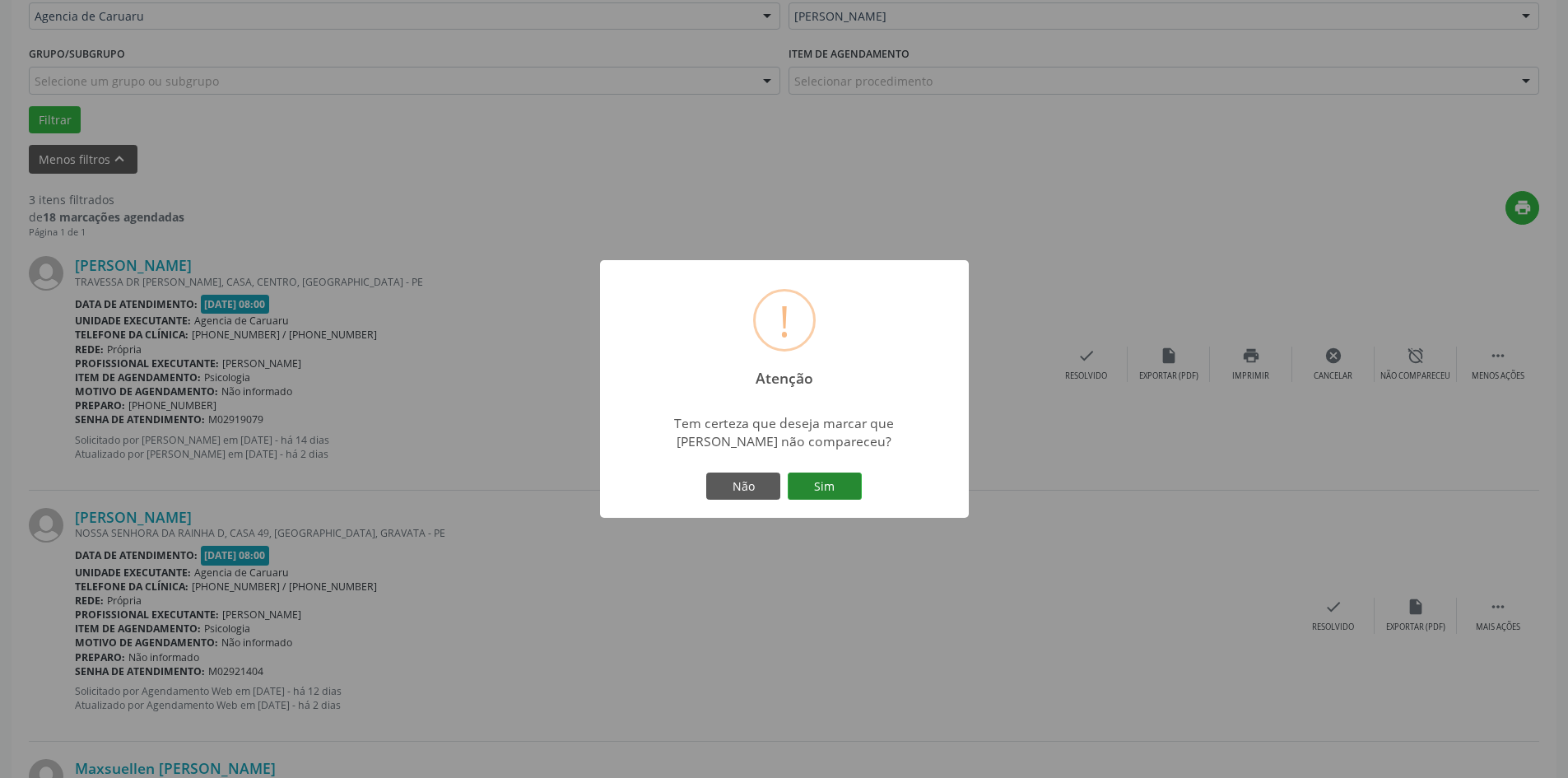
click at [818, 489] on button "Sim" at bounding box center [825, 486] width 74 height 28
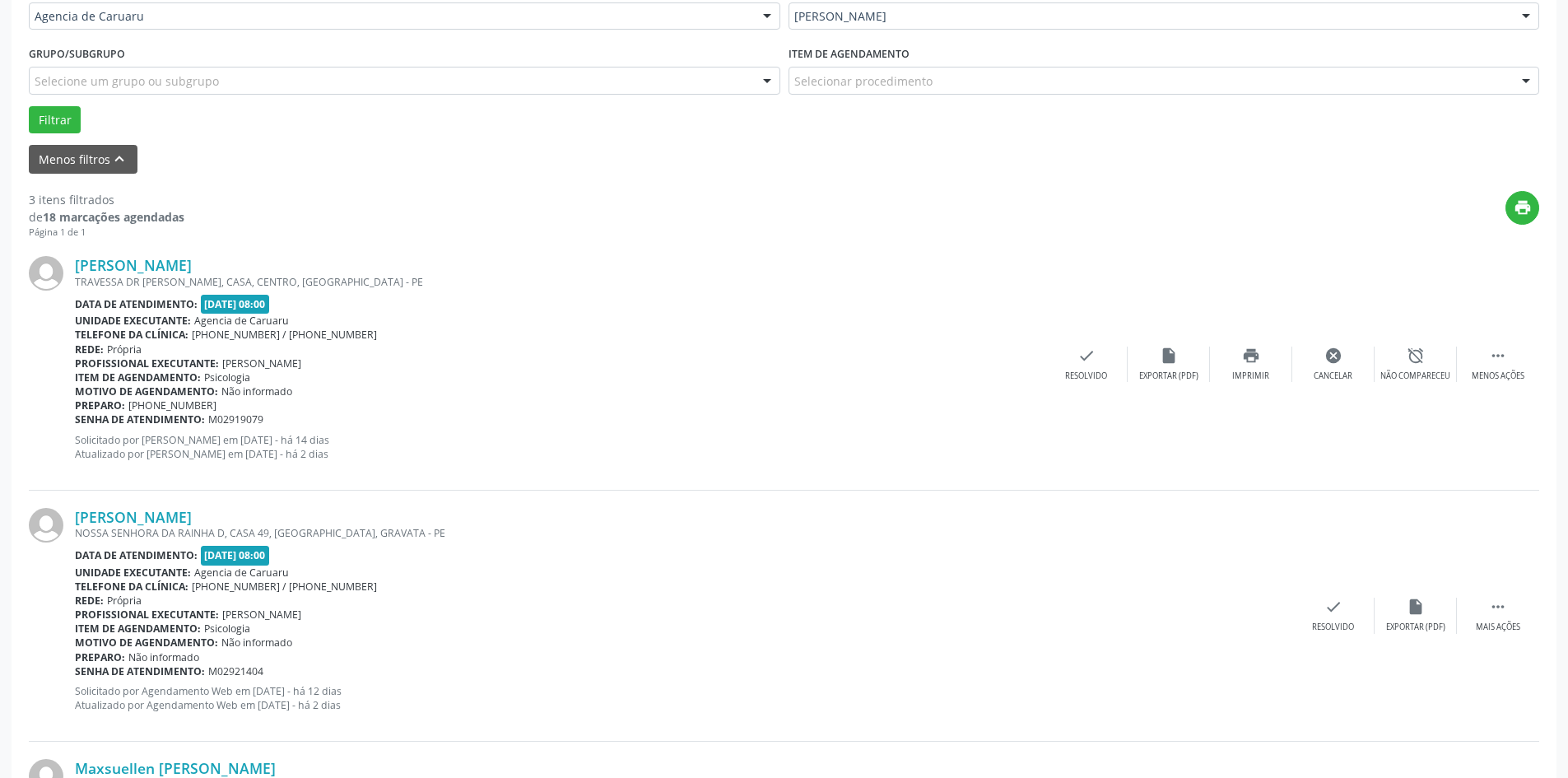
scroll to position [0, 0]
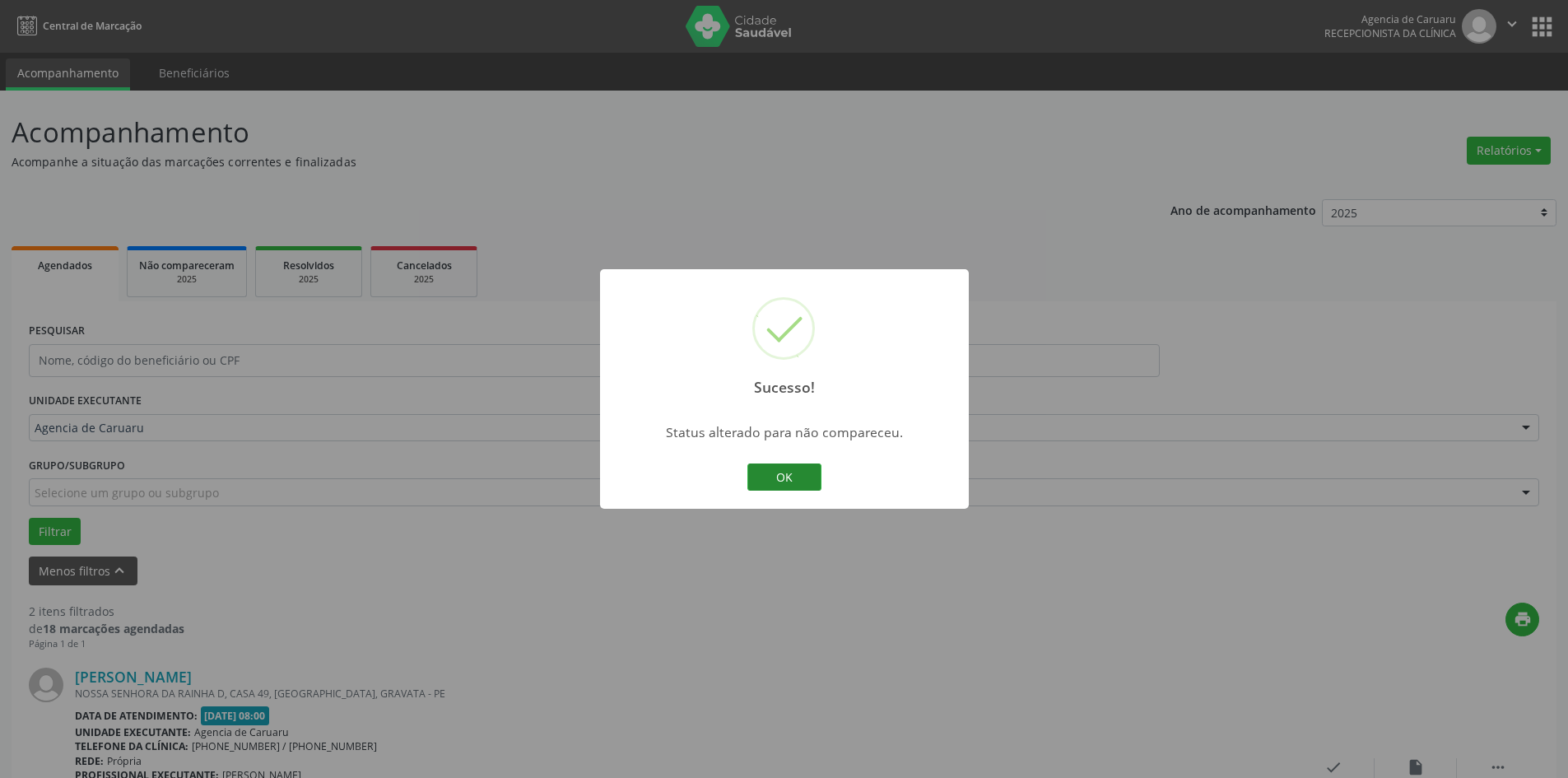
click at [806, 471] on button "OK" at bounding box center [784, 477] width 74 height 28
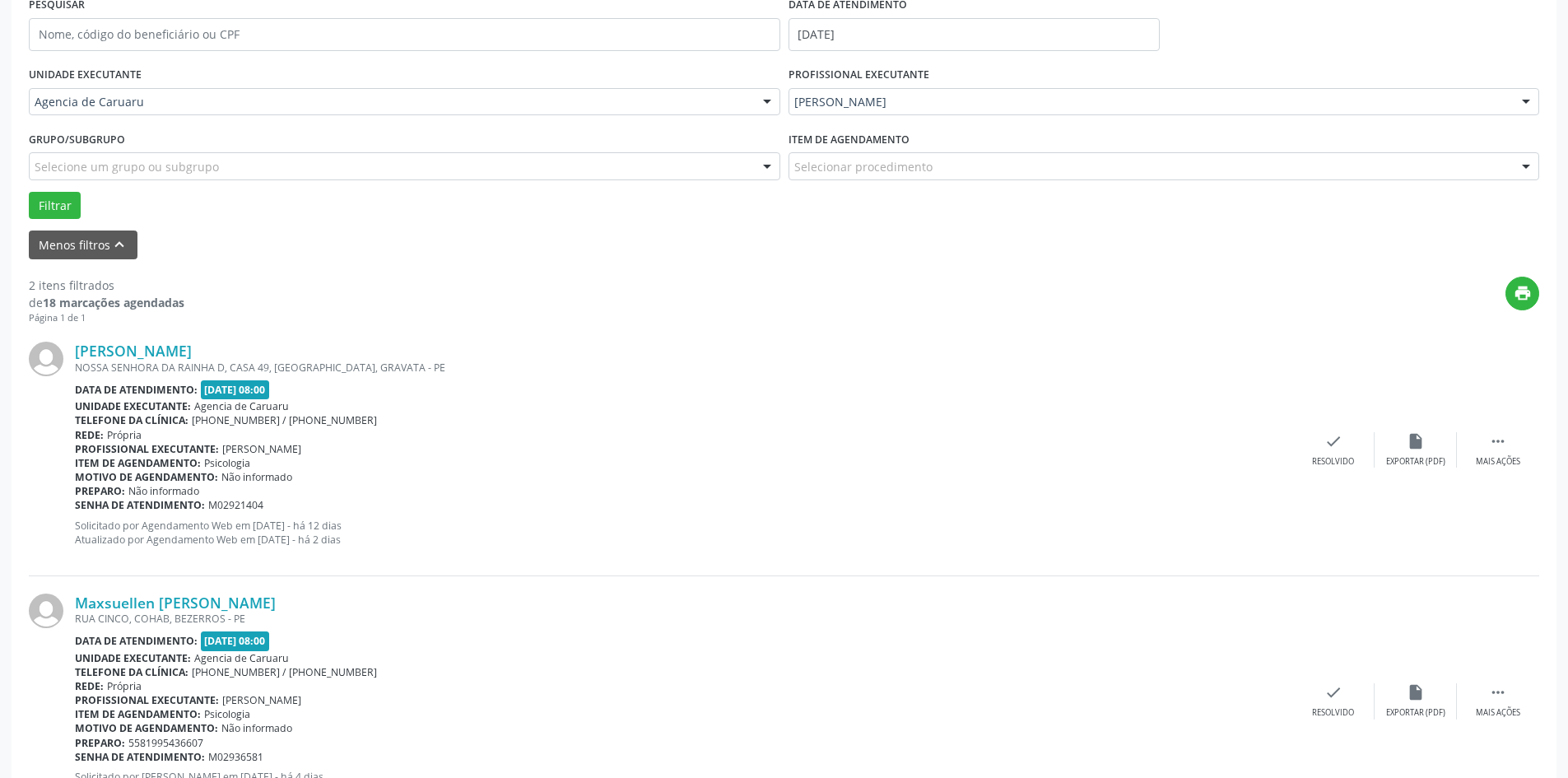
scroll to position [404, 0]
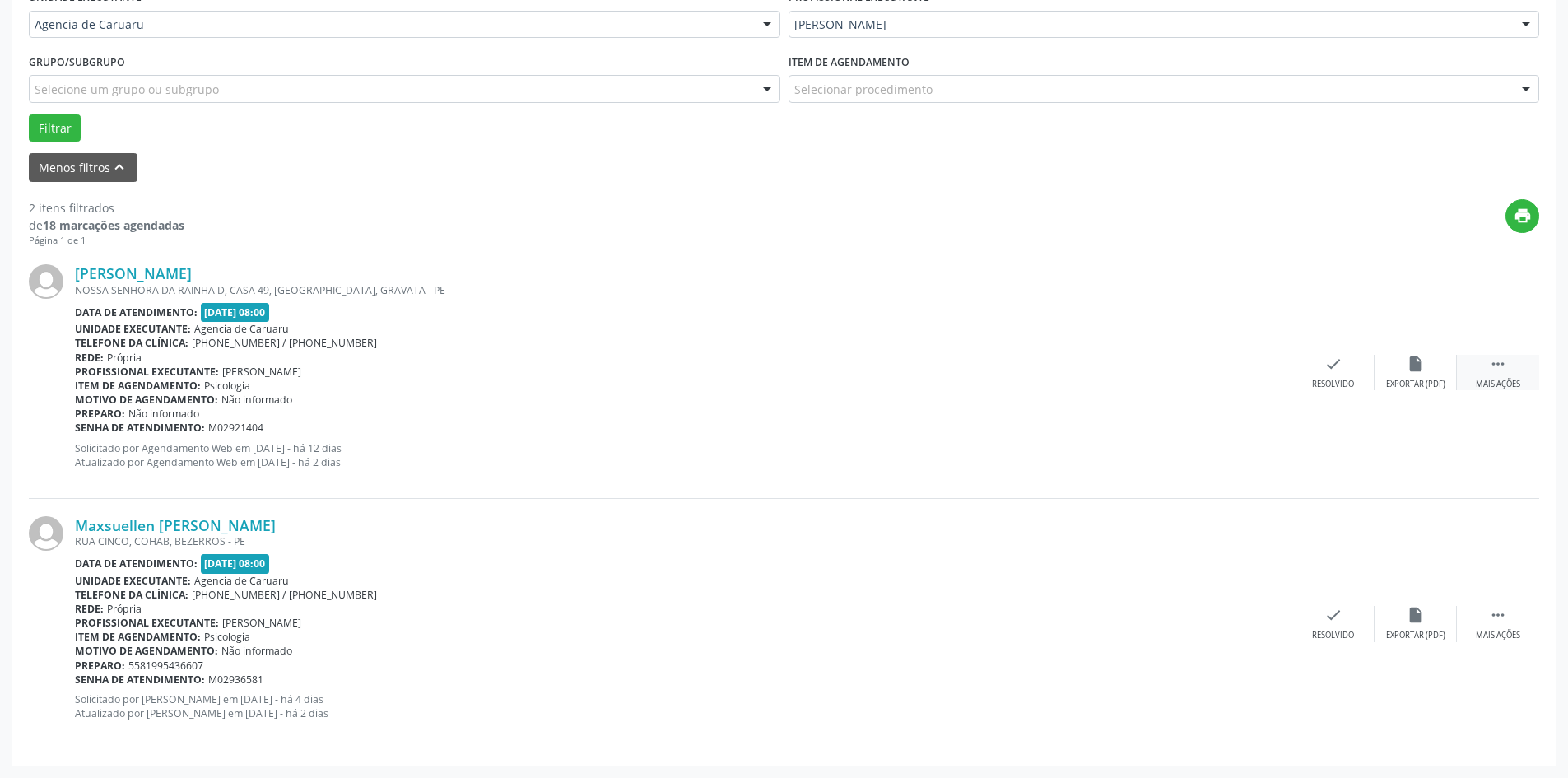
click at [1478, 371] on div " Mais ações" at bounding box center [1498, 372] width 82 height 35
click at [1423, 360] on icon "alarm_off" at bounding box center [1415, 363] width 18 height 18
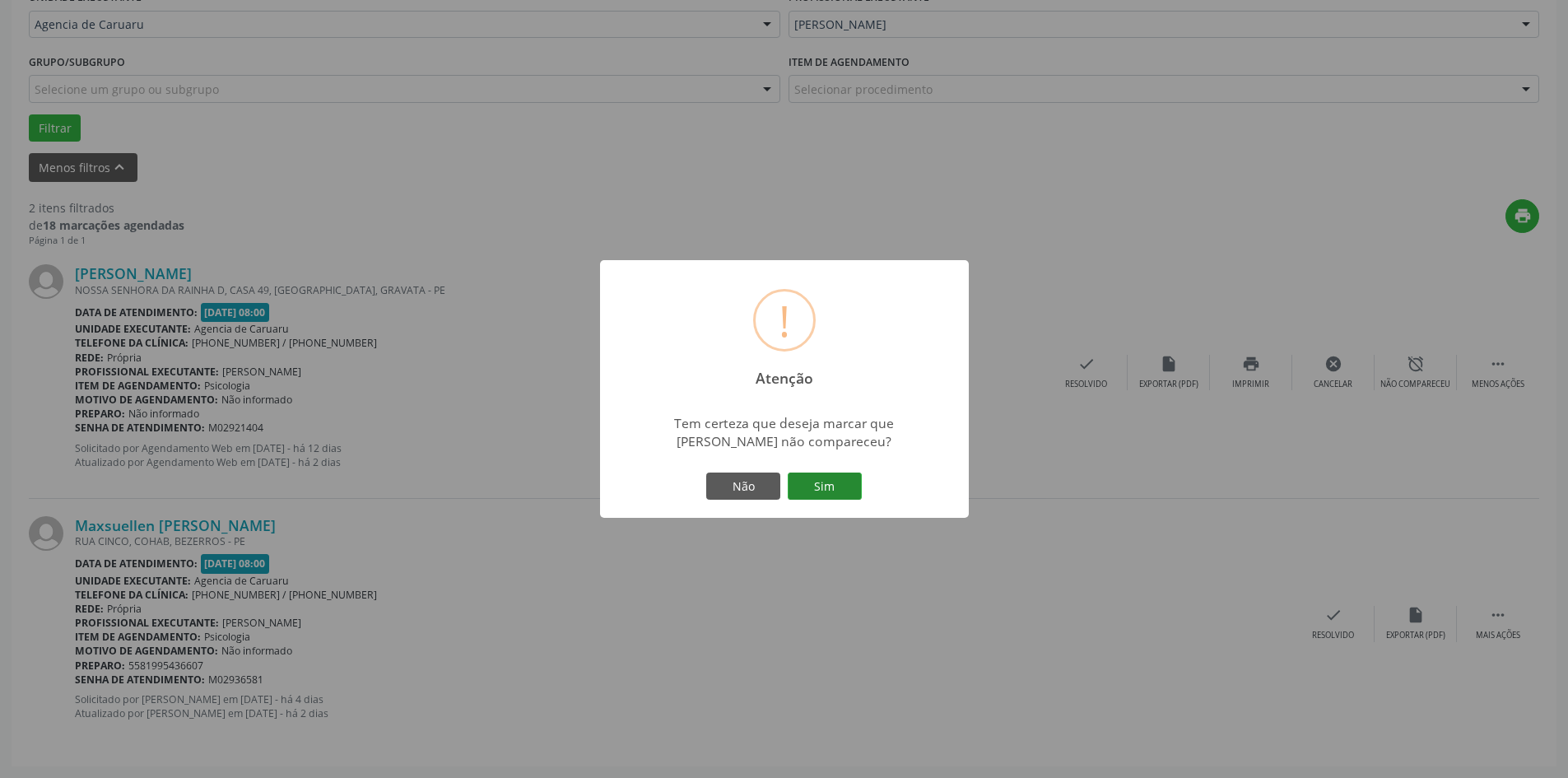
click at [805, 486] on button "Sim" at bounding box center [825, 486] width 74 height 28
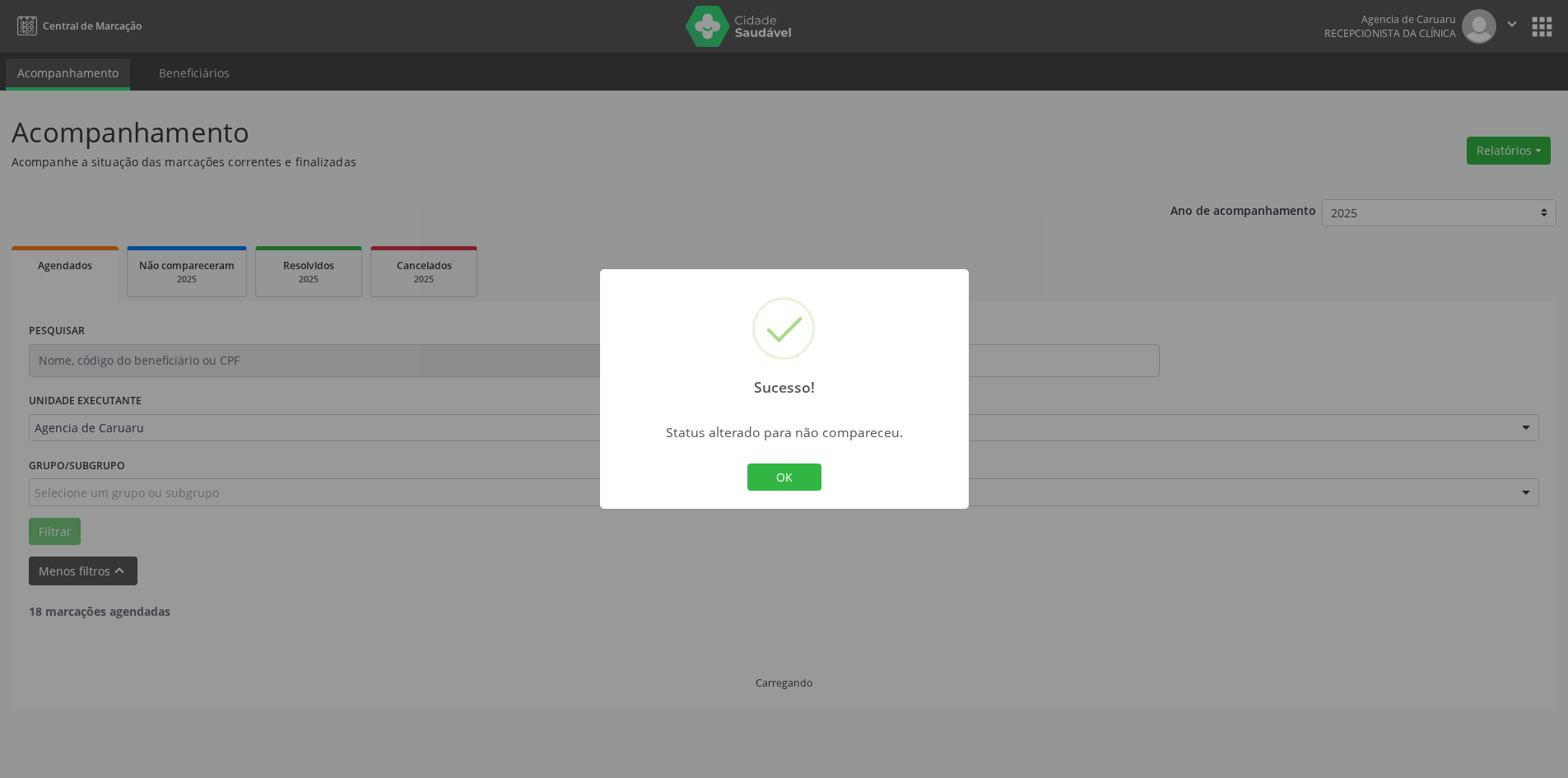
scroll to position [0, 0]
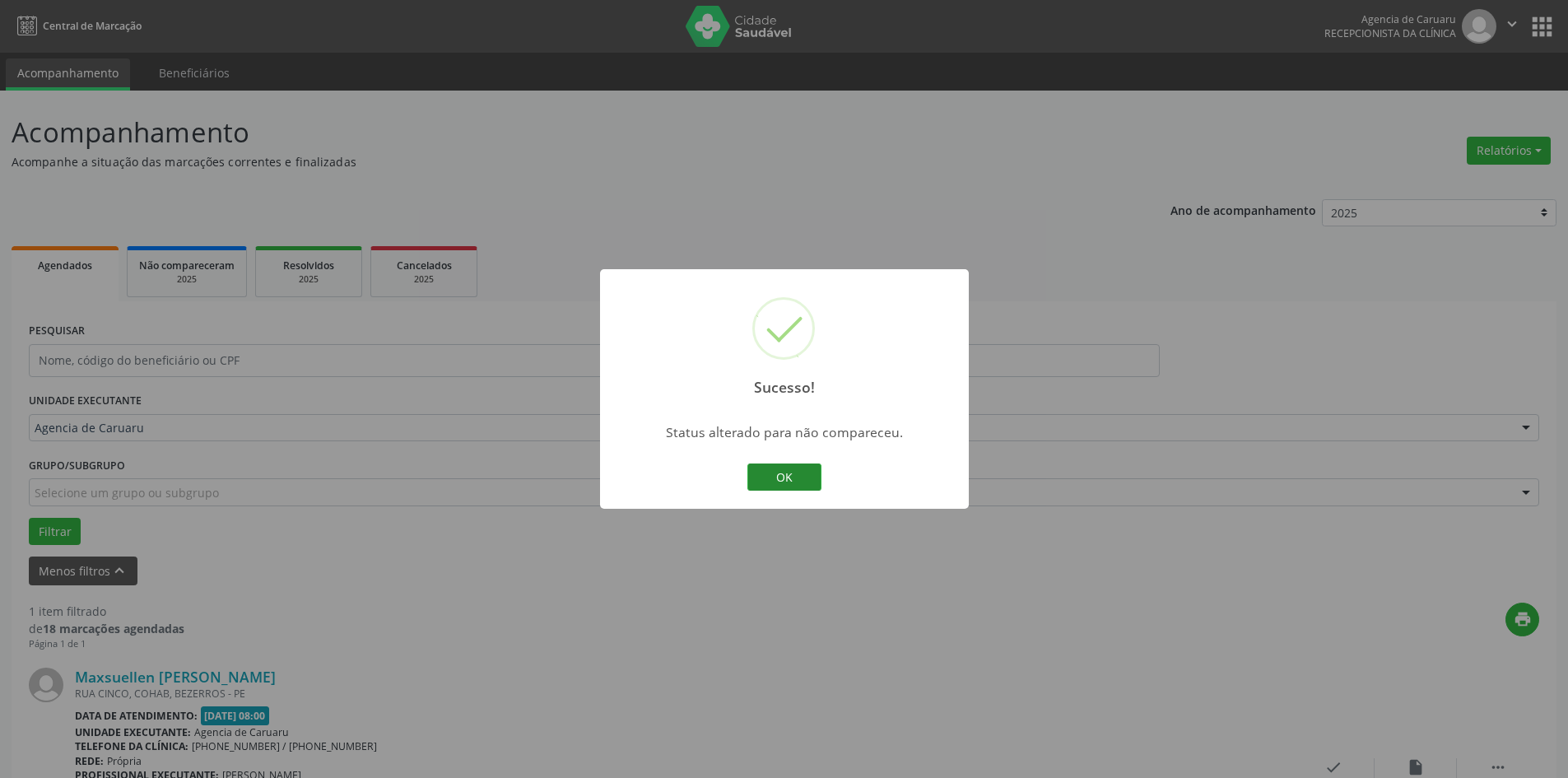
click at [805, 471] on button "OK" at bounding box center [784, 477] width 74 height 28
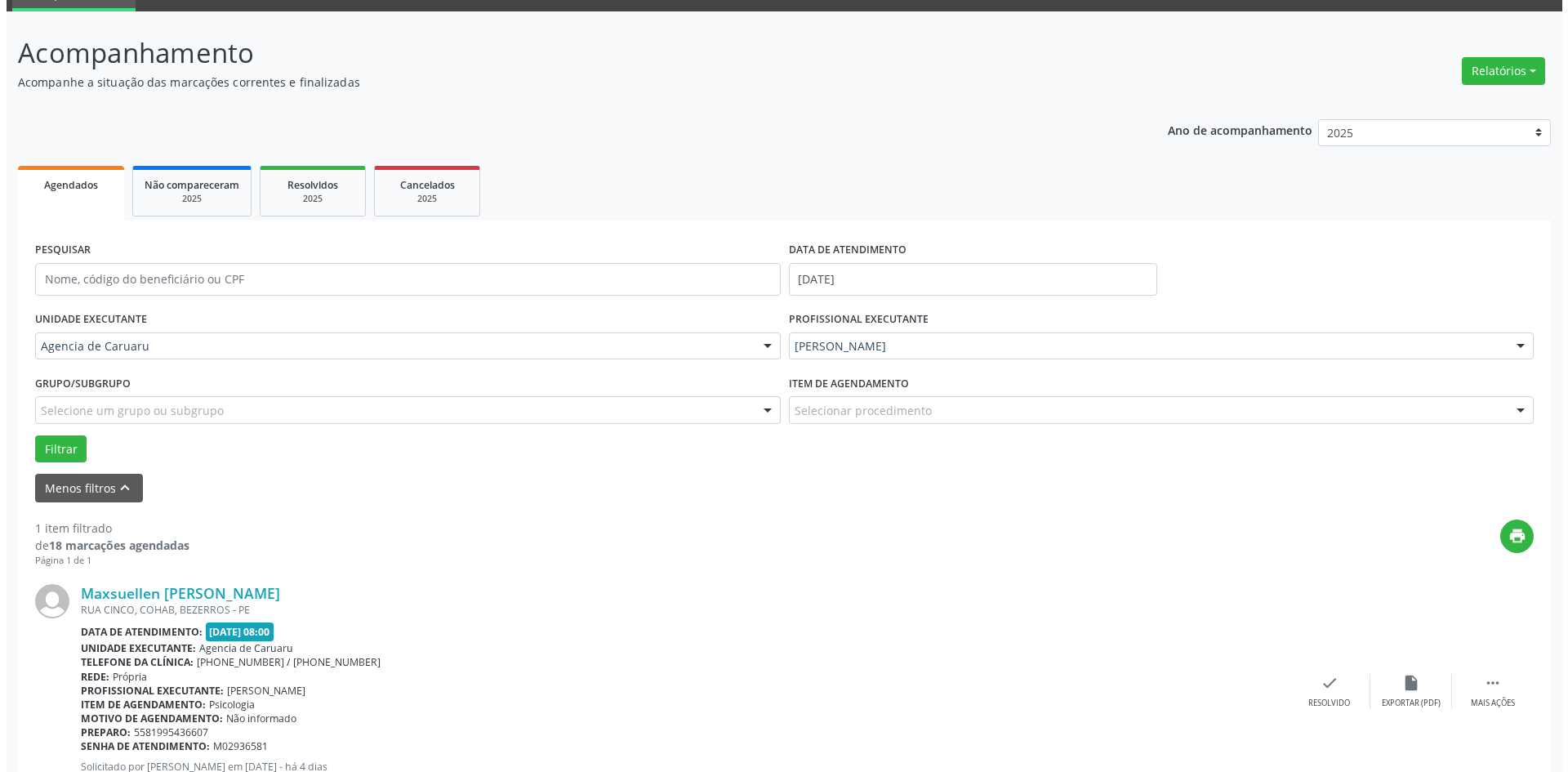
scroll to position [151, 0]
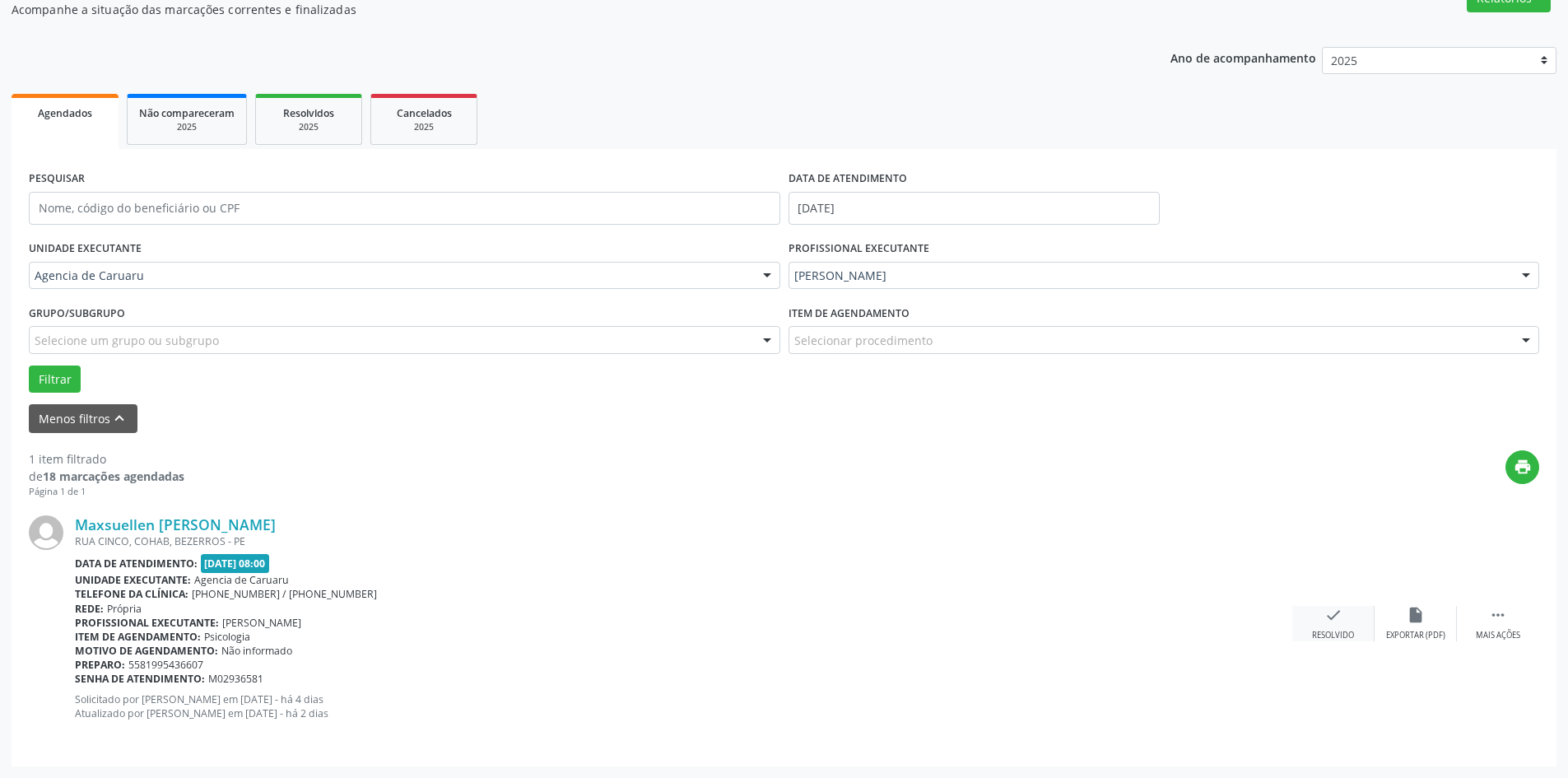
click at [1328, 611] on icon "check" at bounding box center [1333, 615] width 18 height 18
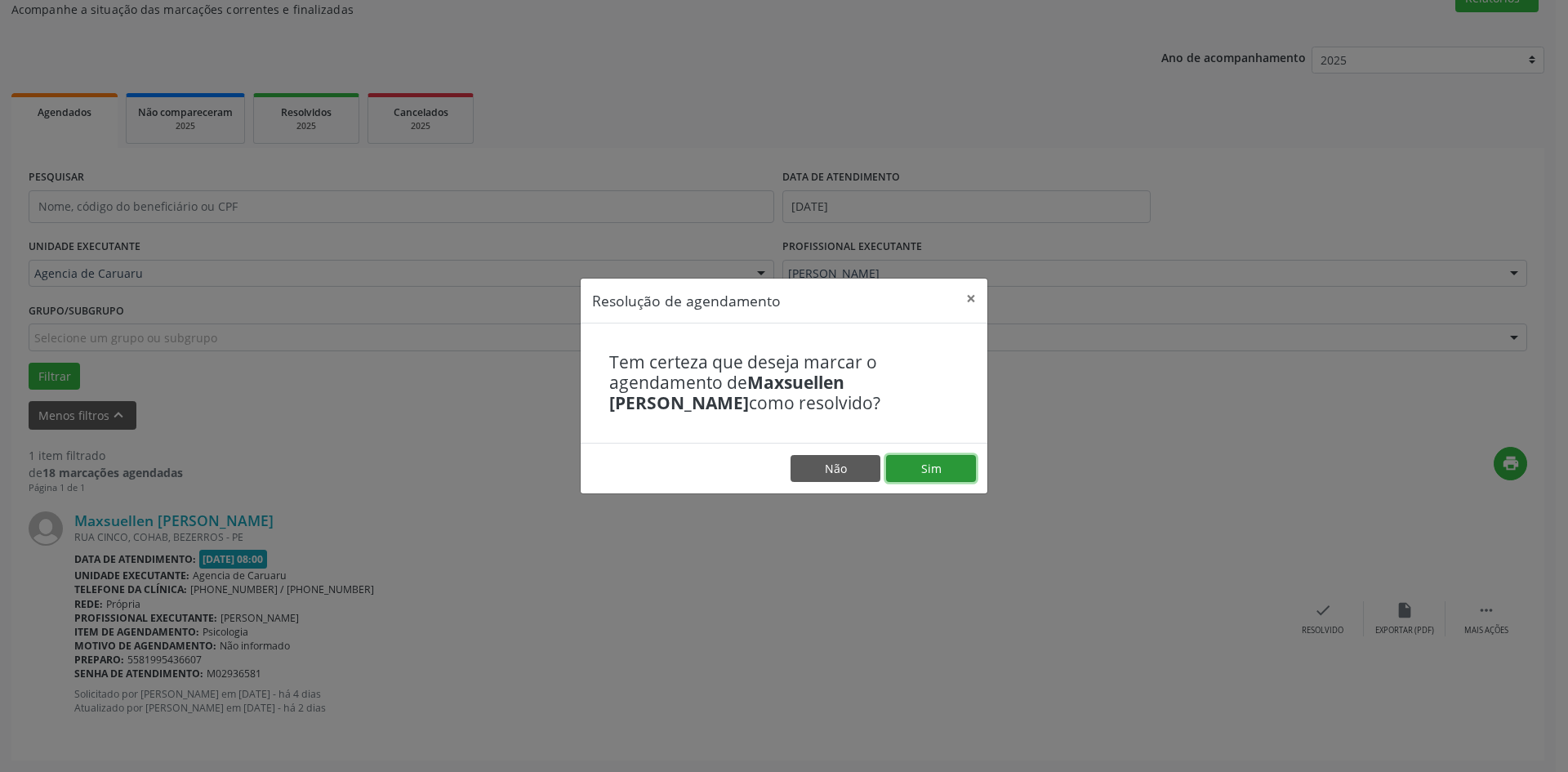
click at [923, 473] on button "Sim" at bounding box center [930, 469] width 89 height 28
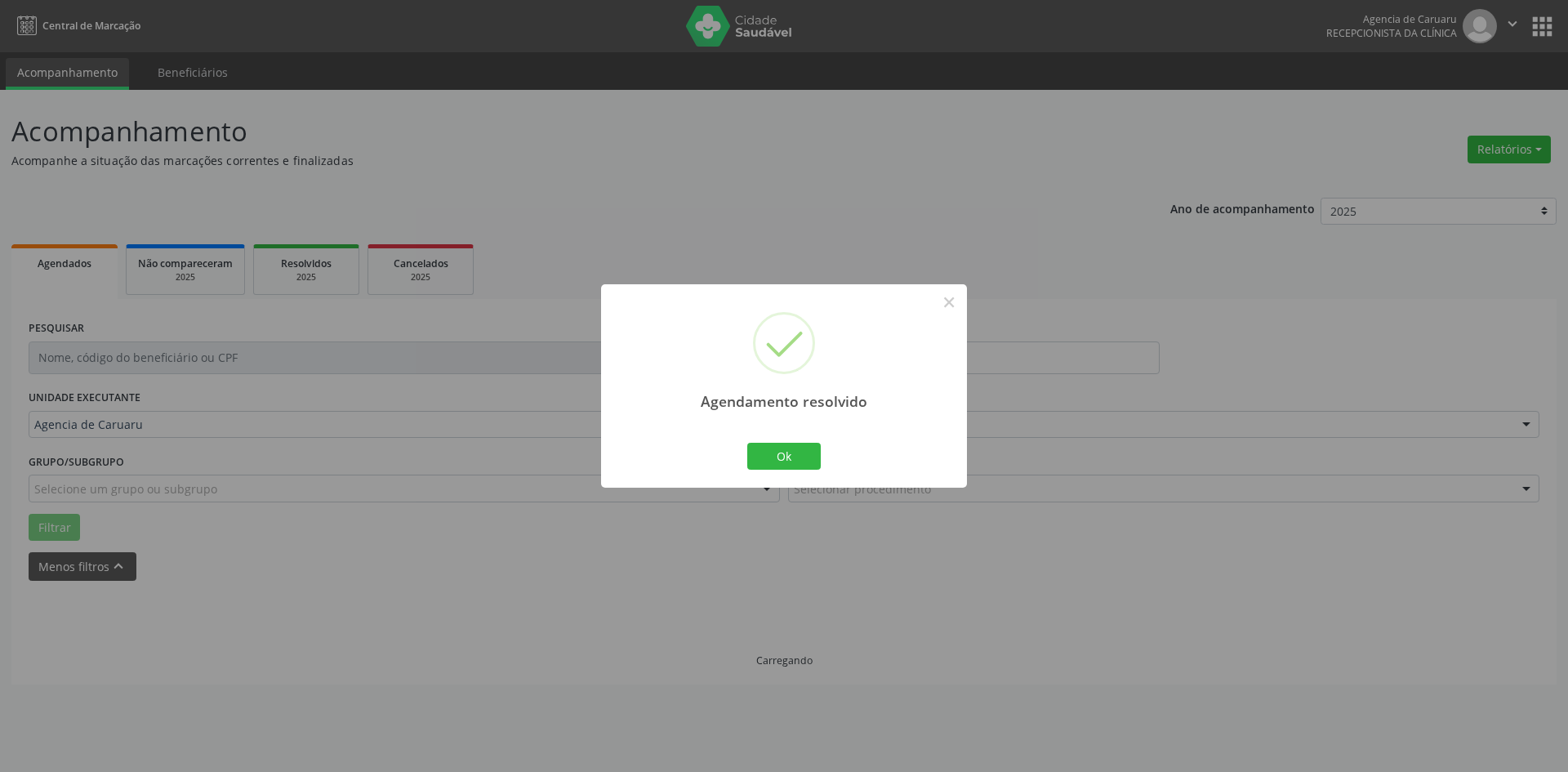
scroll to position [0, 0]
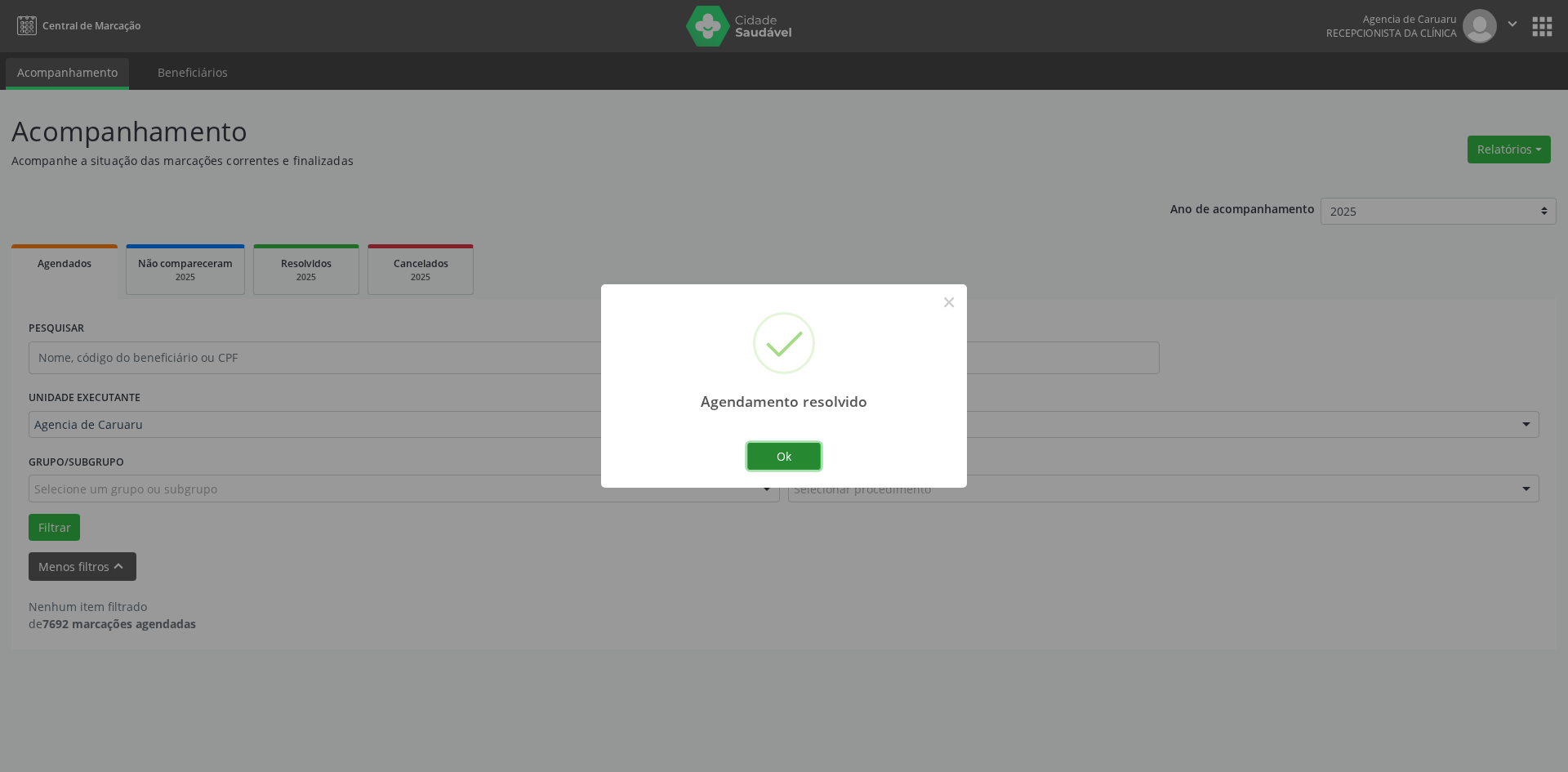
click at [813, 454] on button "Ok" at bounding box center [784, 457] width 73 height 28
